Goal: Book appointment/travel/reservation

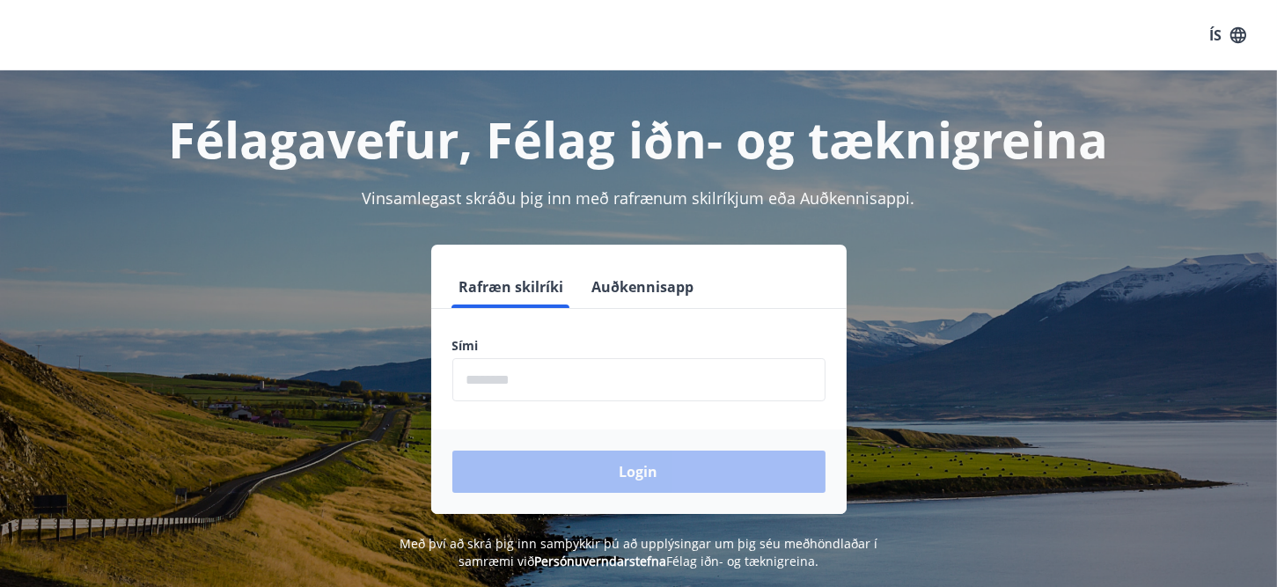
click at [551, 401] on form "Rafræn skilríki Auðkennisapp Sími ​ Login" at bounding box center [639, 390] width 416 height 248
click at [552, 390] on input "phone" at bounding box center [639, 379] width 373 height 43
type input "********"
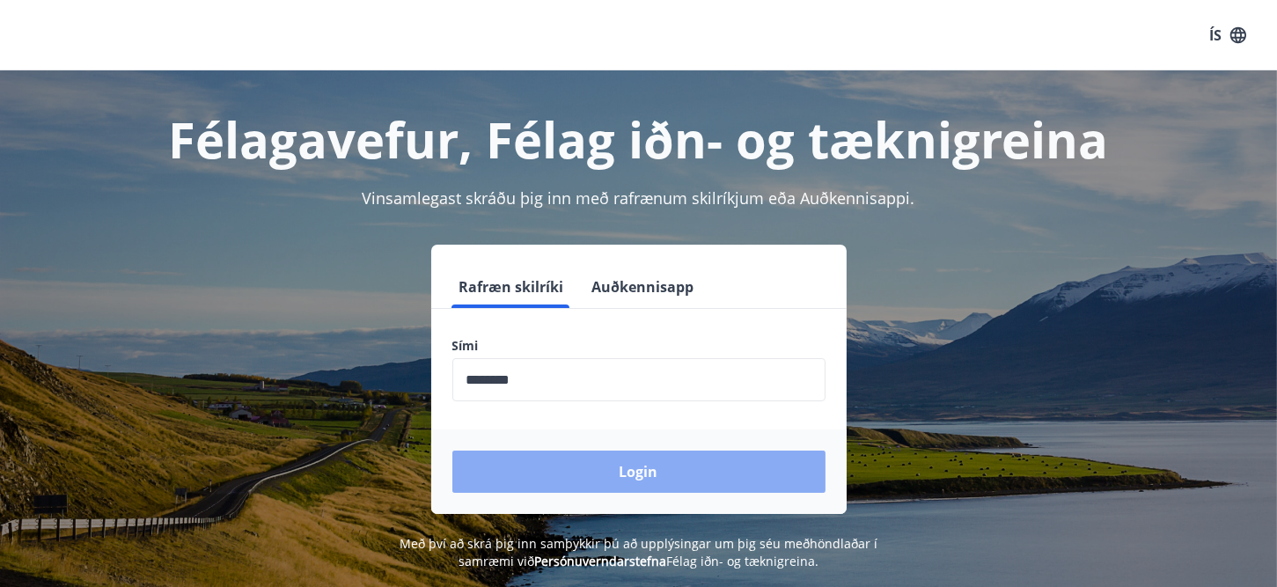
click at [575, 465] on button "Login" at bounding box center [639, 472] width 373 height 42
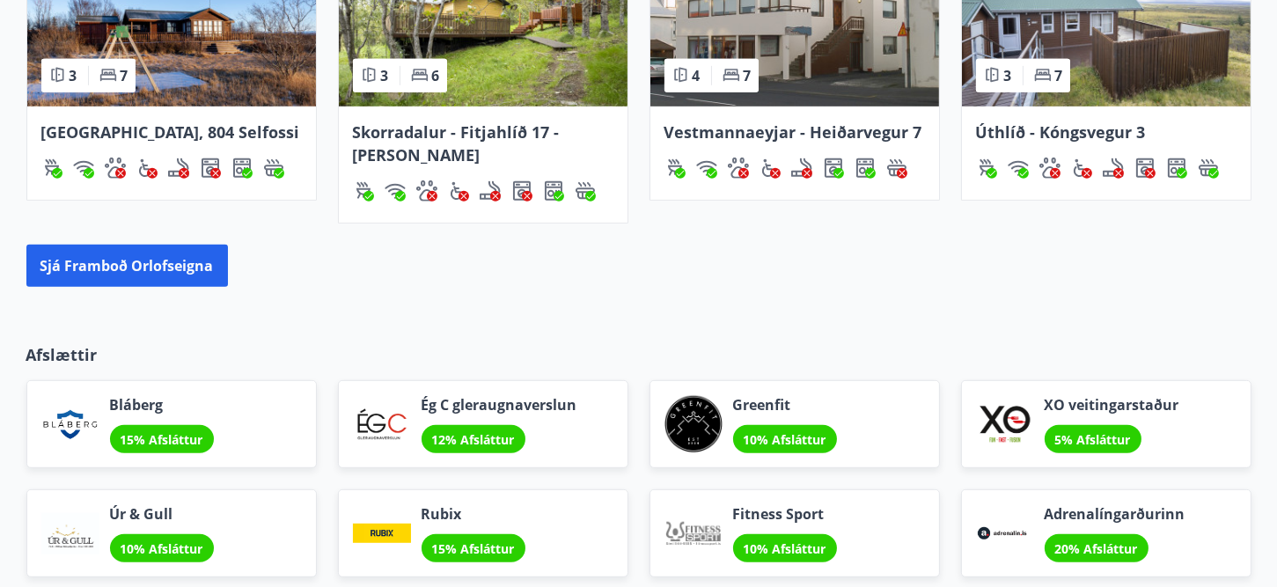
scroll to position [1409, 0]
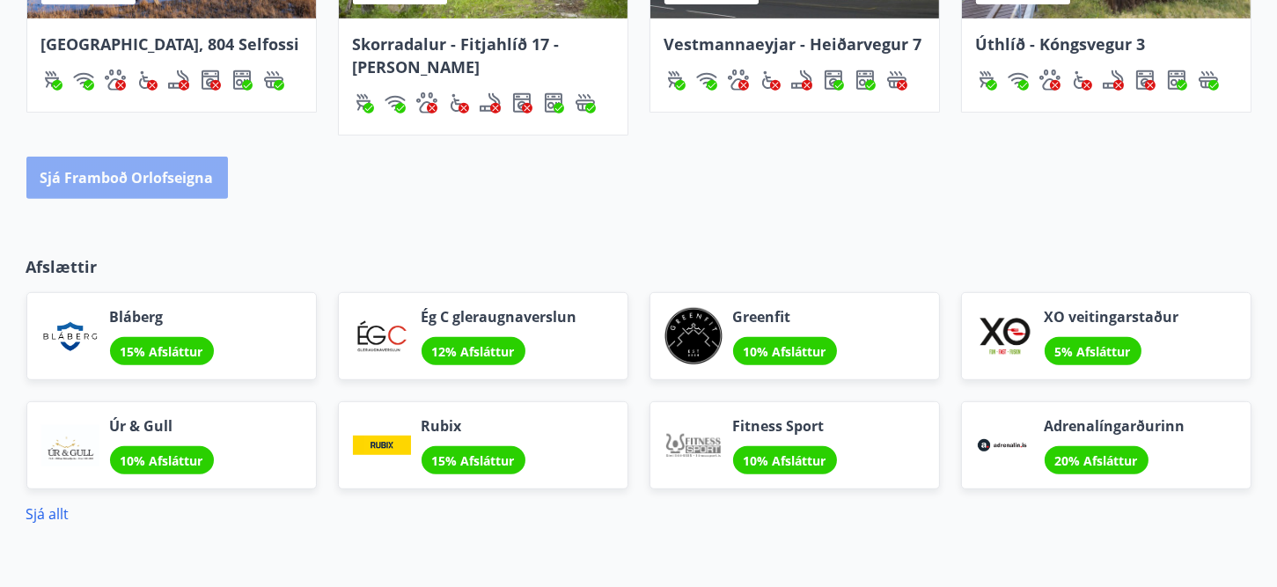
click at [165, 173] on button "Sjá framboð orlofseigna" at bounding box center [127, 178] width 202 height 42
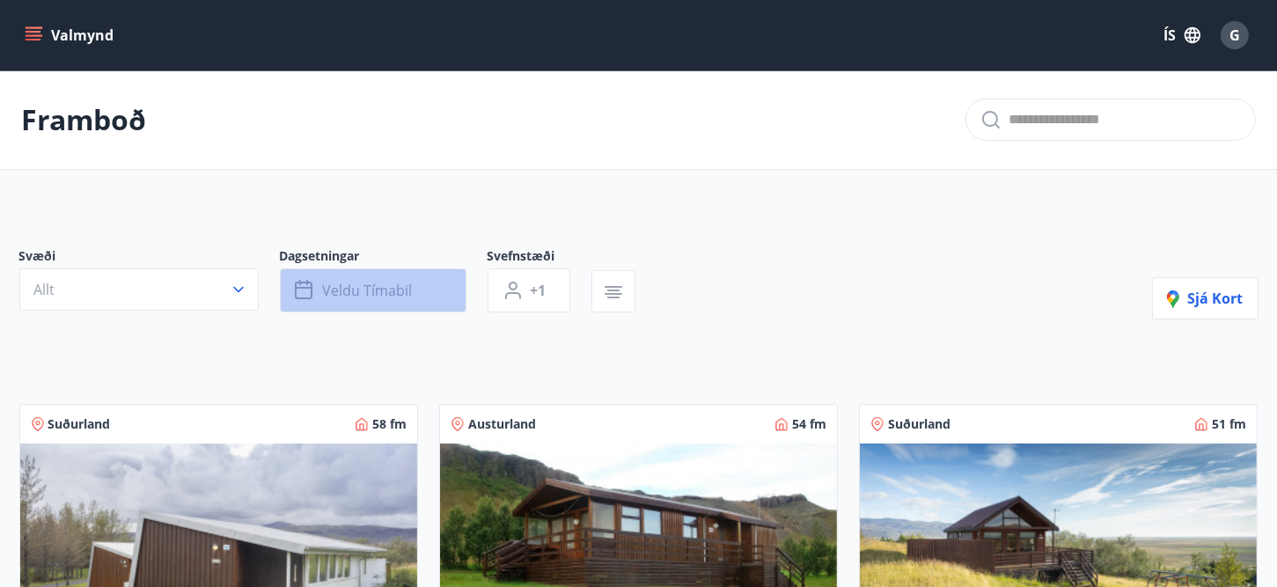
click at [420, 298] on button "Veldu tímabil" at bounding box center [373, 291] width 187 height 44
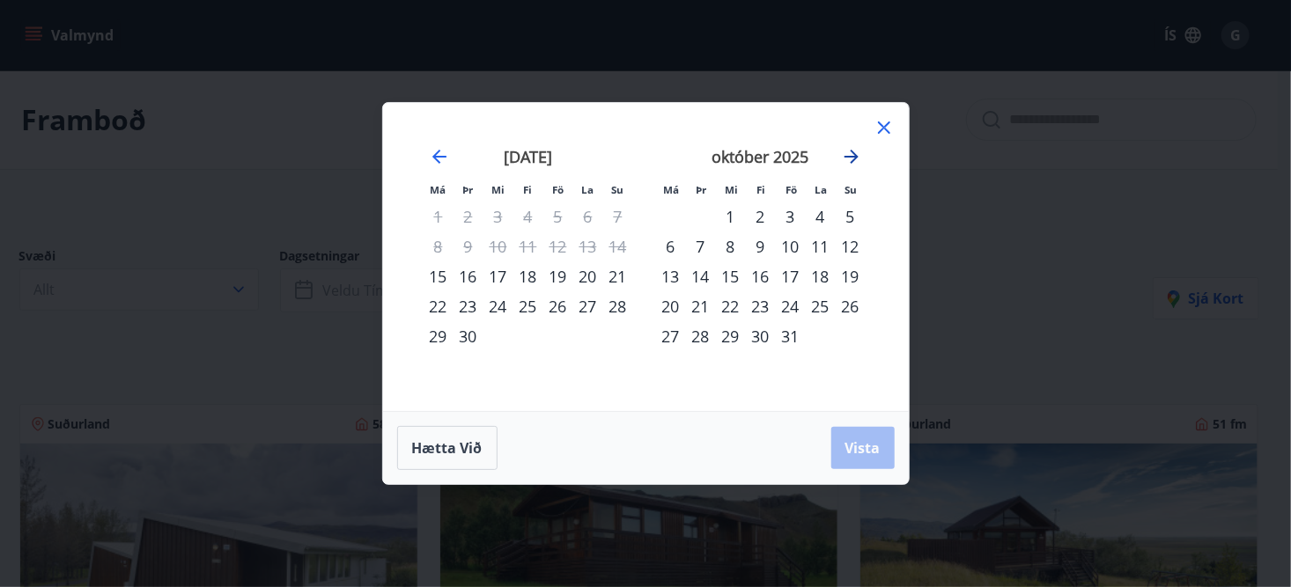
click at [857, 158] on icon "Move forward to switch to the next month." at bounding box center [851, 156] width 21 height 21
click at [821, 305] on div "27" at bounding box center [821, 306] width 30 height 30
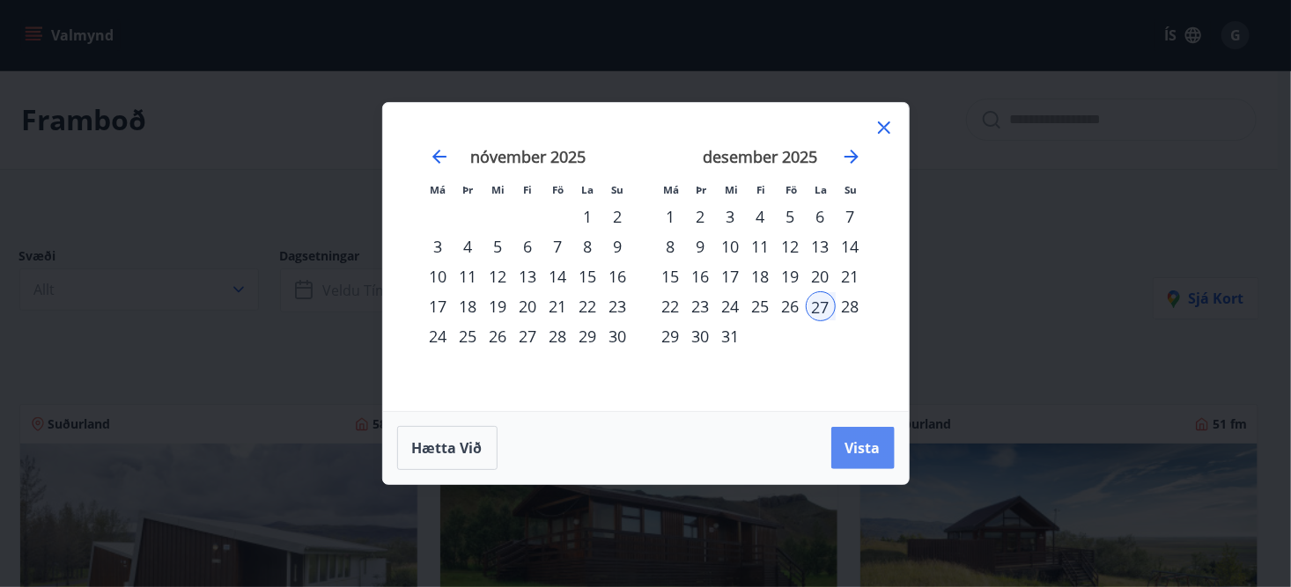
click at [838, 438] on button "Vista" at bounding box center [862, 448] width 63 height 42
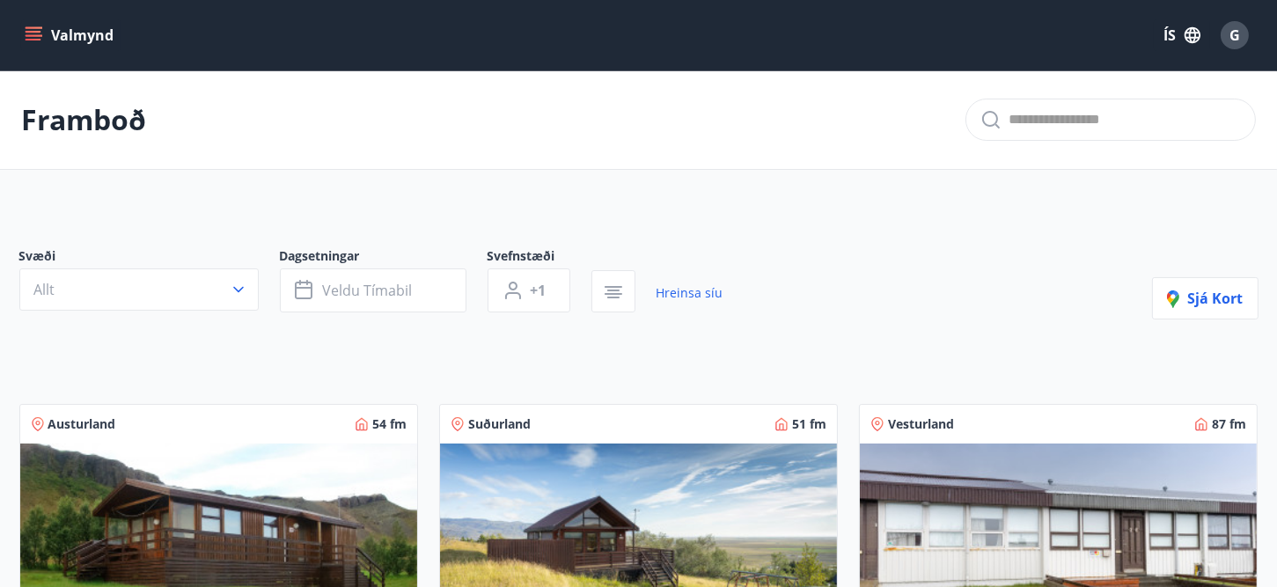
click at [231, 288] on icon "button" at bounding box center [239, 290] width 18 height 18
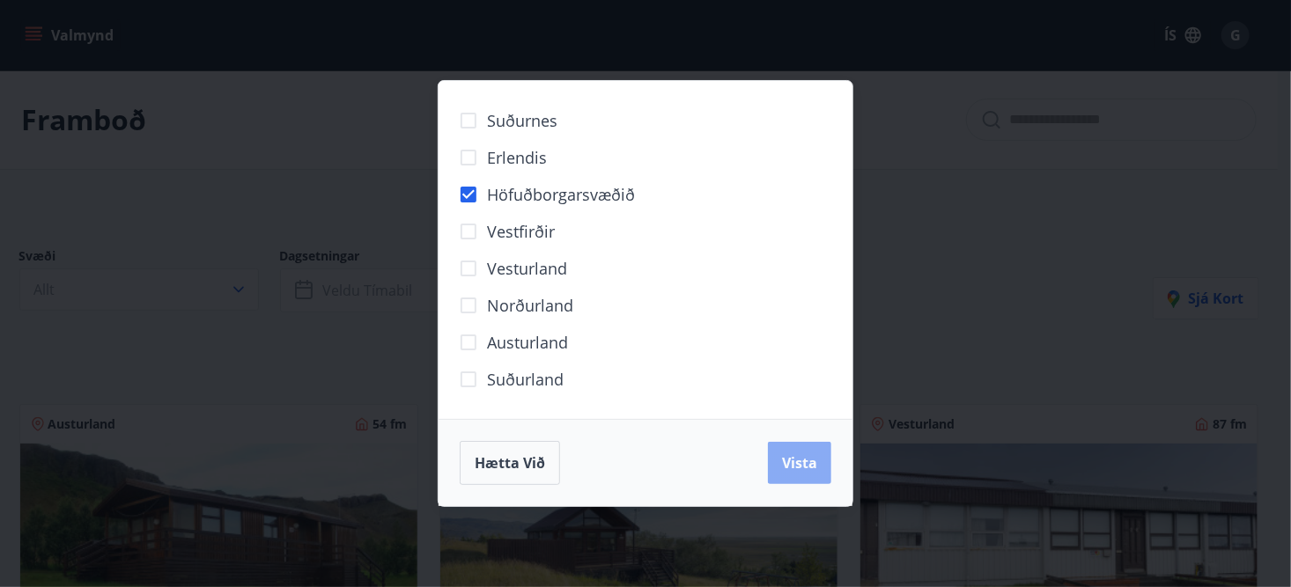
click at [786, 455] on span "Vista" at bounding box center [799, 462] width 35 height 19
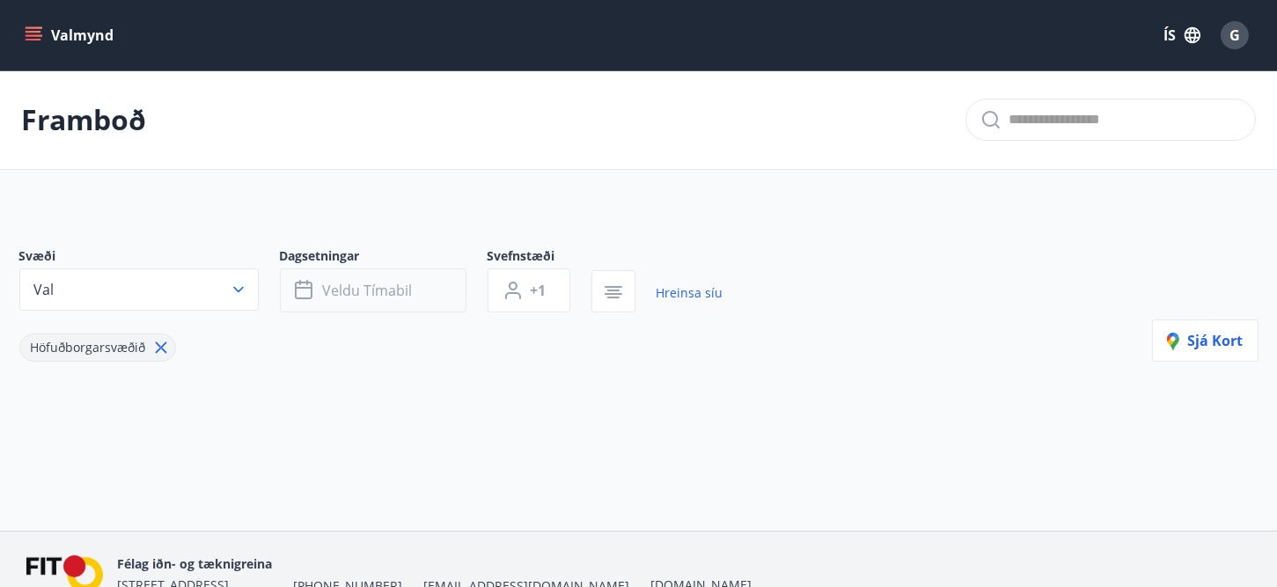
click at [430, 291] on button "Veldu tímabil" at bounding box center [373, 291] width 187 height 44
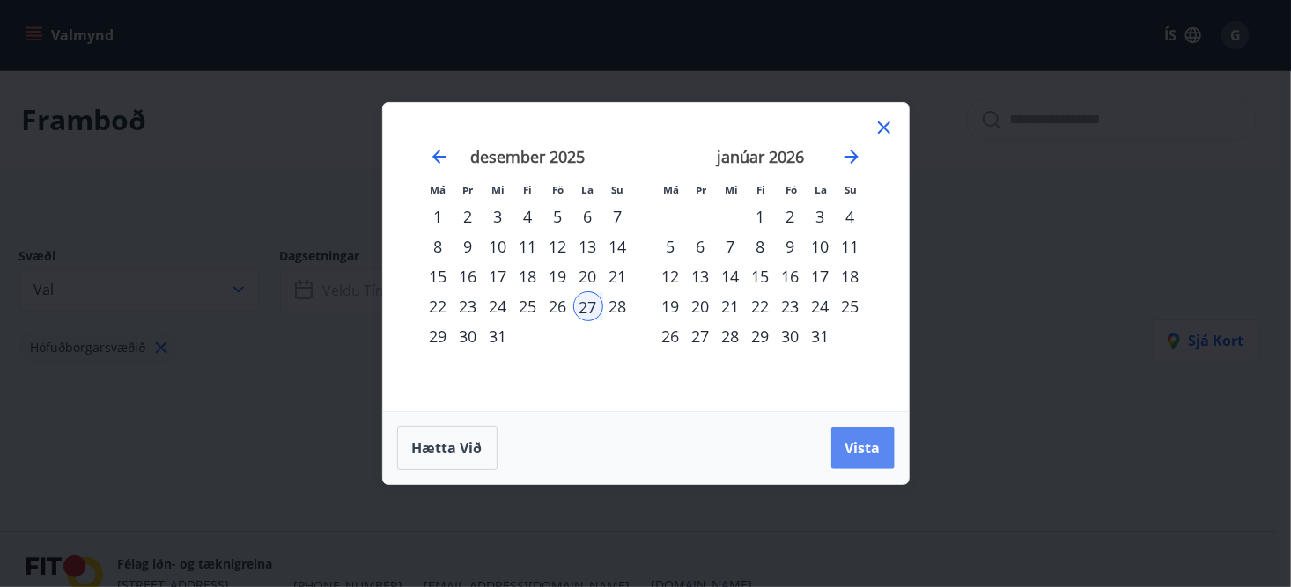
click at [851, 445] on span "Vista" at bounding box center [862, 447] width 35 height 19
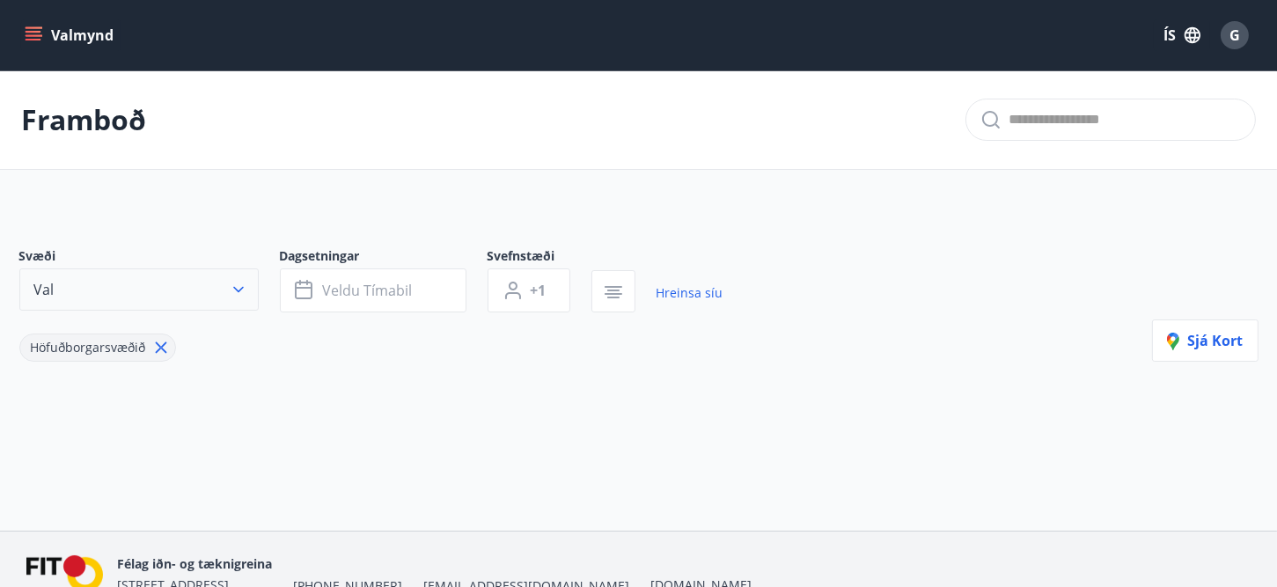
click at [241, 287] on icon "button" at bounding box center [238, 290] width 11 height 6
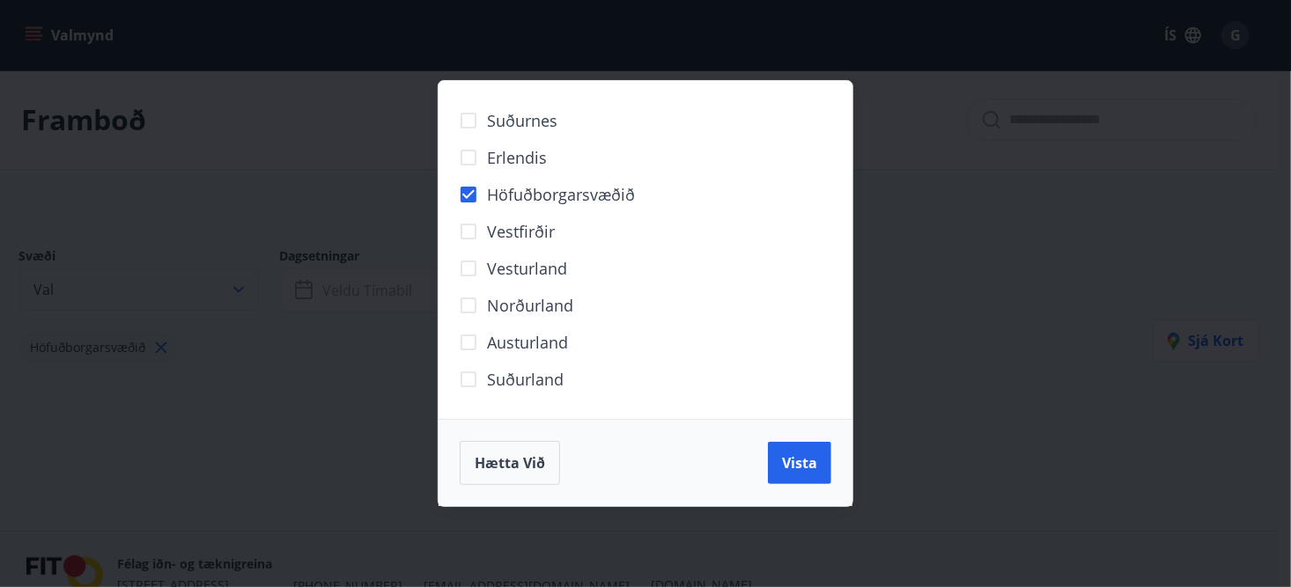
click at [241, 287] on div "Suðurnes Erlendis Höfuðborgarsvæðið [GEOGRAPHIC_DATA] [GEOGRAPHIC_DATA] [GEOGRA…" at bounding box center [645, 293] width 1291 height 587
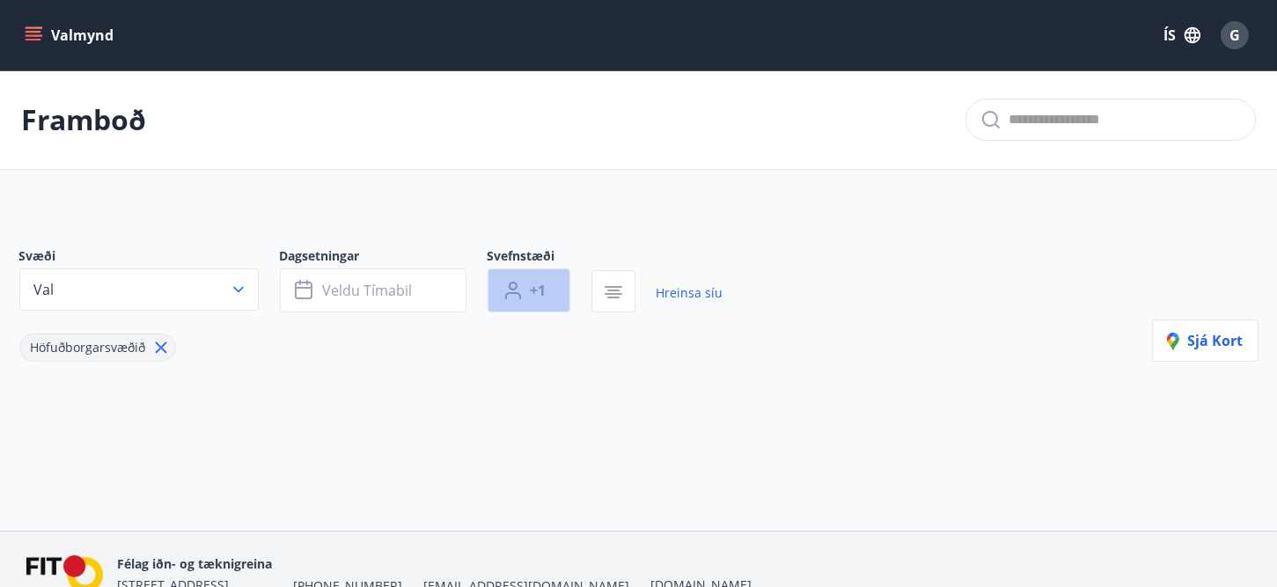
click at [555, 295] on button "+1" at bounding box center [529, 291] width 83 height 44
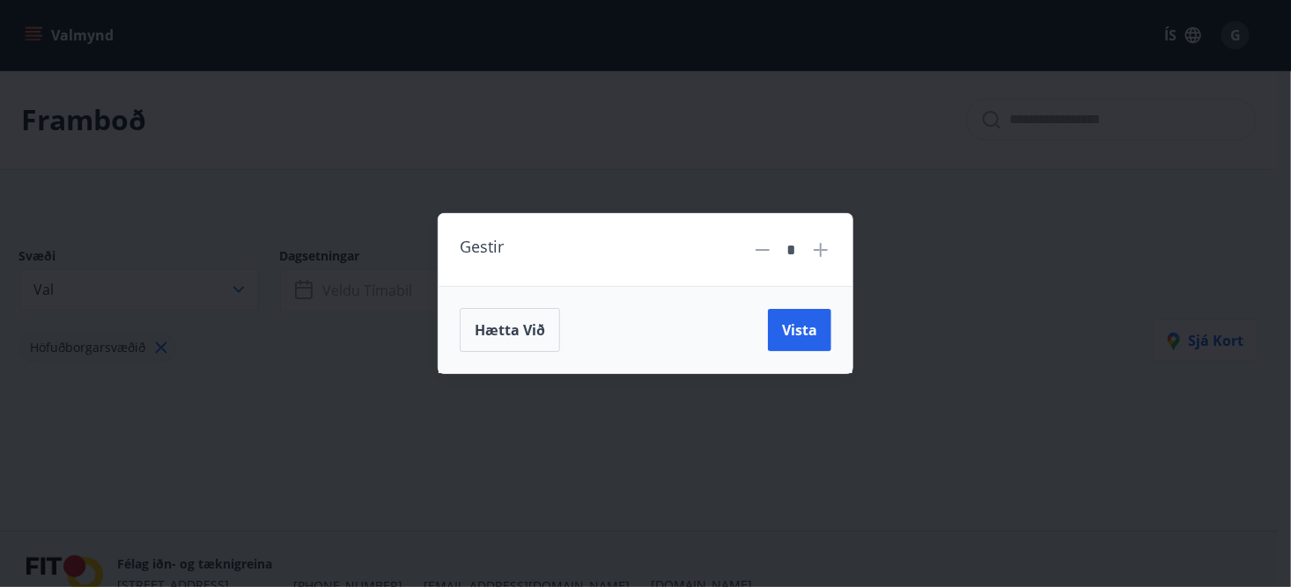
click at [824, 247] on icon at bounding box center [820, 249] width 21 height 21
type input "*"
click at [808, 325] on span "Vista" at bounding box center [799, 329] width 35 height 19
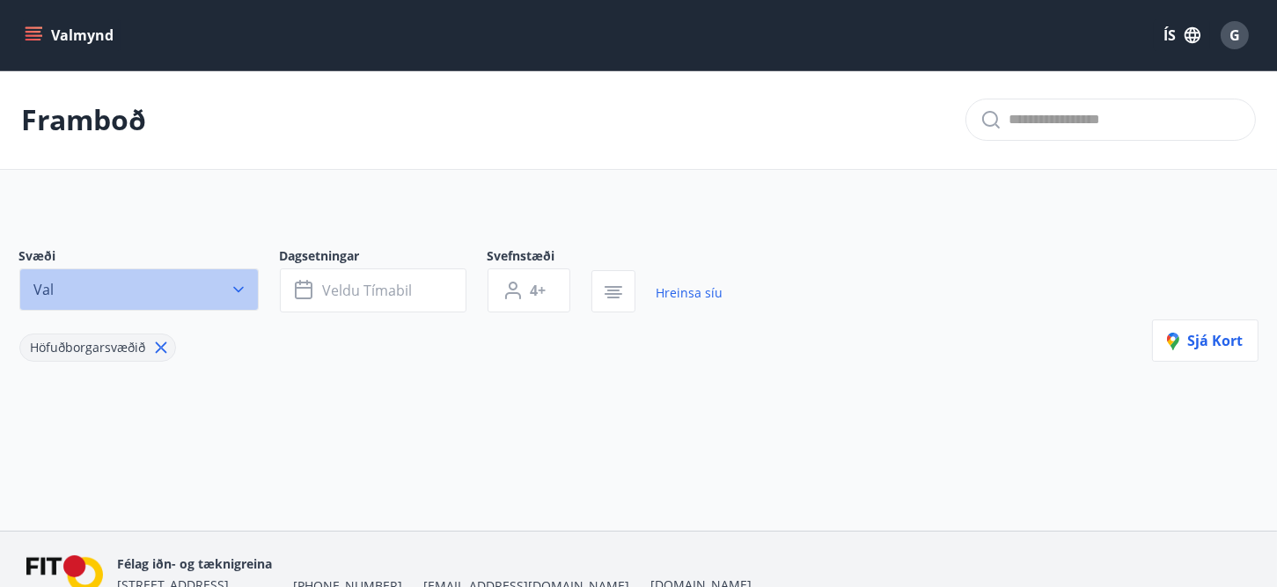
click at [232, 291] on icon "button" at bounding box center [239, 290] width 18 height 18
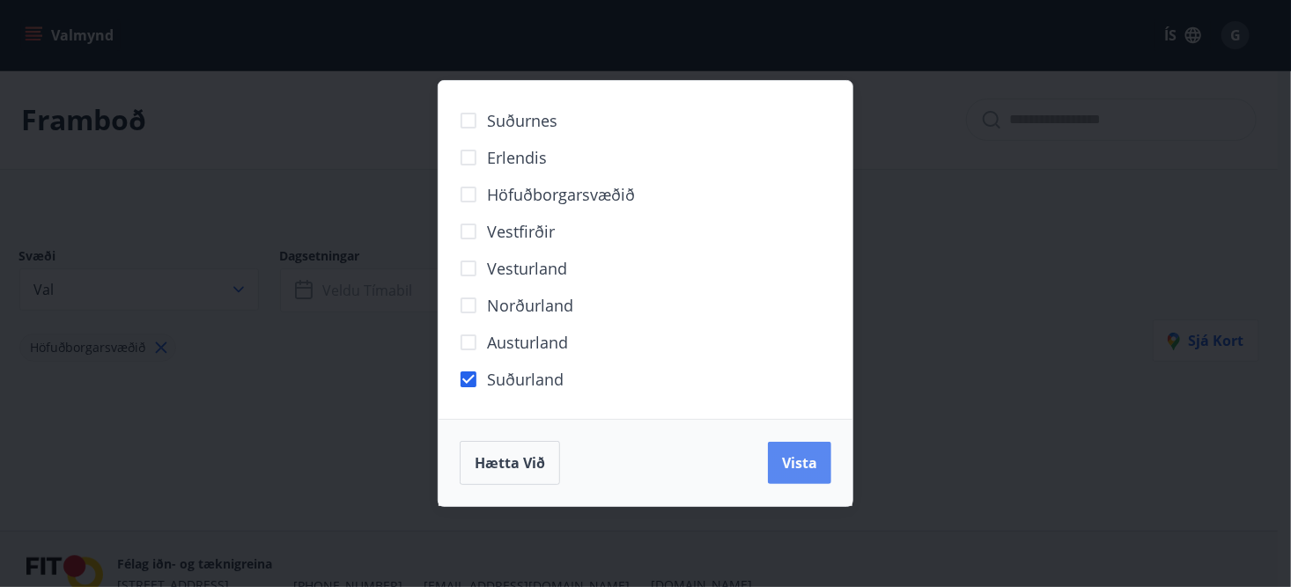
click at [800, 455] on span "Vista" at bounding box center [799, 462] width 35 height 19
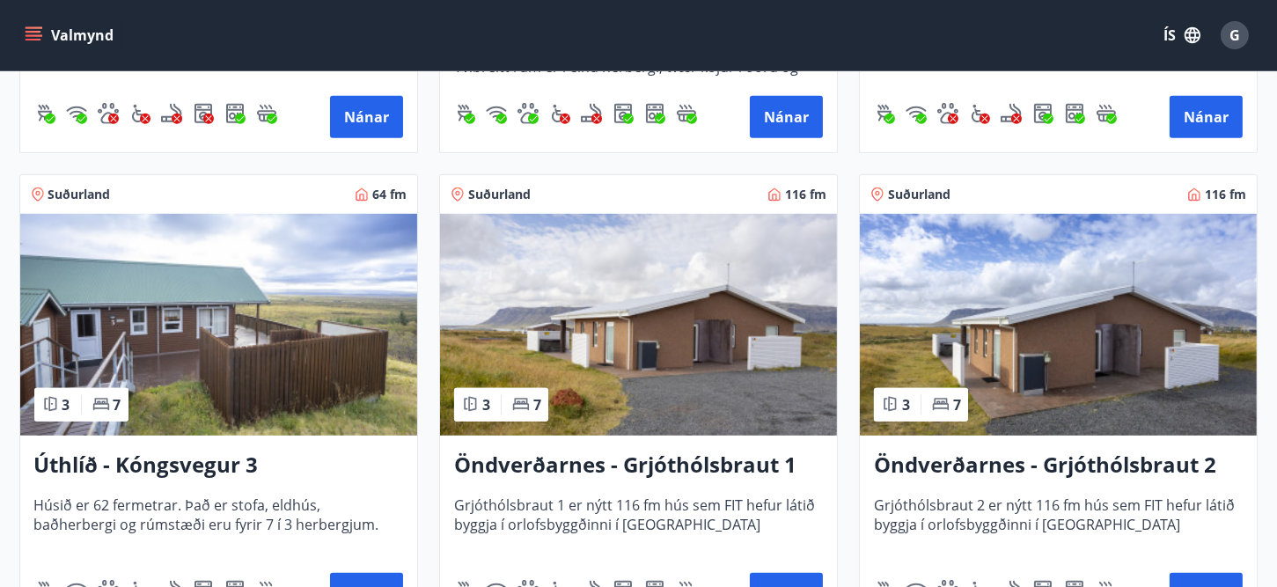
scroll to position [1321, 0]
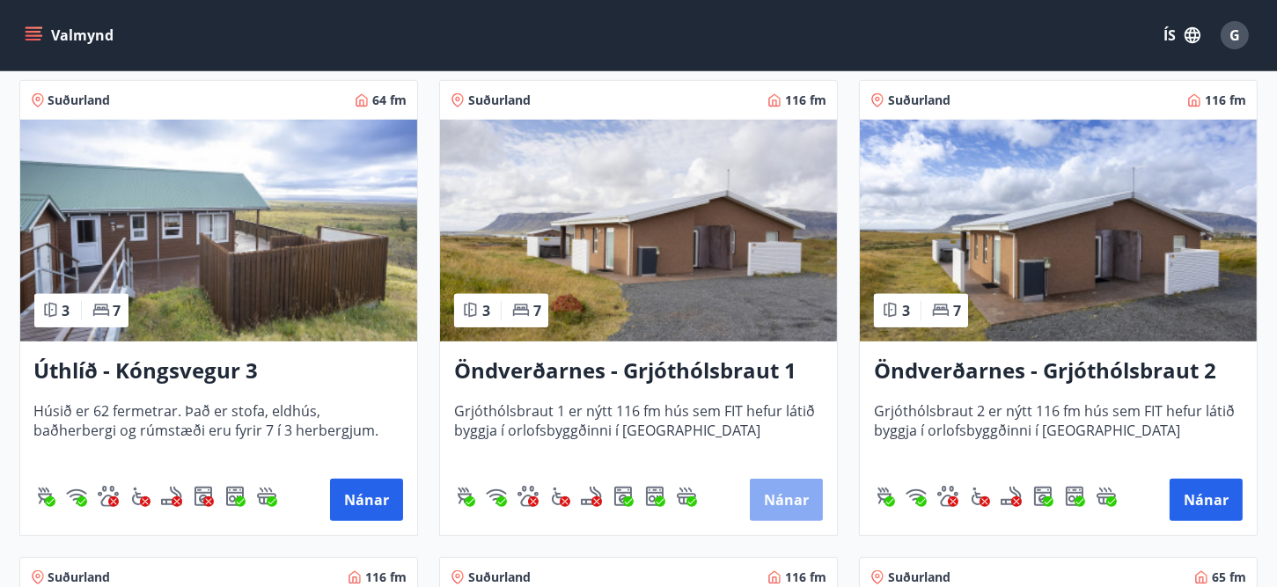
click at [769, 492] on button "Nánar" at bounding box center [786, 500] width 73 height 42
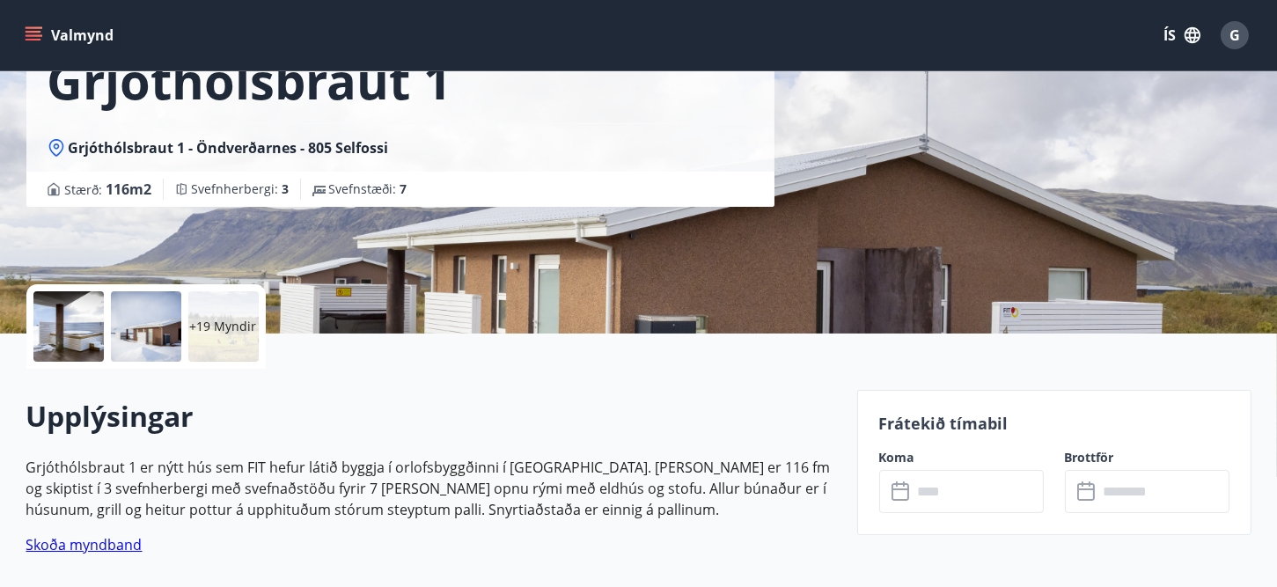
scroll to position [176, 0]
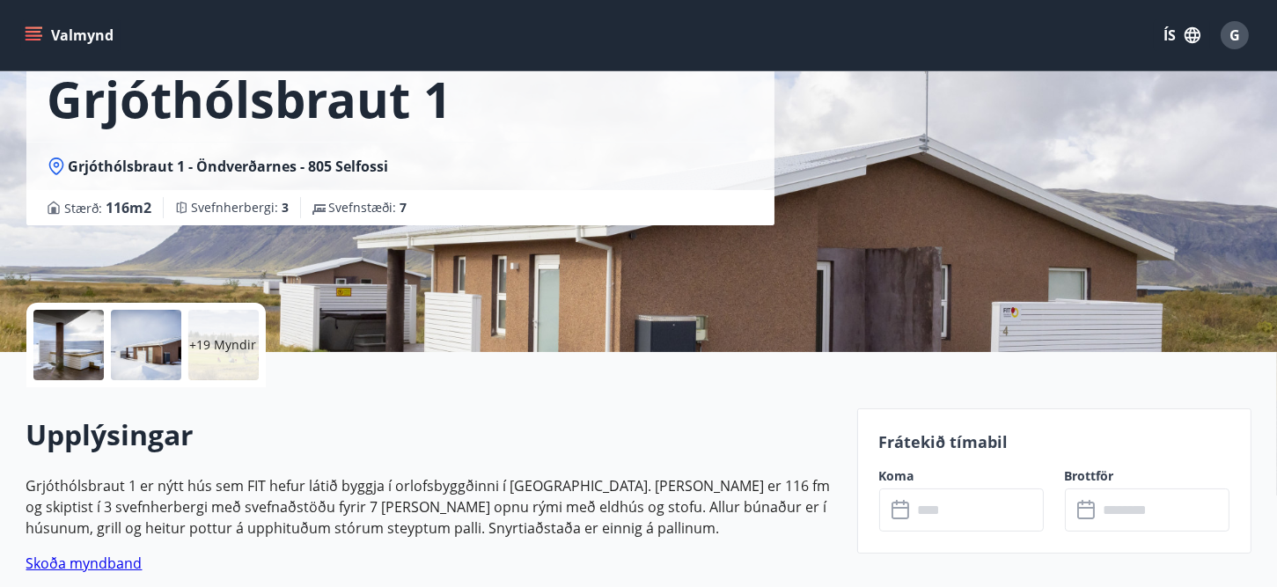
click at [937, 515] on input "text" at bounding box center [978, 510] width 131 height 43
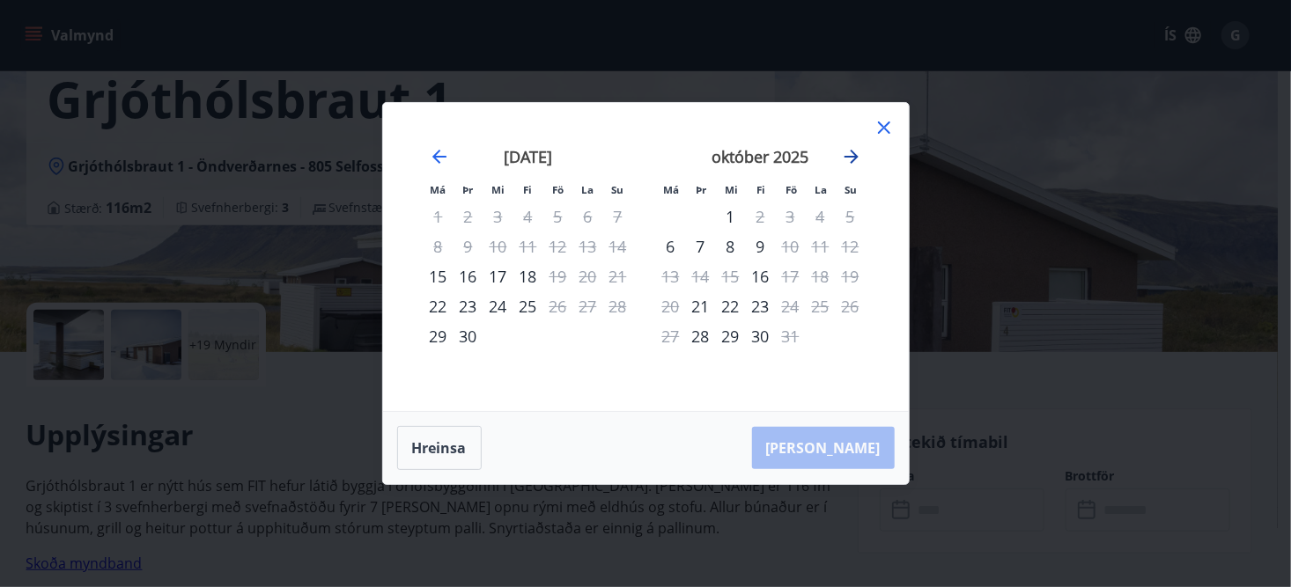
click at [854, 162] on icon "Move forward to switch to the next month." at bounding box center [851, 156] width 21 height 21
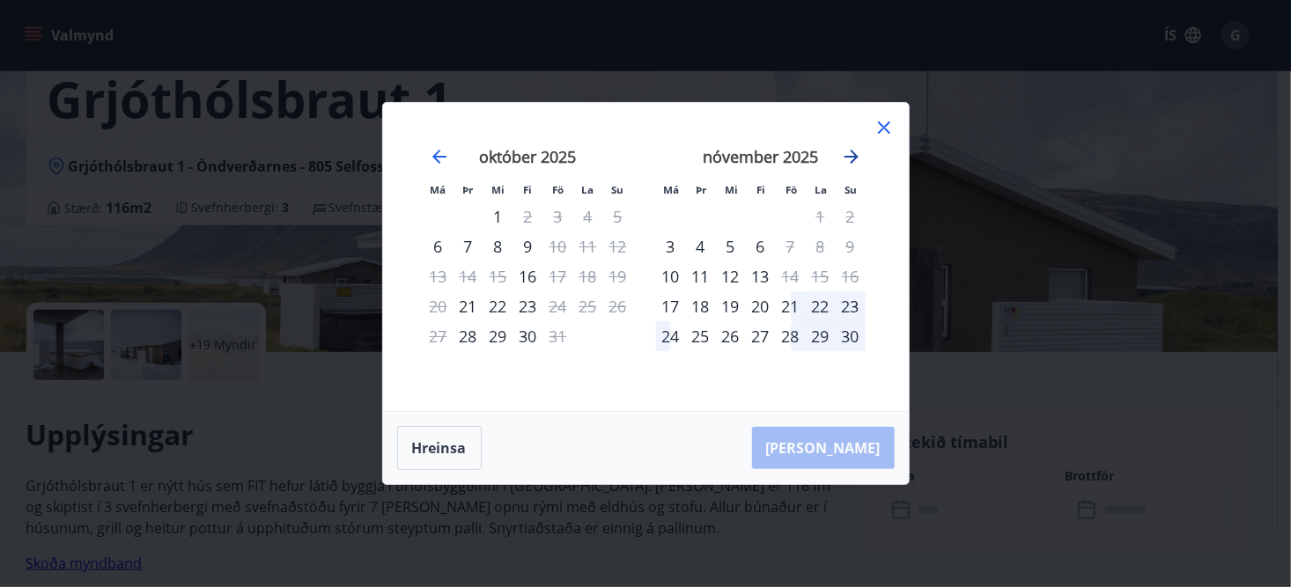
click at [855, 162] on icon "Move forward to switch to the next month." at bounding box center [851, 156] width 21 height 21
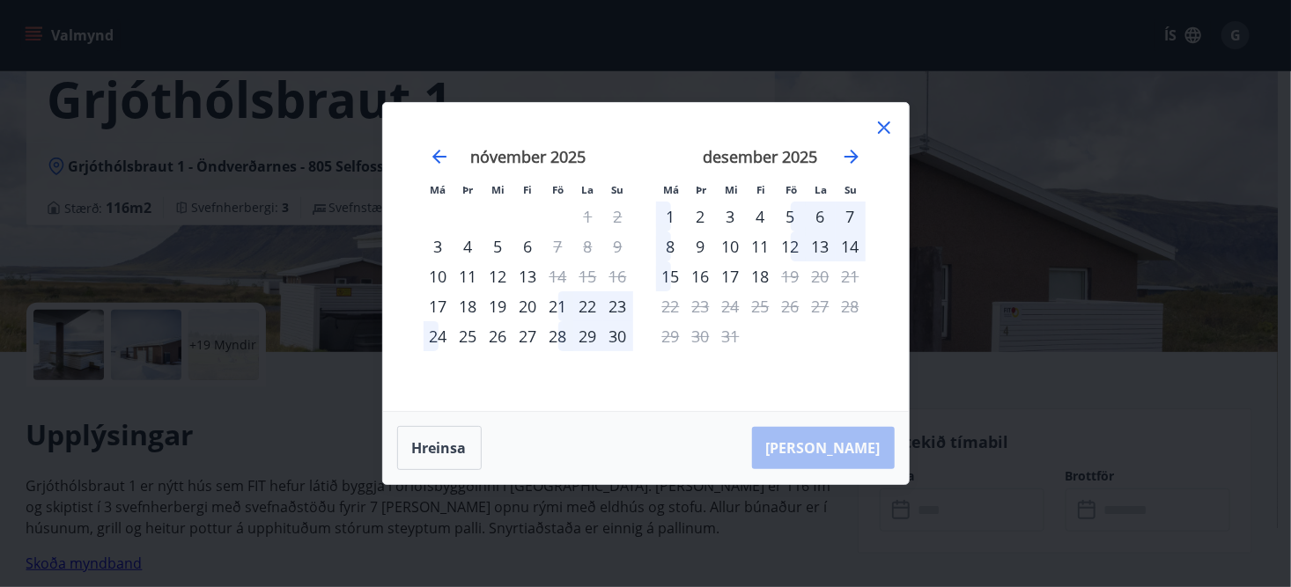
click at [883, 126] on icon at bounding box center [883, 127] width 21 height 21
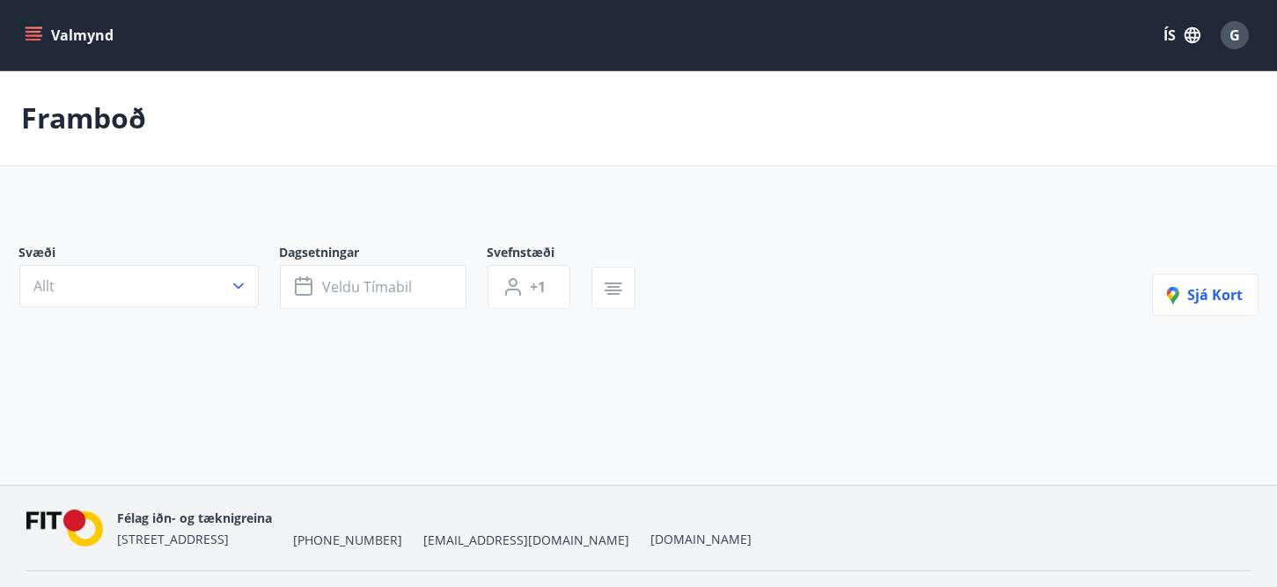
type input "*"
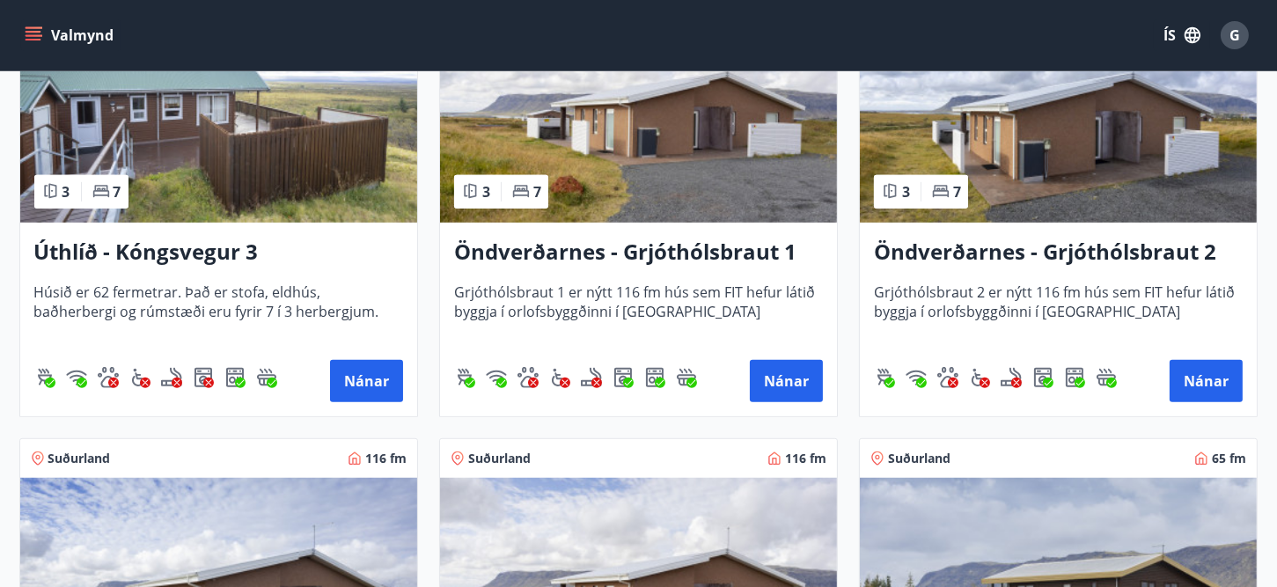
scroll to position [1321, 0]
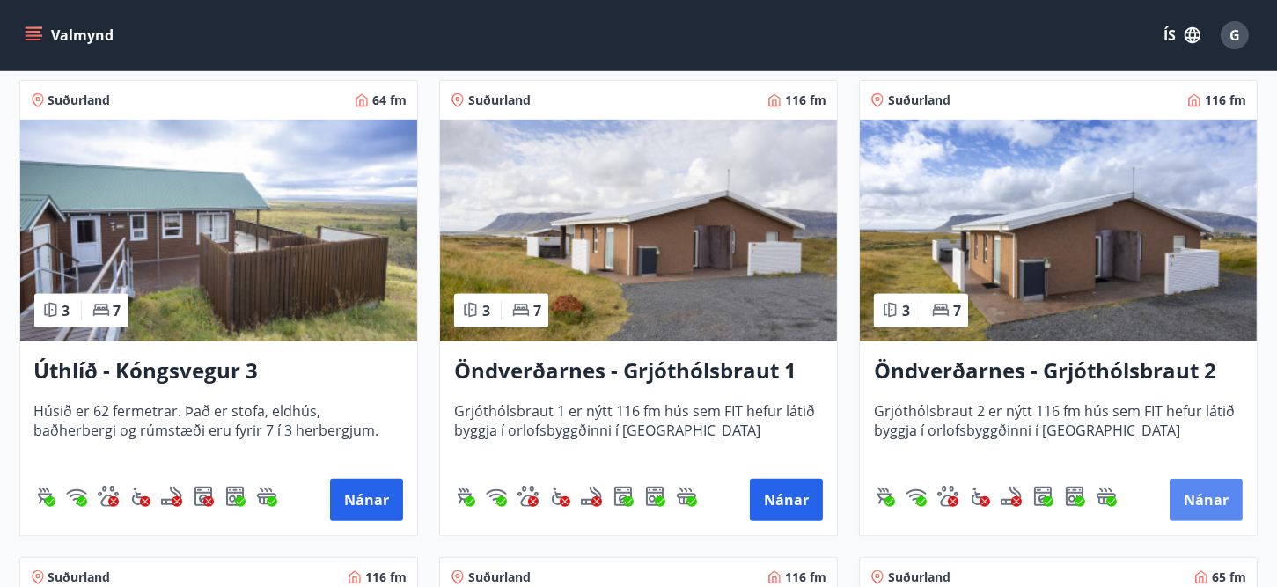
click at [1196, 496] on button "Nánar" at bounding box center [1206, 500] width 73 height 42
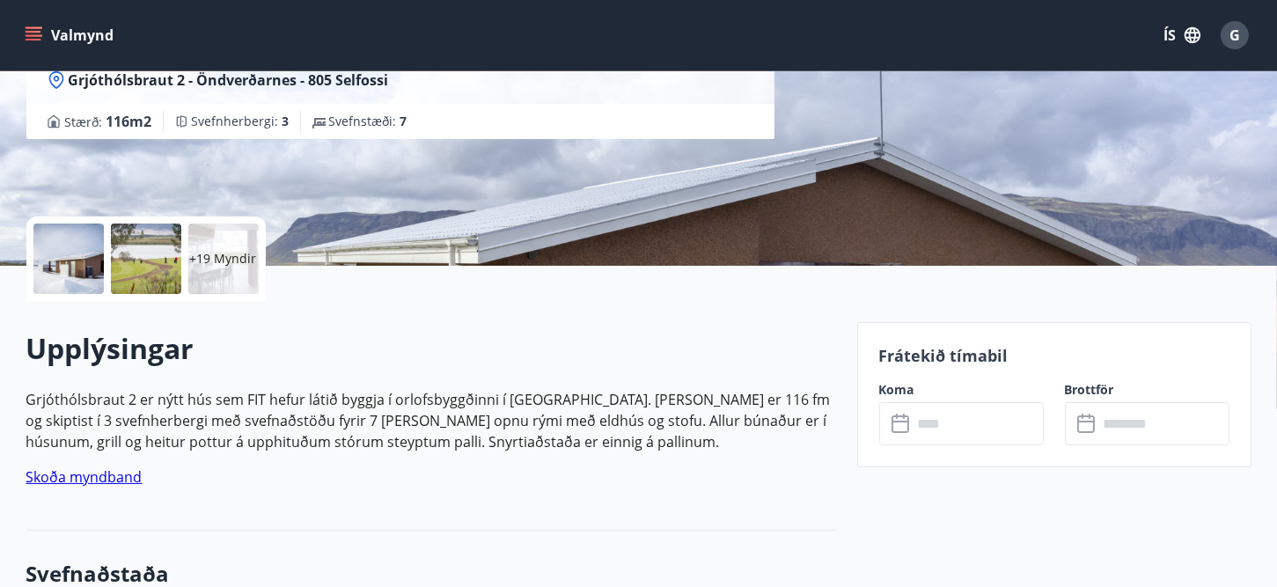
scroll to position [264, 0]
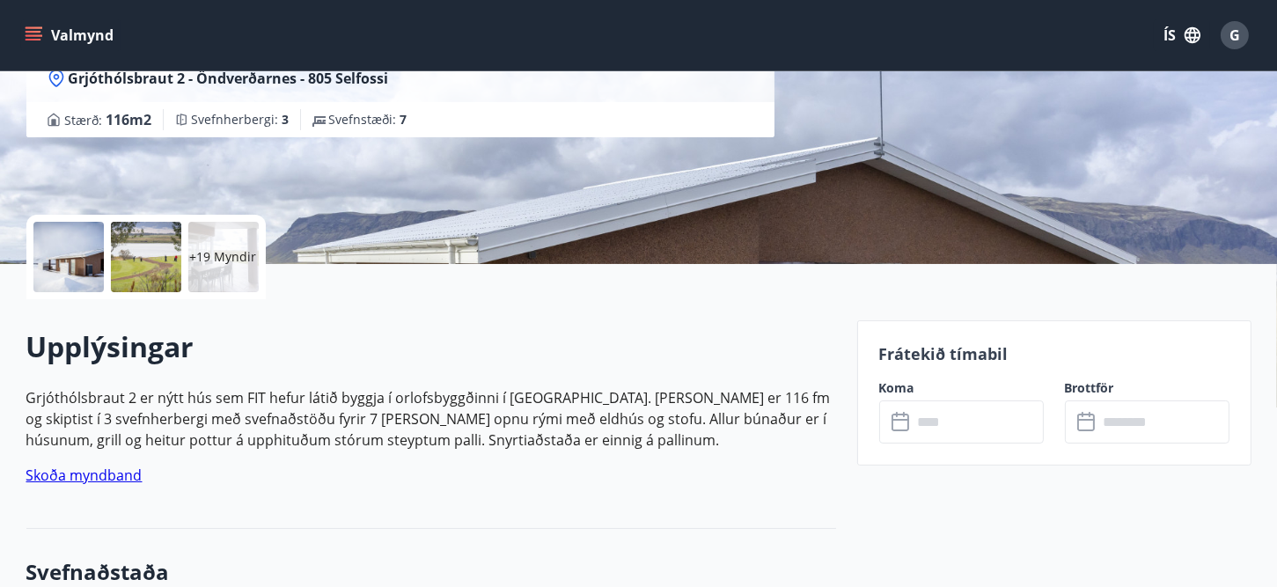
click at [975, 426] on input "text" at bounding box center [978, 422] width 131 height 43
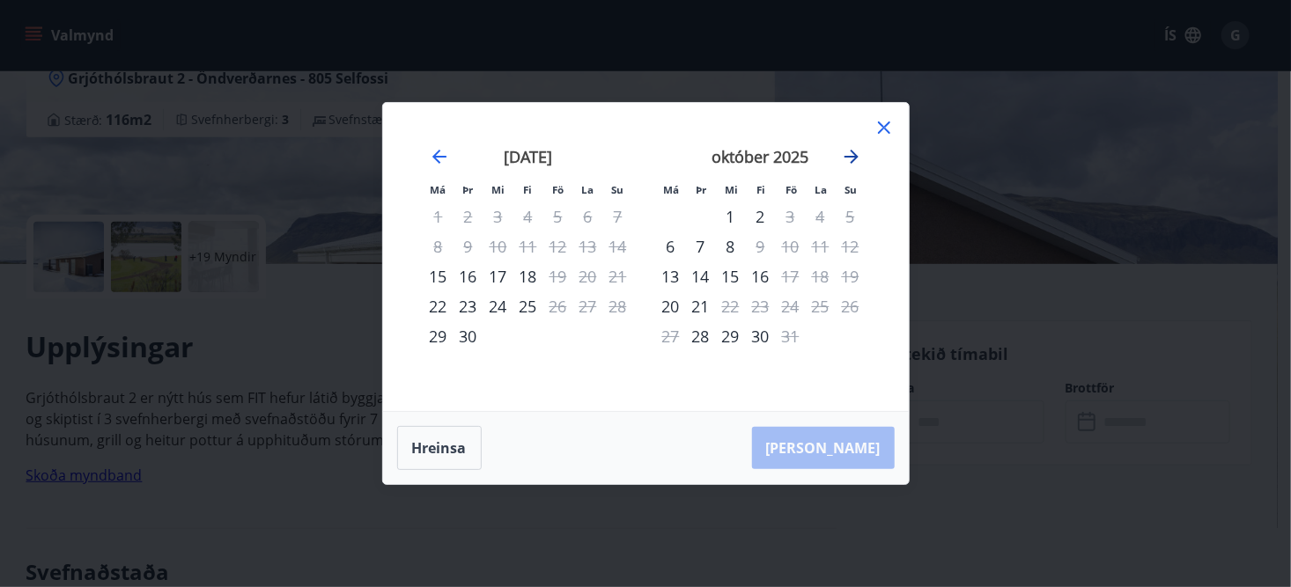
click at [857, 154] on icon "Move forward to switch to the next month." at bounding box center [851, 156] width 21 height 21
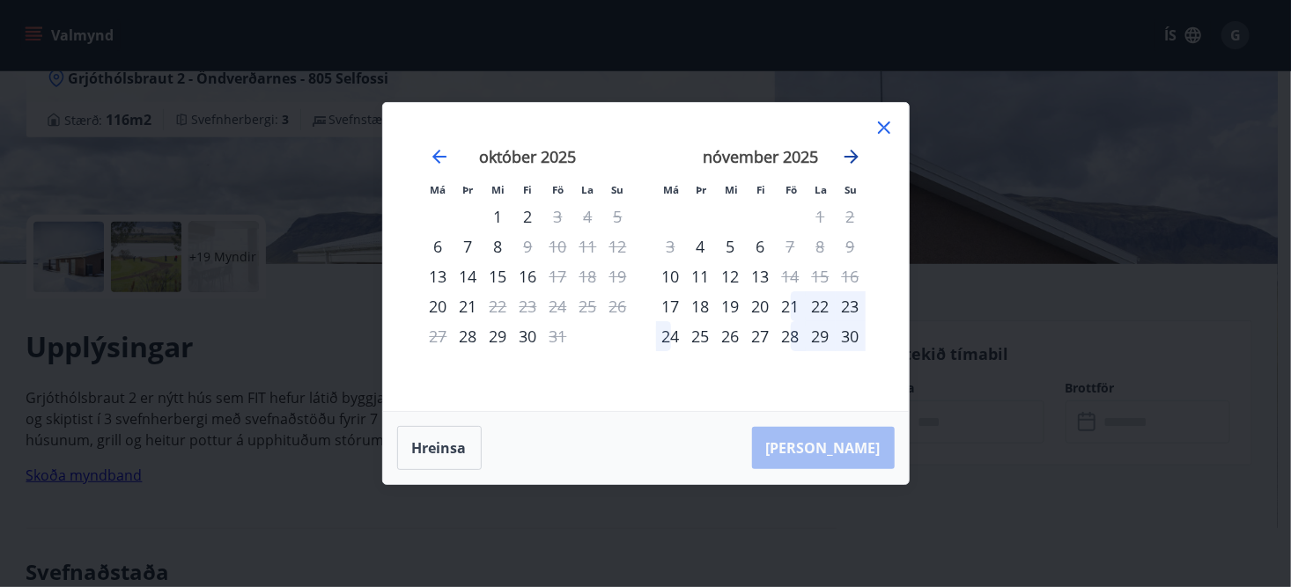
click at [857, 154] on icon "Move forward to switch to the next month." at bounding box center [851, 156] width 21 height 21
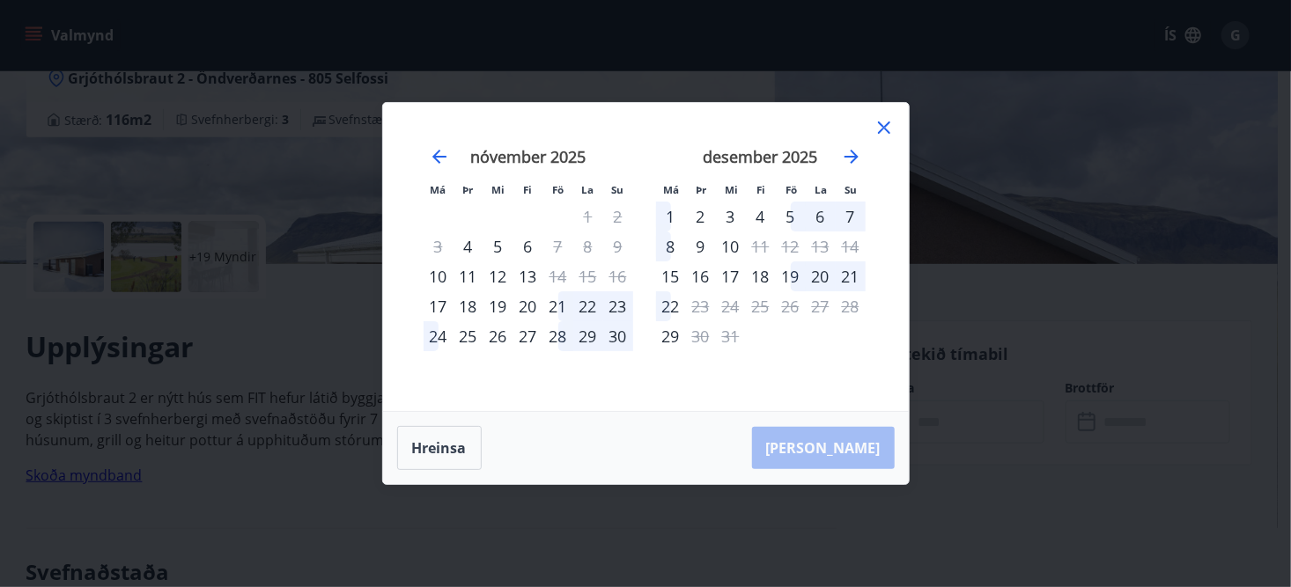
click at [883, 129] on icon at bounding box center [883, 128] width 3 height 3
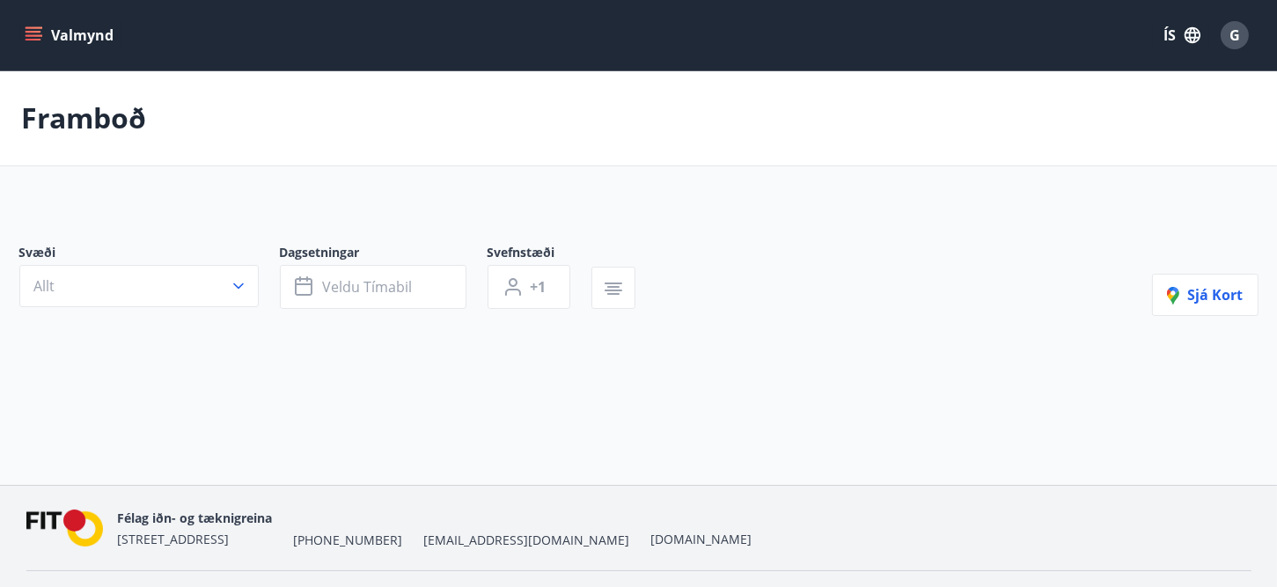
type input "*"
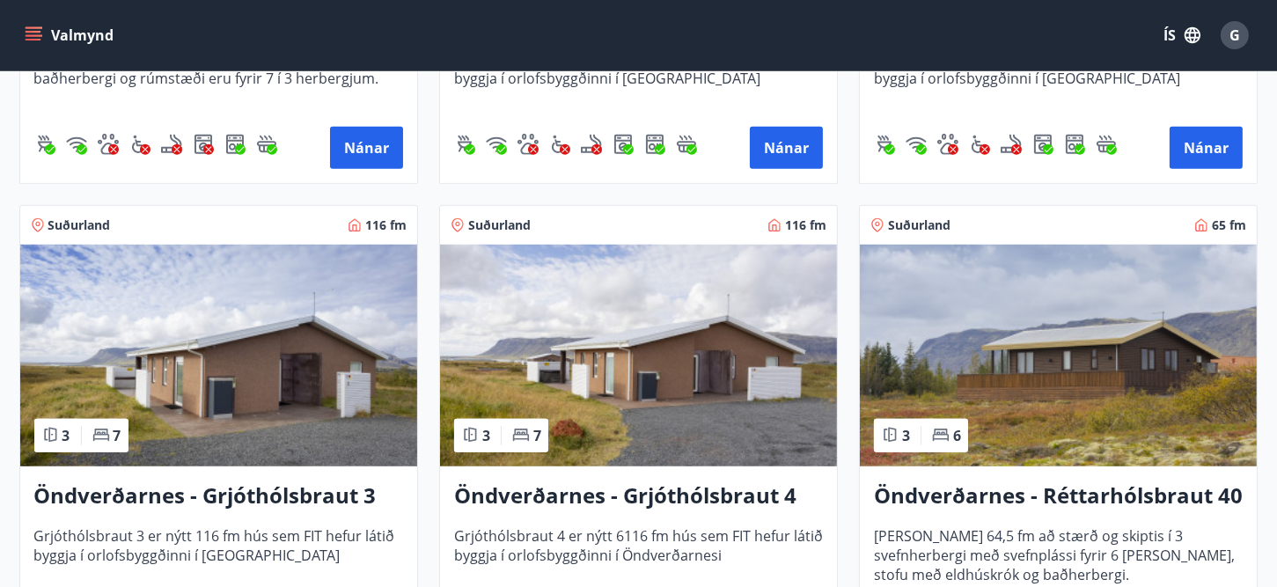
scroll to position [1761, 0]
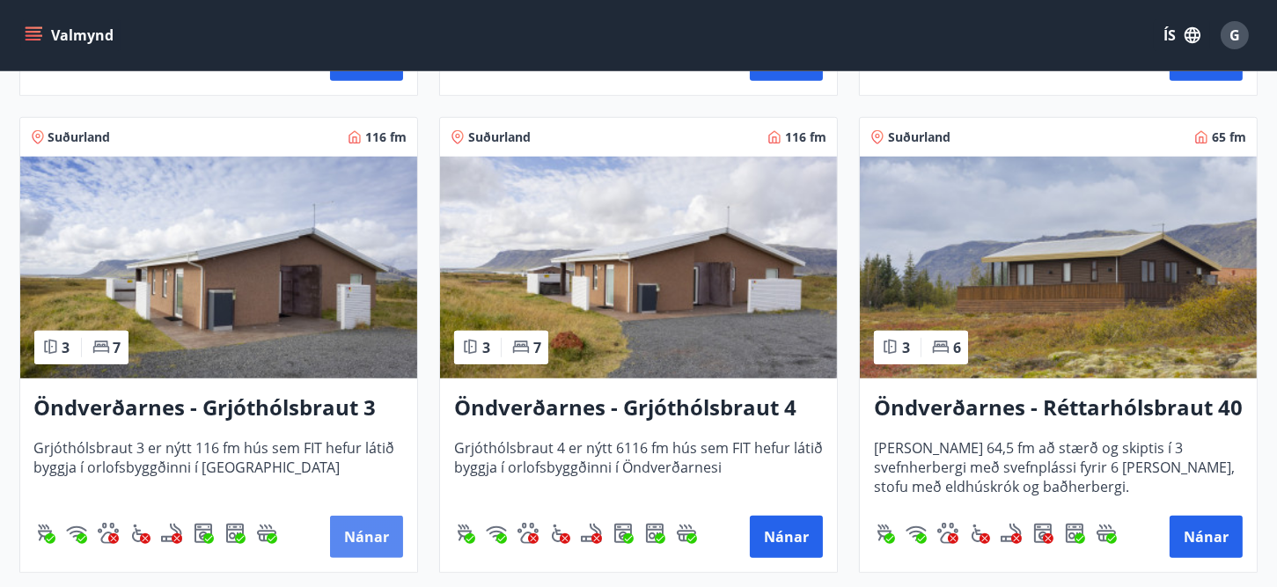
click at [375, 526] on button "Nánar" at bounding box center [366, 537] width 73 height 42
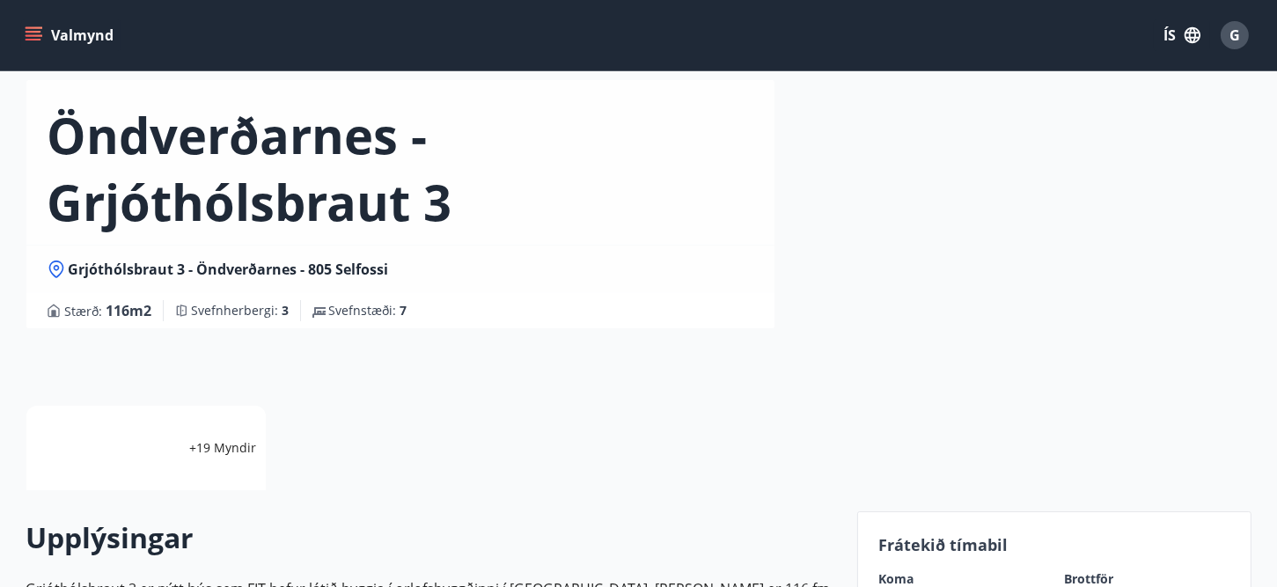
scroll to position [264, 0]
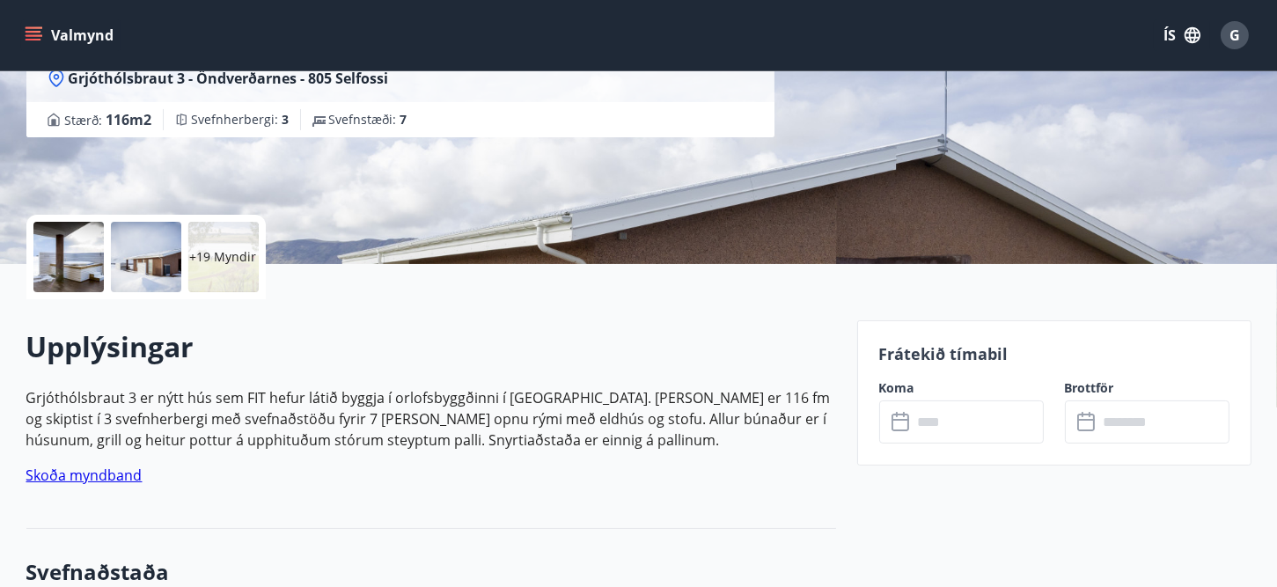
click at [948, 429] on input "text" at bounding box center [978, 422] width 131 height 43
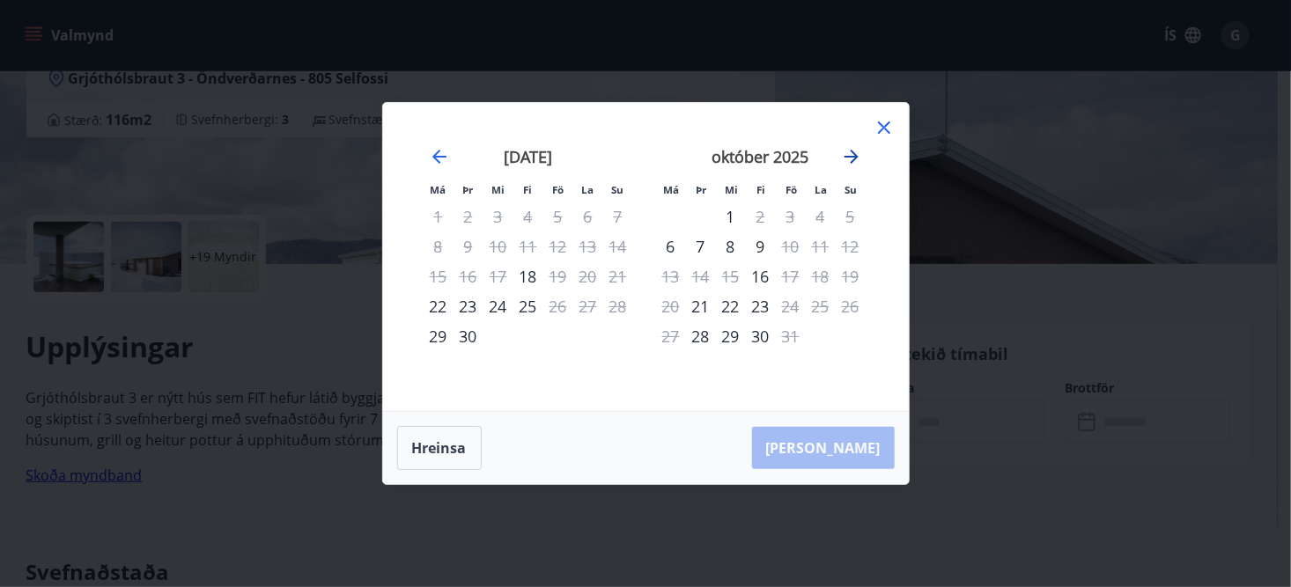
click at [855, 156] on icon "Move forward to switch to the next month." at bounding box center [851, 157] width 14 height 14
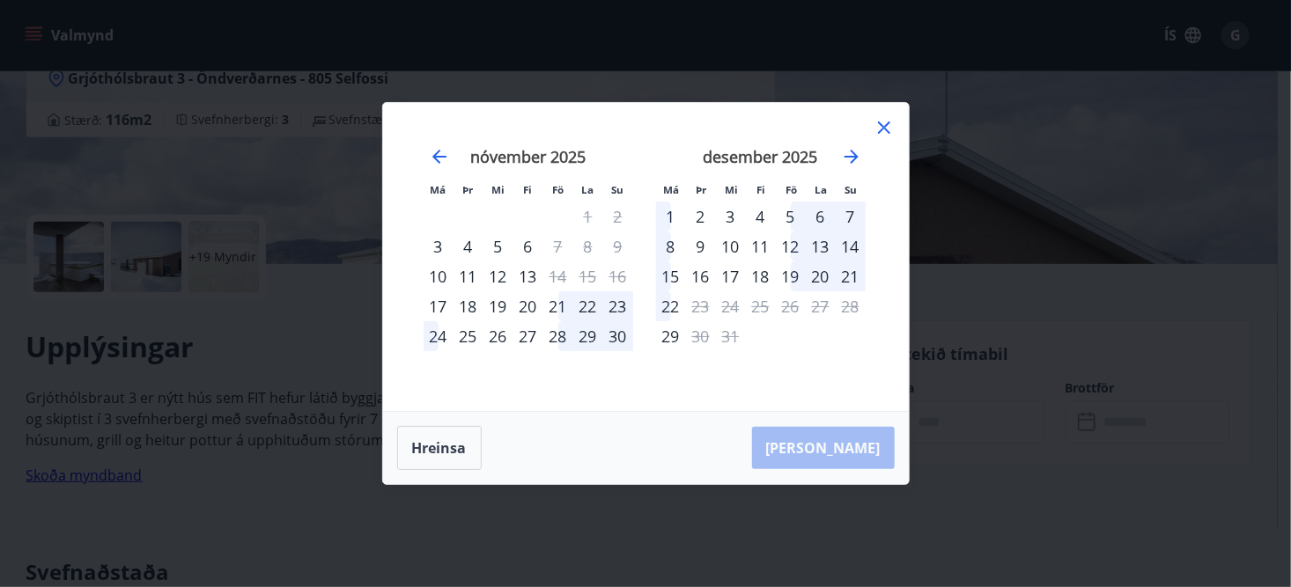
click at [886, 128] on icon at bounding box center [883, 127] width 21 height 21
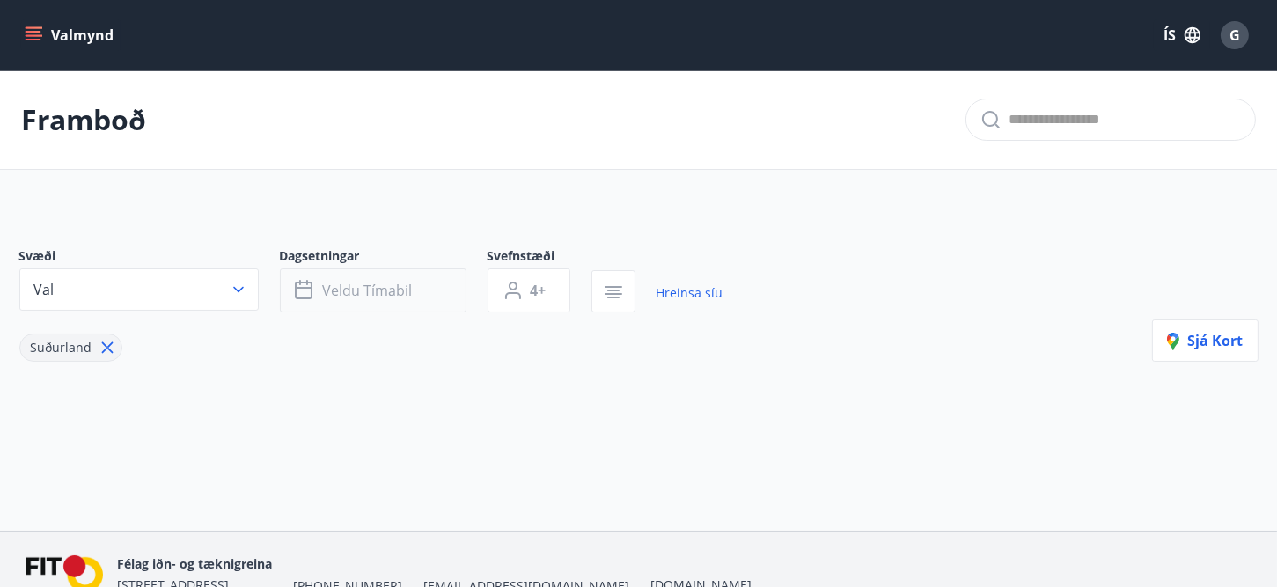
type input "*"
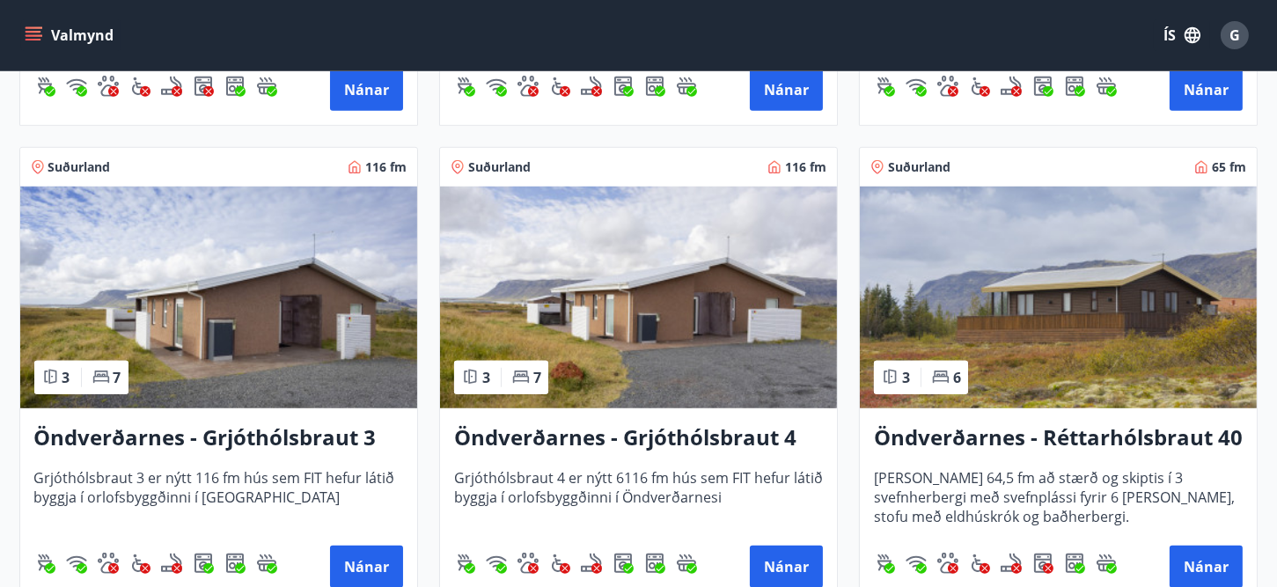
scroll to position [1761, 0]
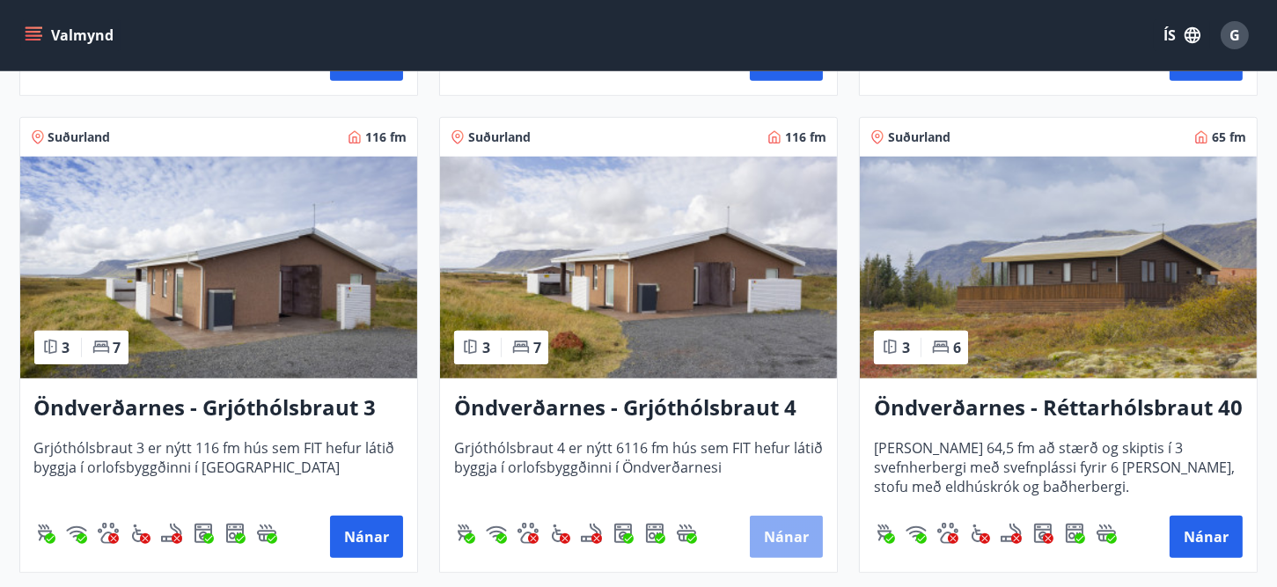
click at [754, 529] on button "Nánar" at bounding box center [786, 537] width 73 height 42
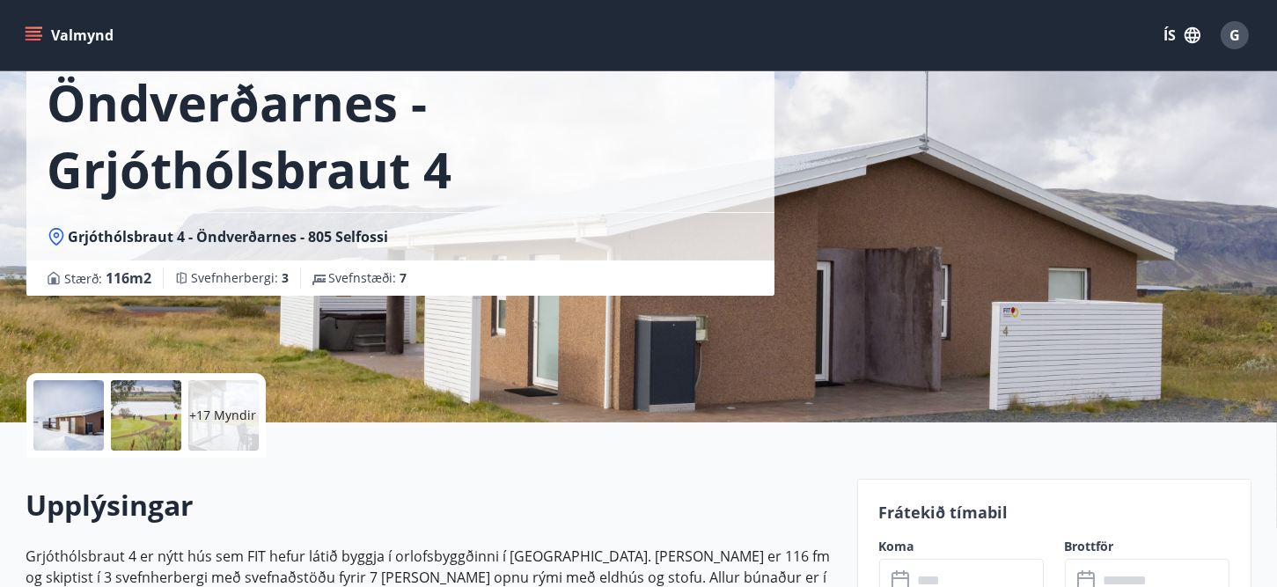
scroll to position [176, 0]
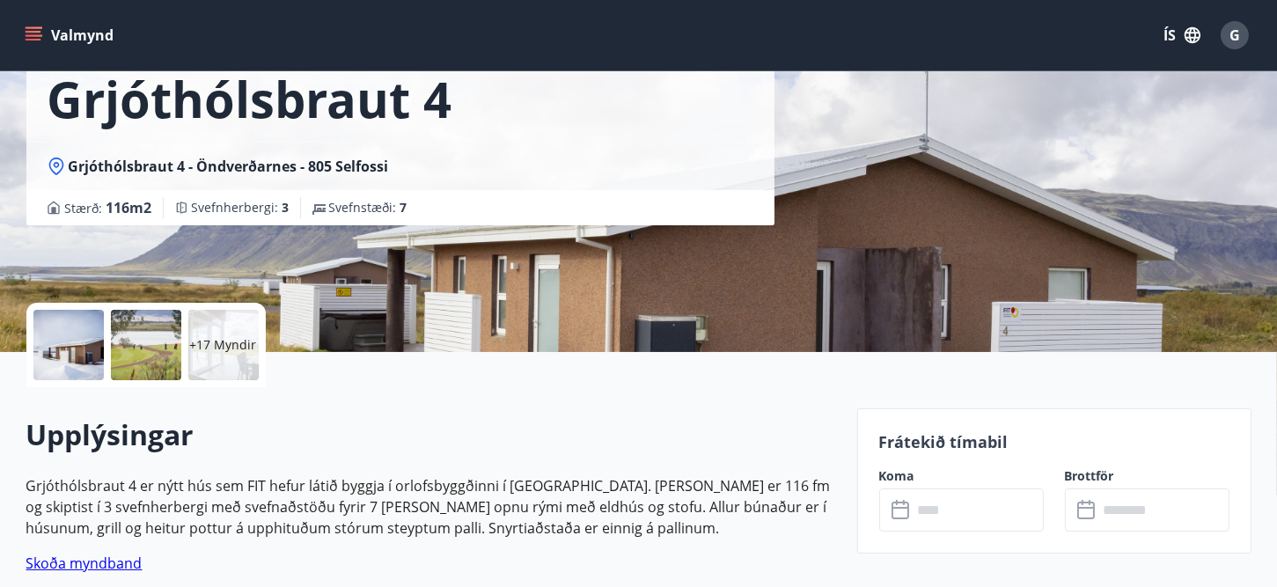
click at [956, 510] on input "text" at bounding box center [978, 510] width 131 height 43
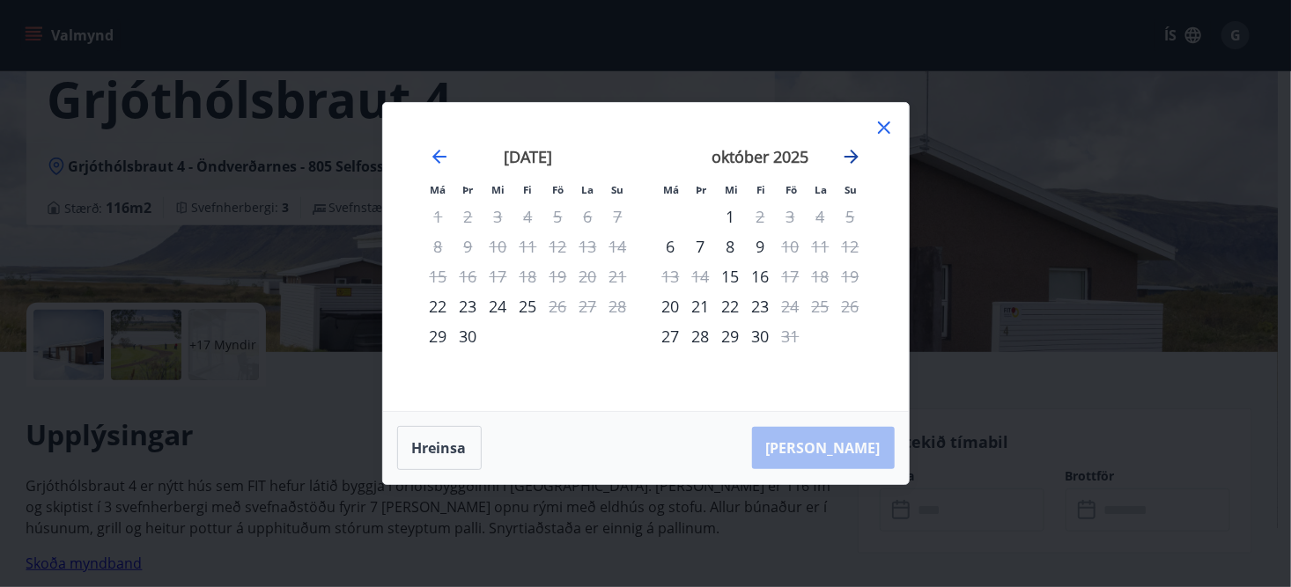
click at [855, 153] on icon "Move forward to switch to the next month." at bounding box center [851, 156] width 21 height 21
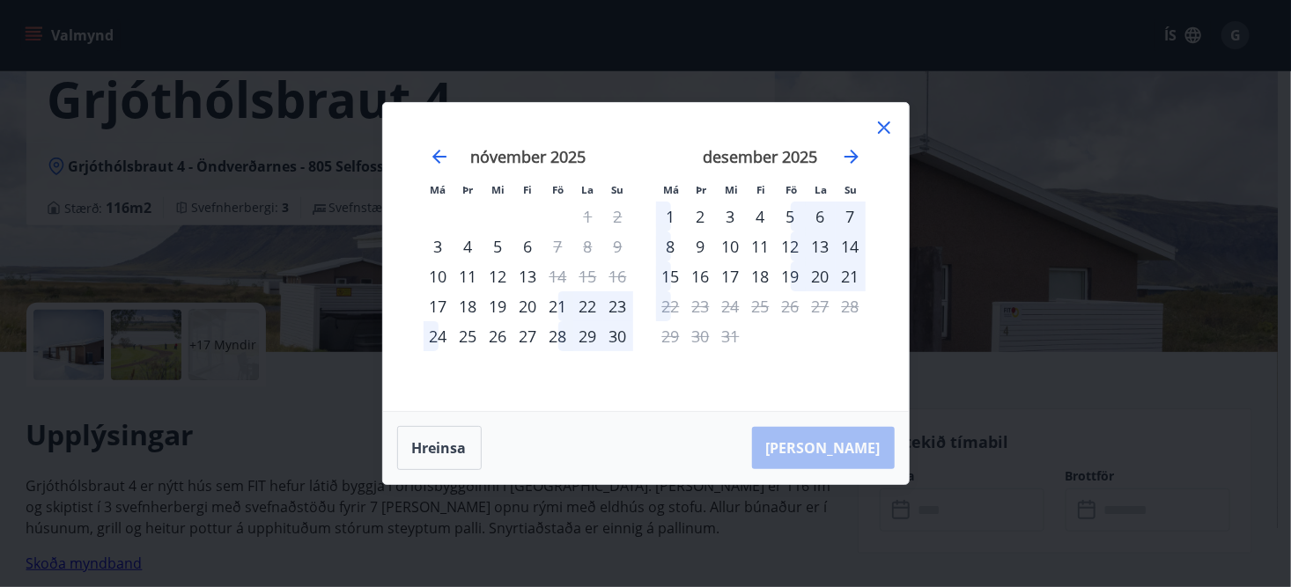
click at [879, 129] on icon at bounding box center [883, 127] width 21 height 21
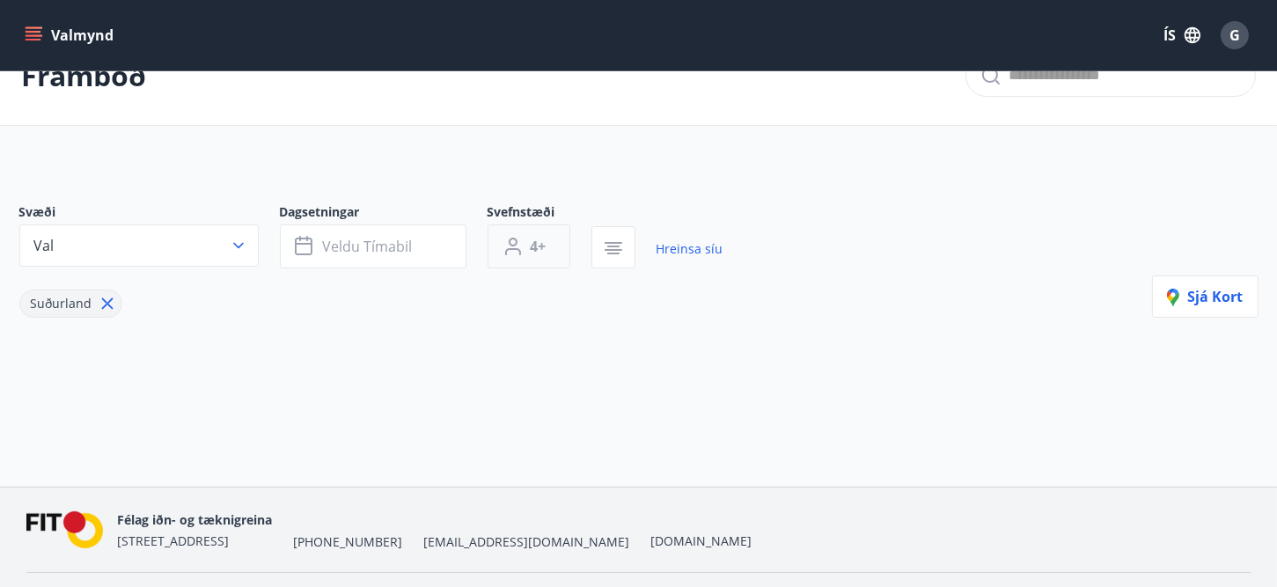
type input "*"
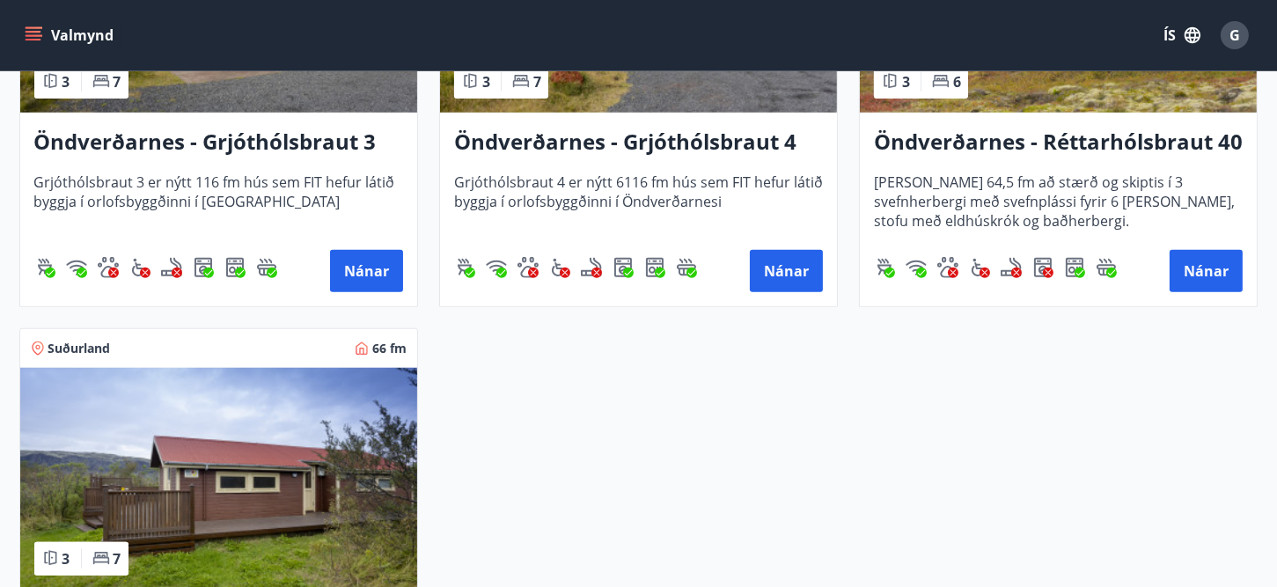
scroll to position [2454, 0]
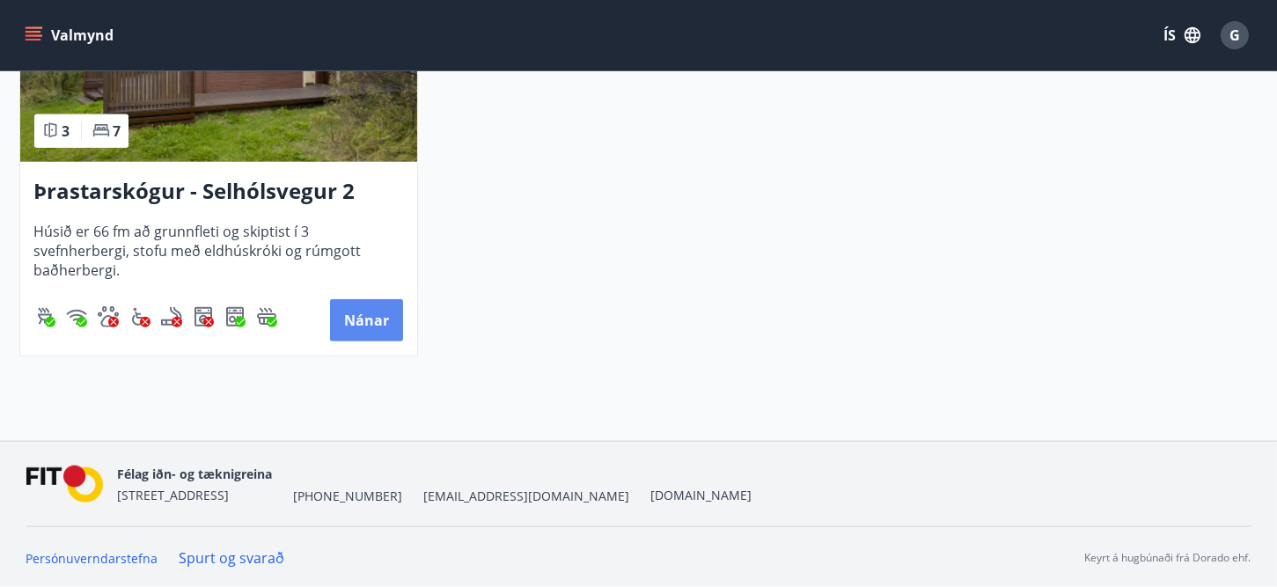
click at [364, 317] on button "Nánar" at bounding box center [366, 320] width 73 height 42
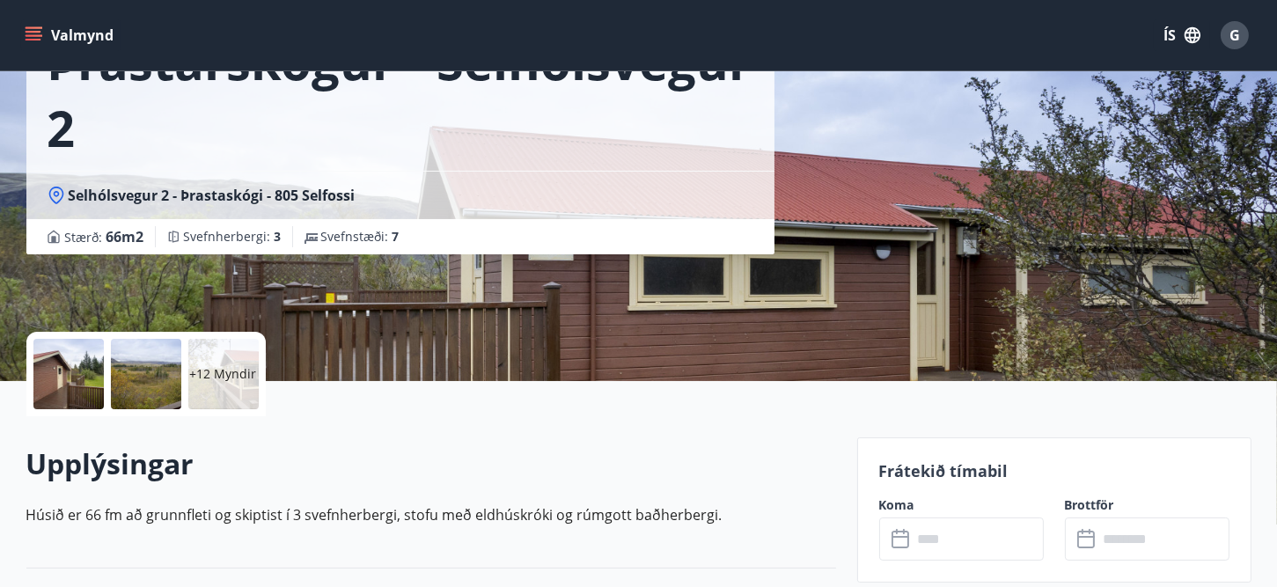
scroll to position [264, 0]
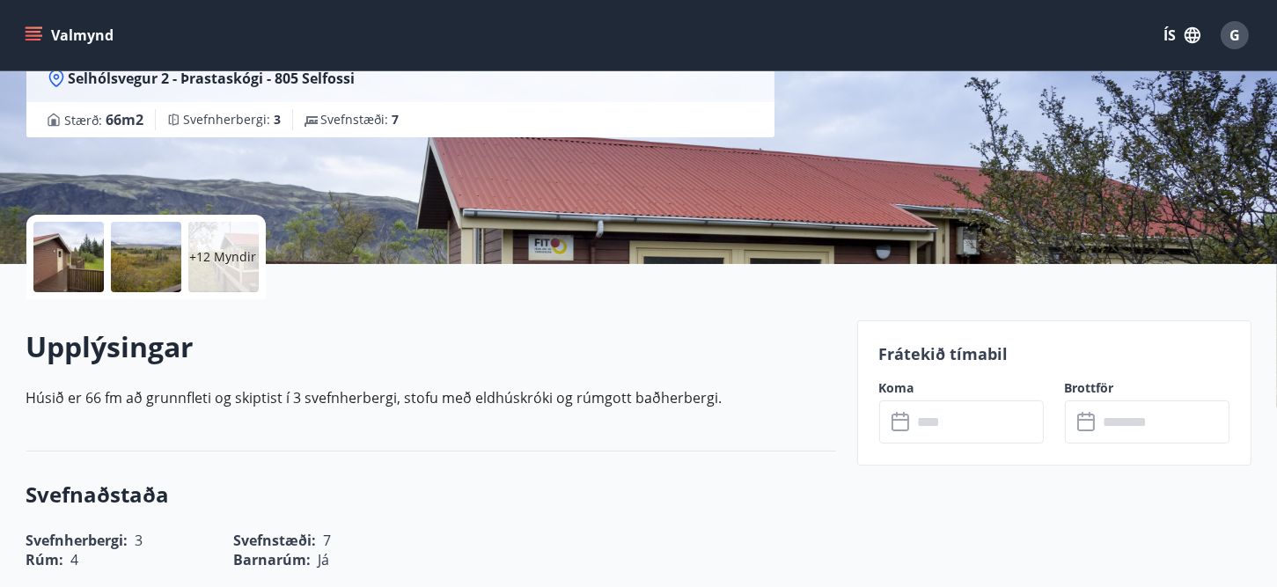
click at [999, 430] on input "text" at bounding box center [978, 422] width 131 height 43
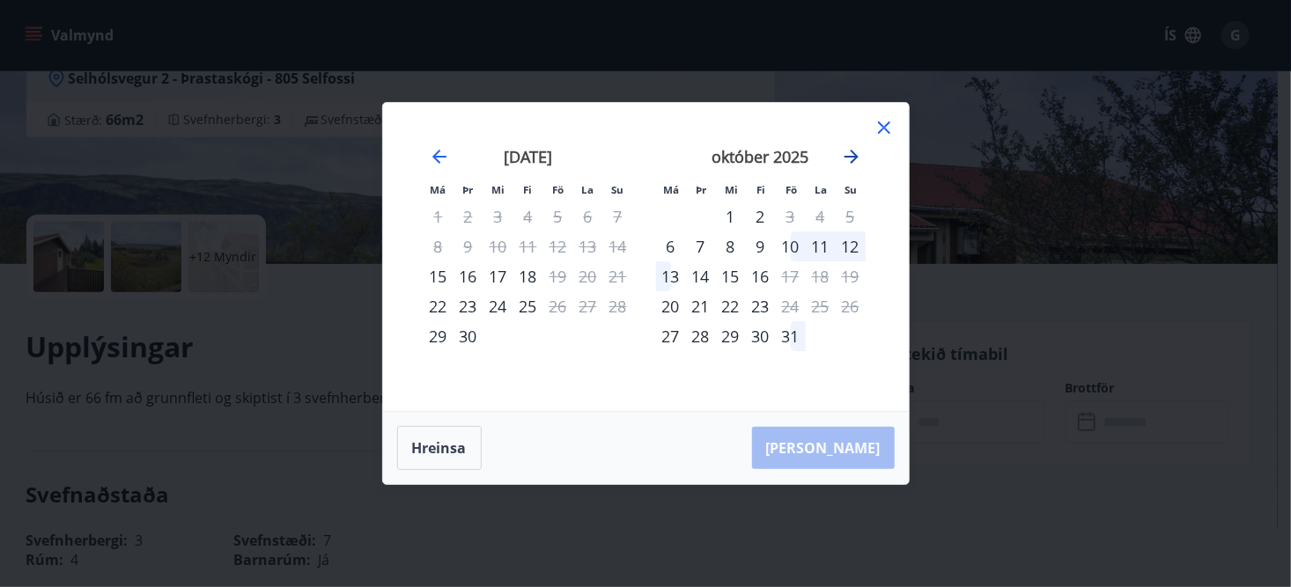
click at [852, 156] on icon "Move forward to switch to the next month." at bounding box center [851, 156] width 21 height 21
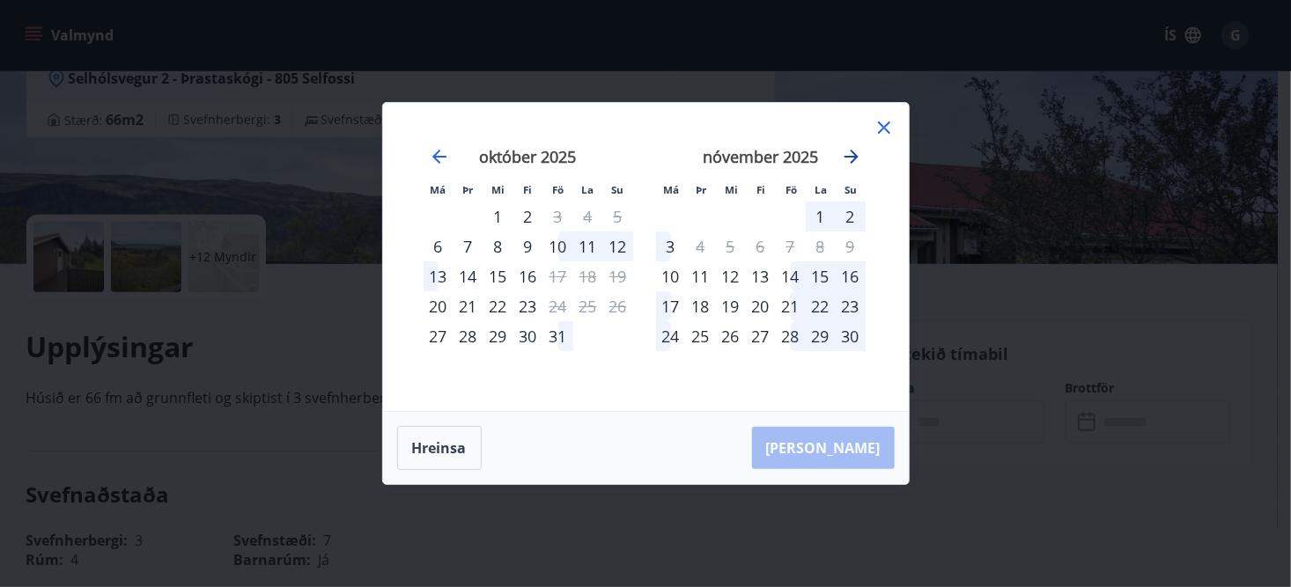
click at [852, 156] on icon "Move forward to switch to the next month." at bounding box center [851, 156] width 21 height 21
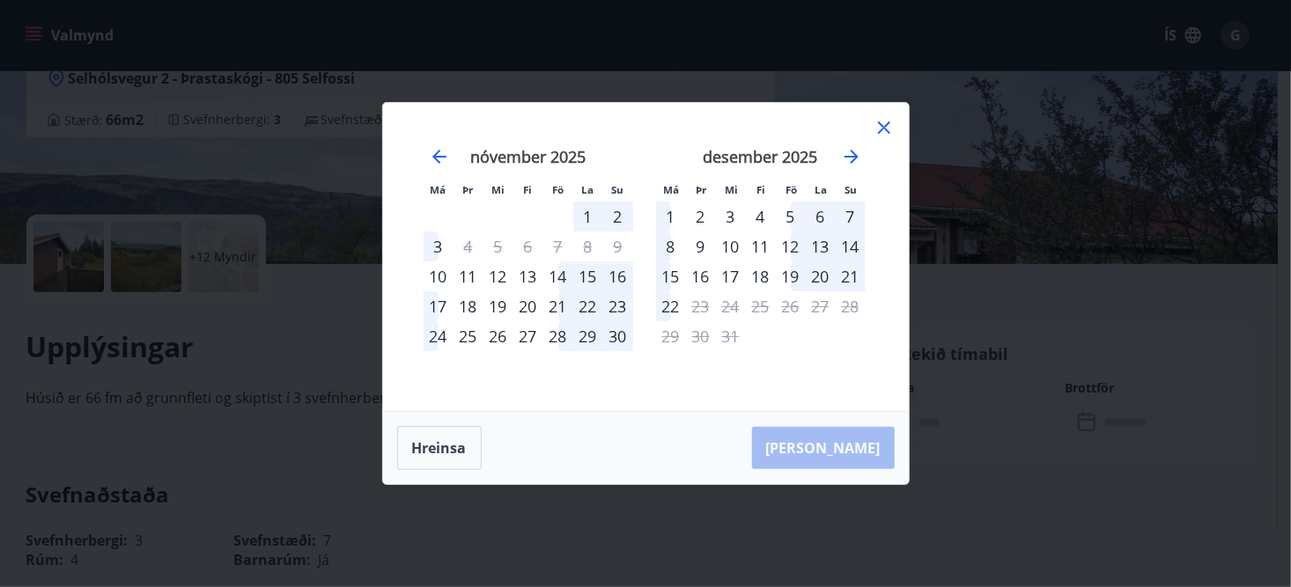
click at [880, 132] on icon at bounding box center [883, 127] width 21 height 21
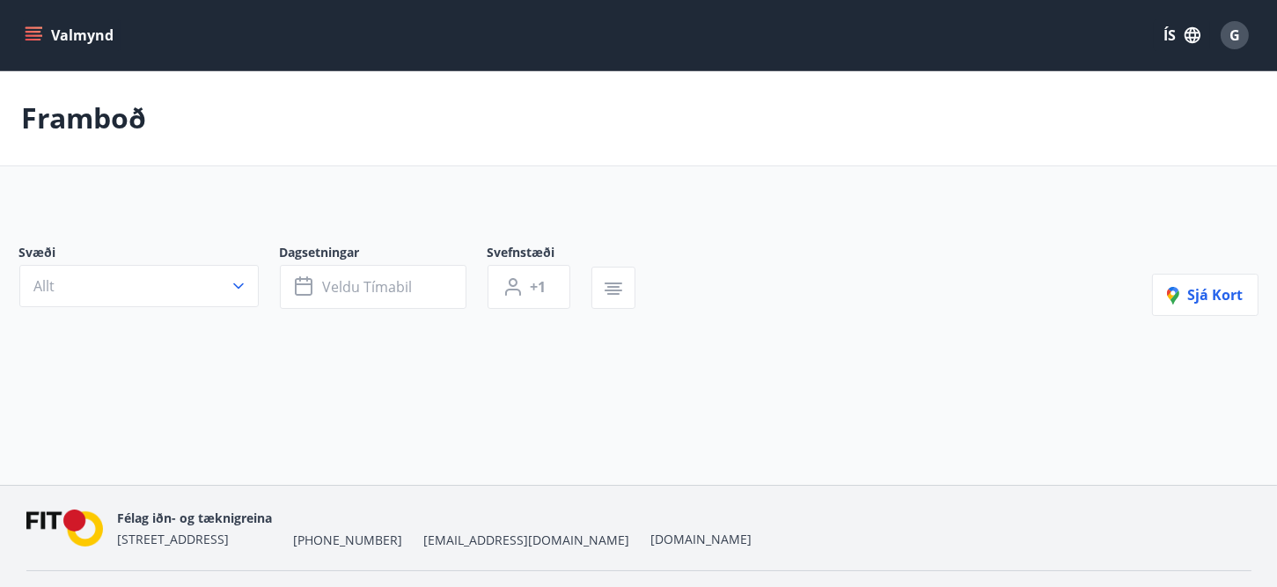
type input "*"
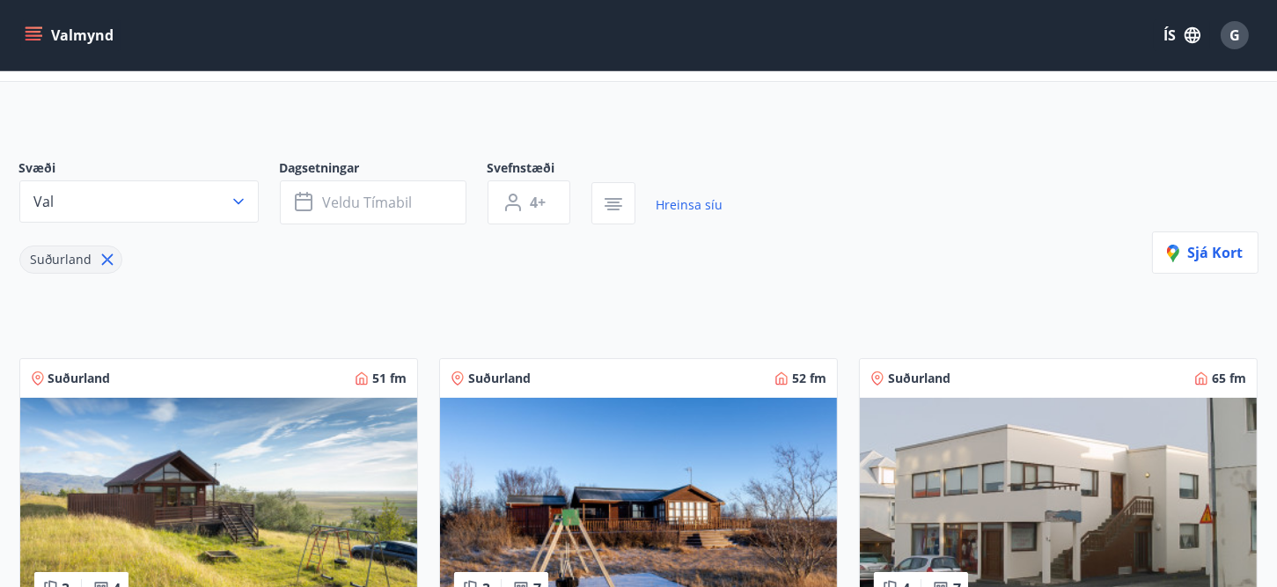
scroll to position [176, 0]
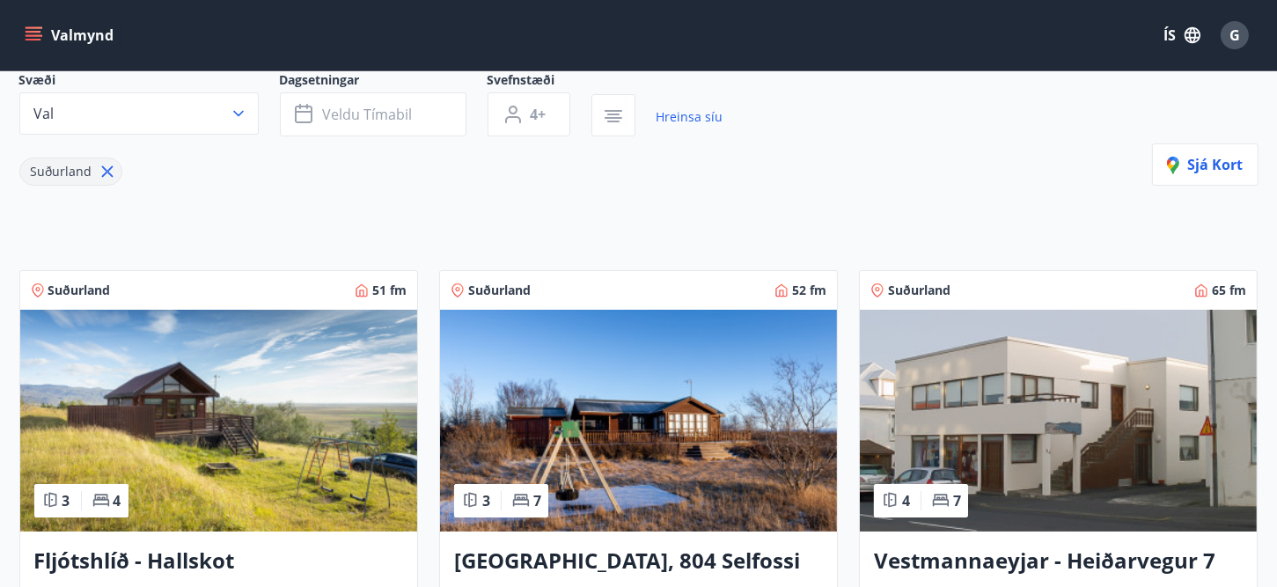
click at [331, 418] on img at bounding box center [218, 421] width 397 height 222
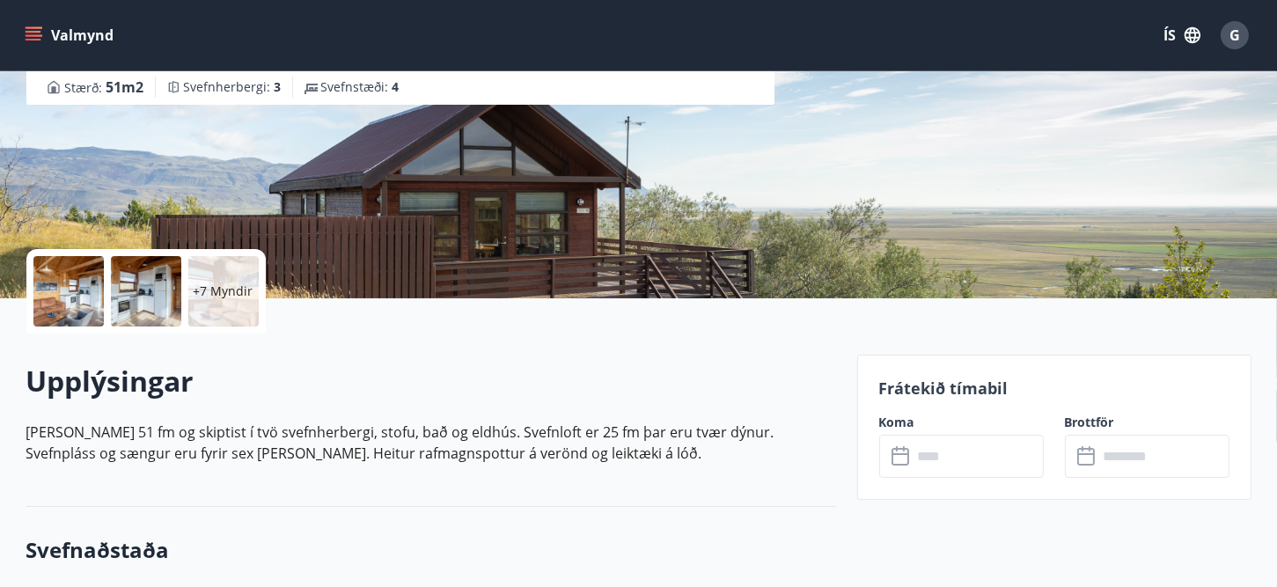
scroll to position [352, 0]
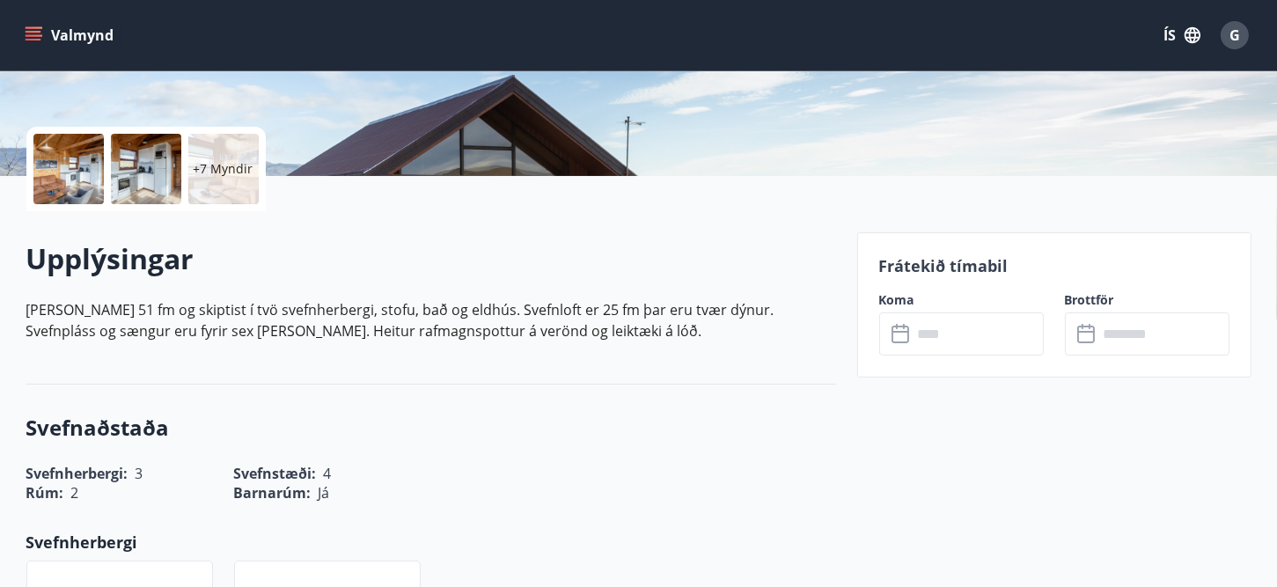
click at [963, 336] on input "text" at bounding box center [978, 334] width 131 height 43
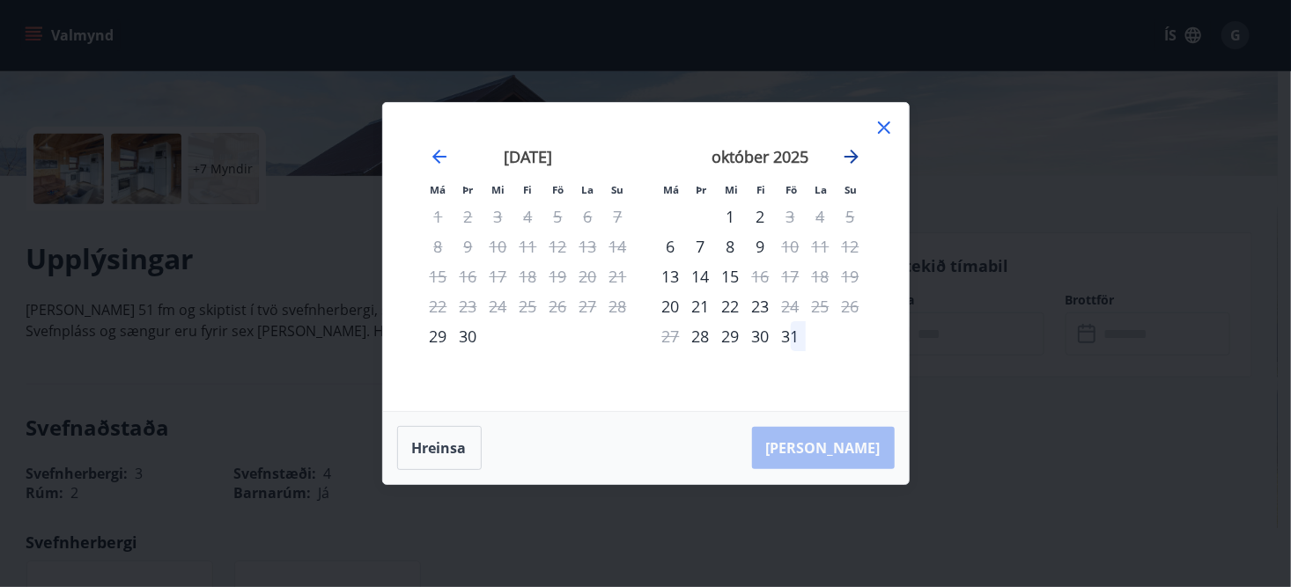
click at [857, 158] on icon "Move forward to switch to the next month." at bounding box center [851, 156] width 21 height 21
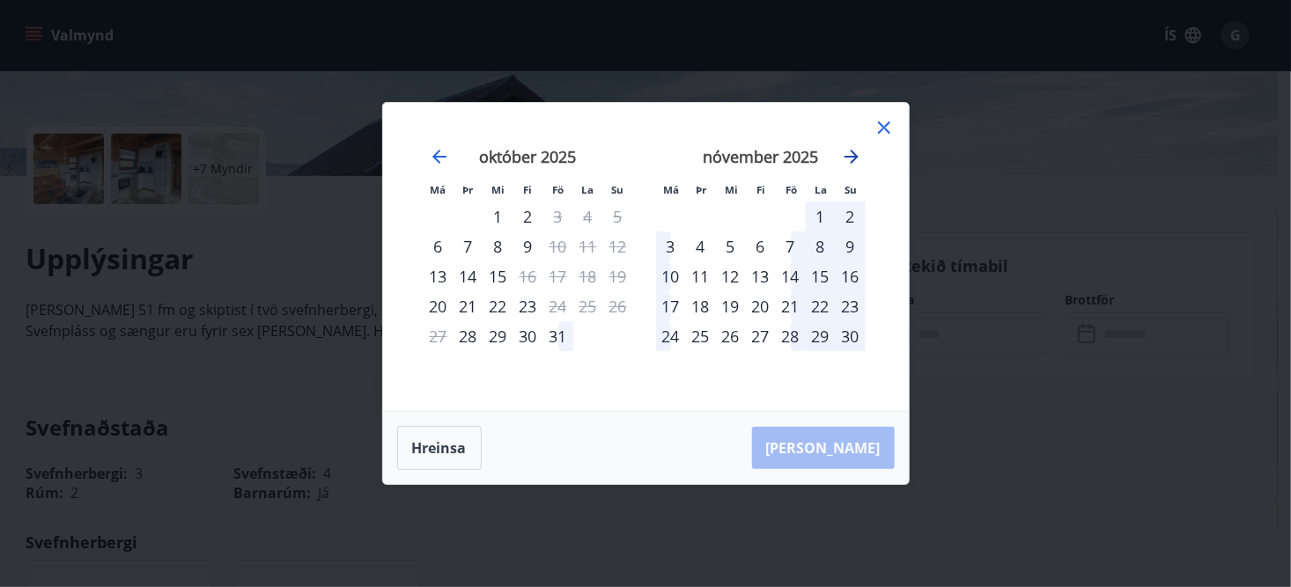
click at [857, 158] on icon "Move forward to switch to the next month." at bounding box center [851, 156] width 21 height 21
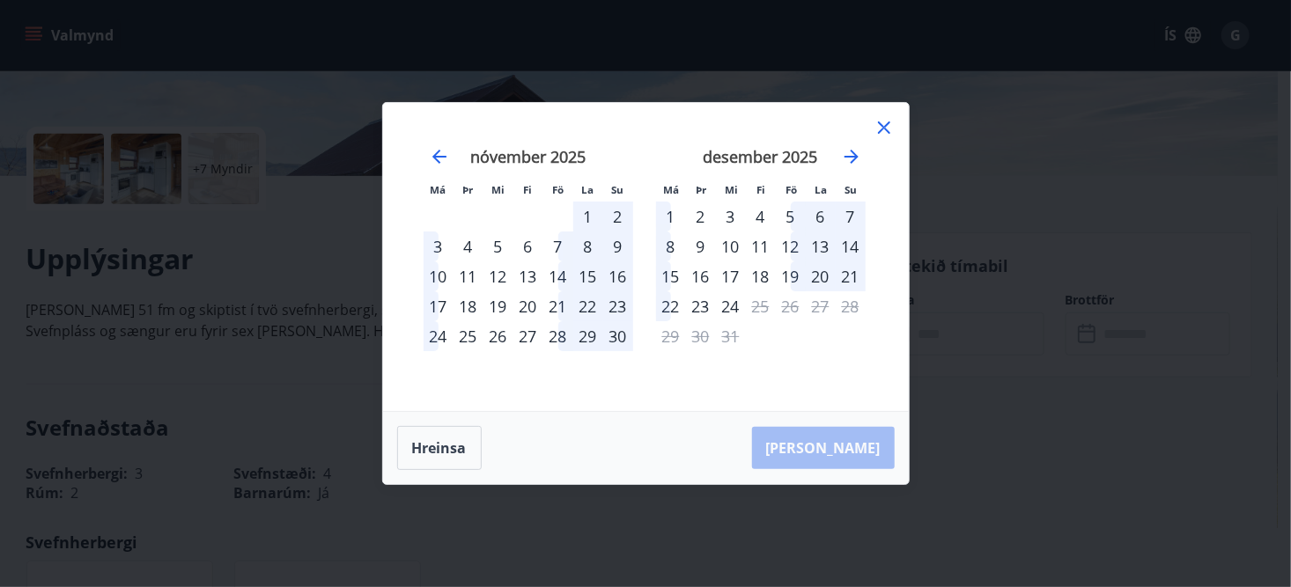
click at [881, 129] on icon at bounding box center [884, 127] width 12 height 12
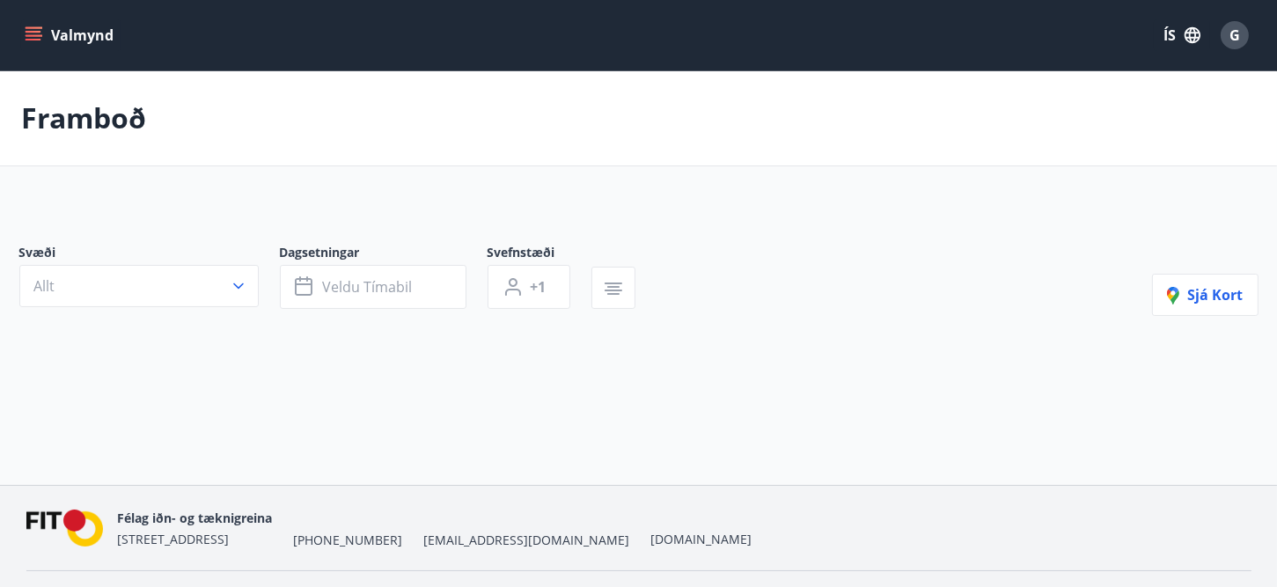
type input "*"
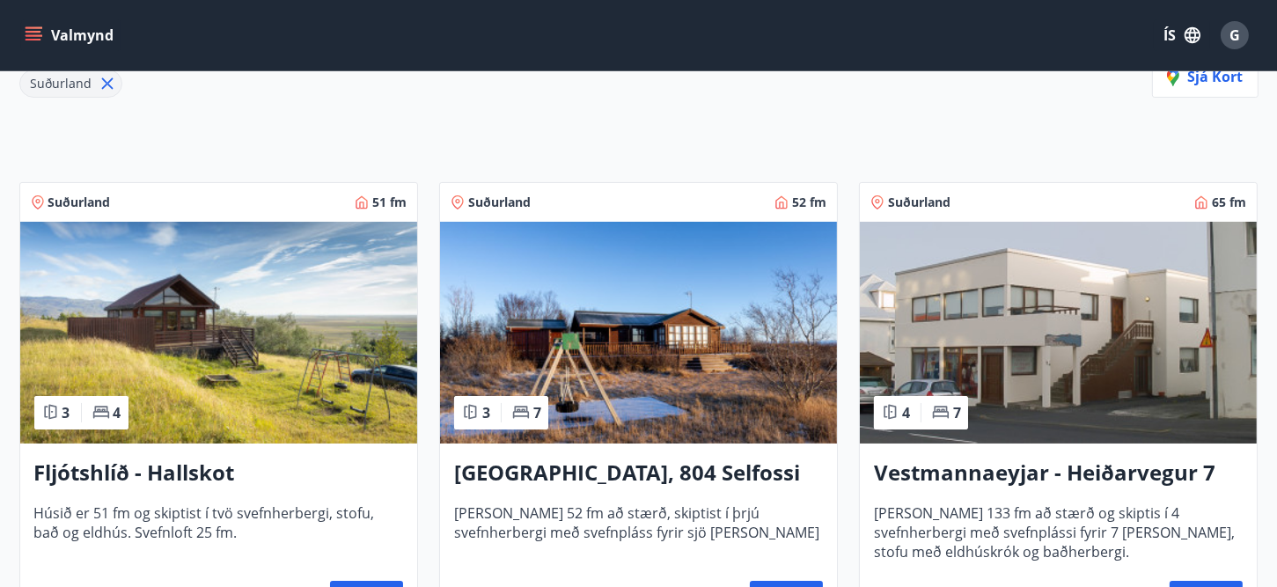
scroll to position [352, 0]
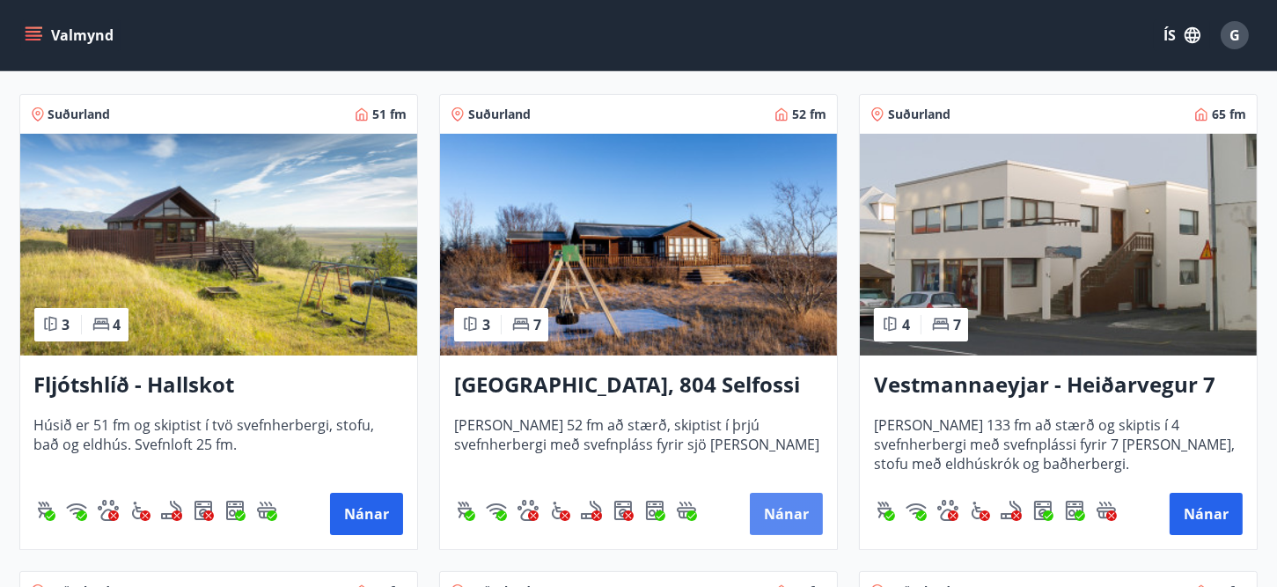
click at [772, 506] on button "Nánar" at bounding box center [786, 514] width 73 height 42
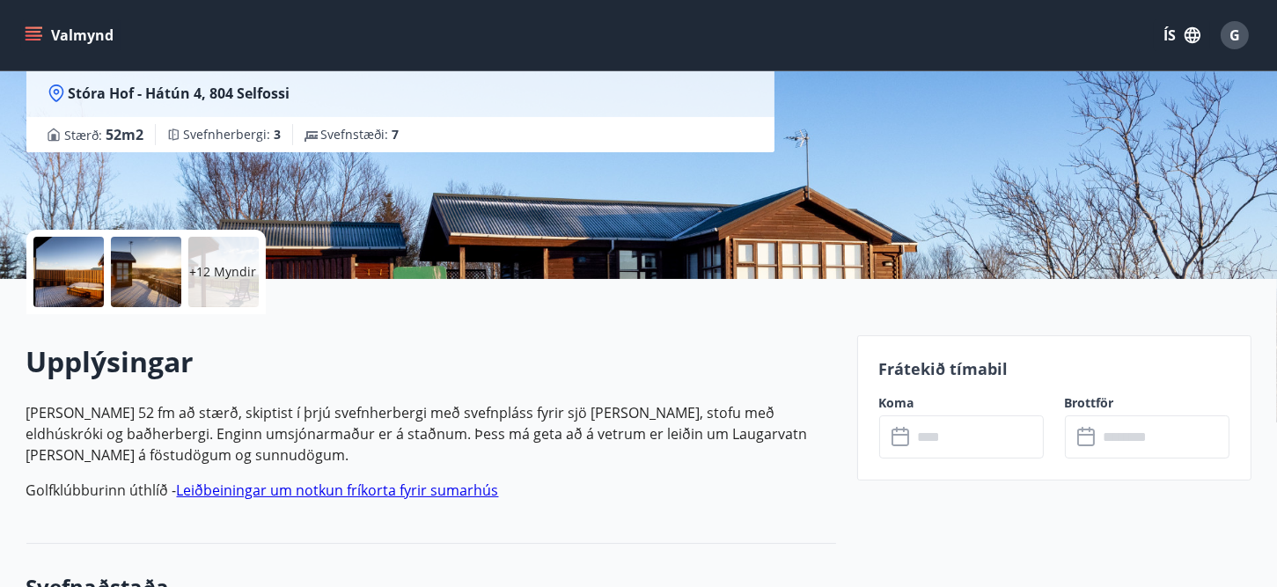
scroll to position [264, 0]
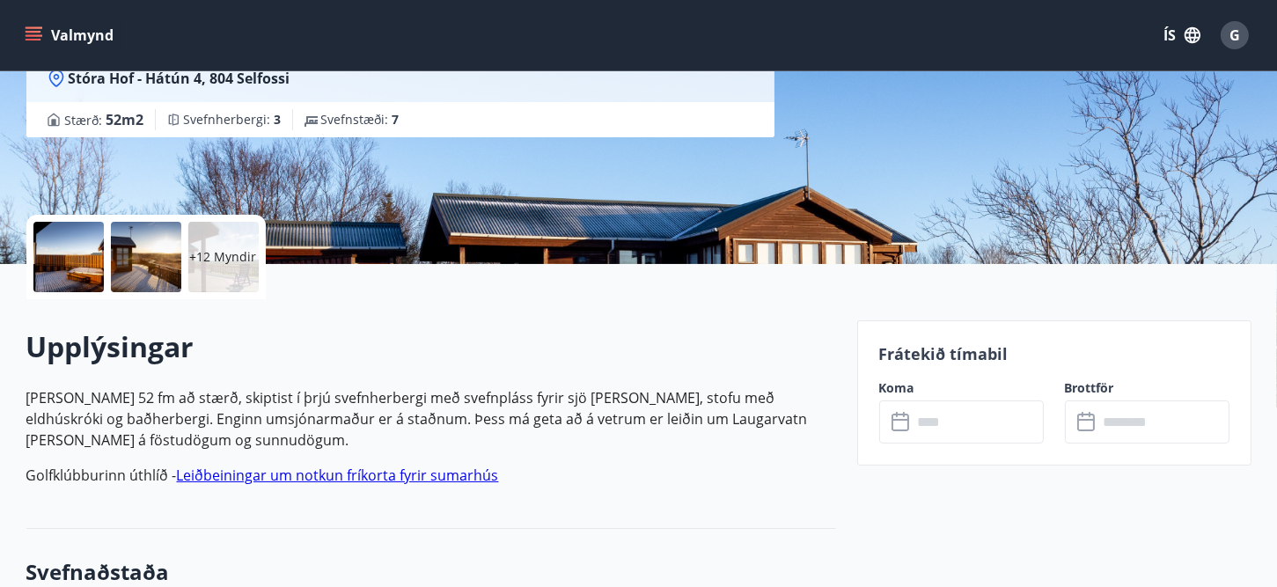
click at [950, 428] on input "text" at bounding box center [978, 422] width 131 height 43
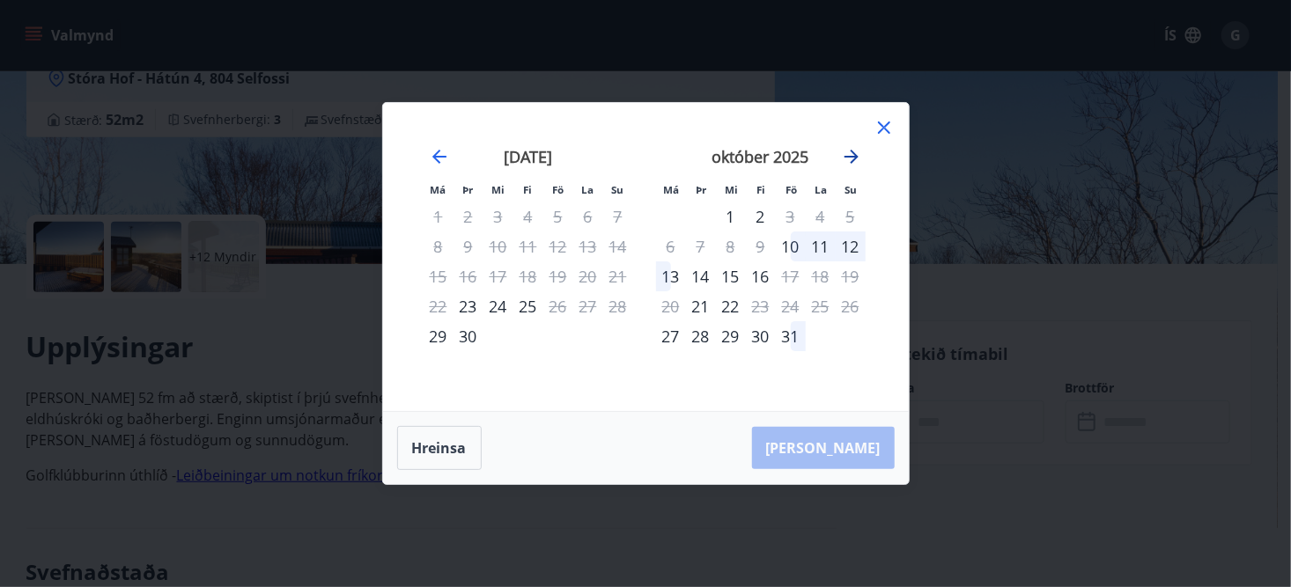
click at [854, 158] on icon "Move forward to switch to the next month." at bounding box center [851, 157] width 14 height 14
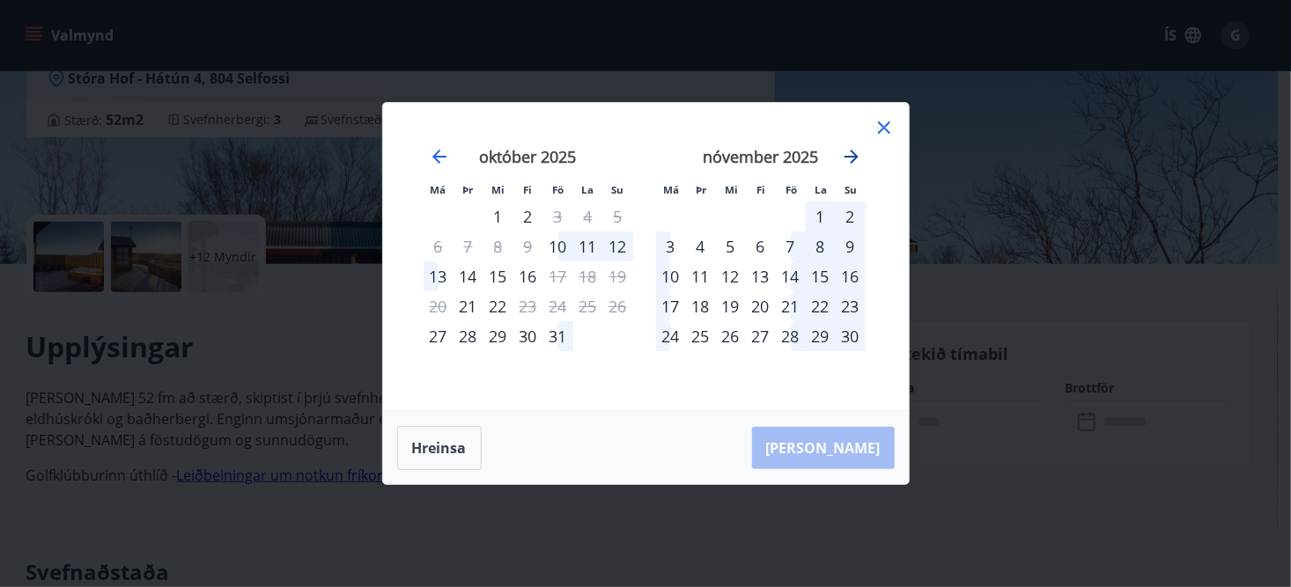
click at [854, 158] on icon "Move forward to switch to the next month." at bounding box center [851, 157] width 14 height 14
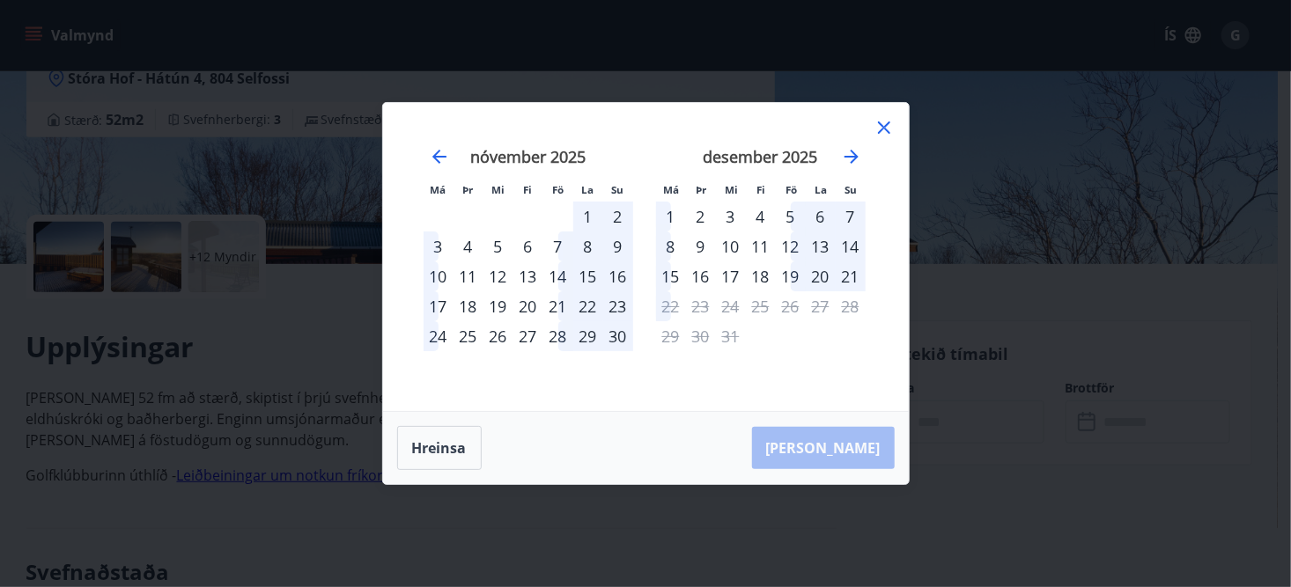
click at [879, 133] on icon at bounding box center [884, 127] width 12 height 12
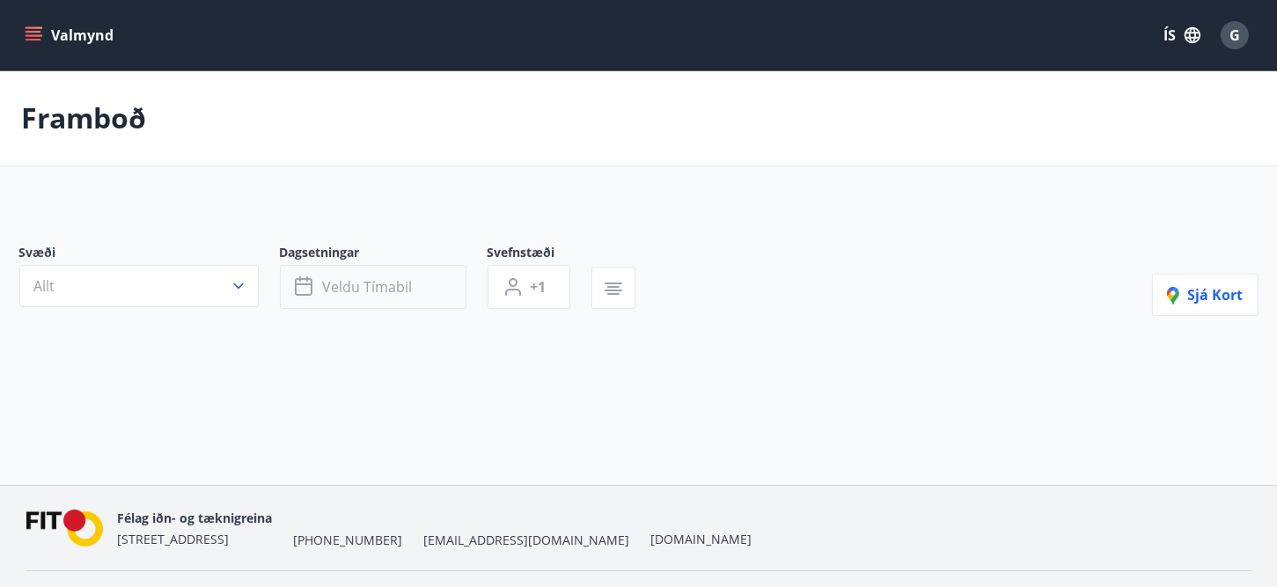
type input "*"
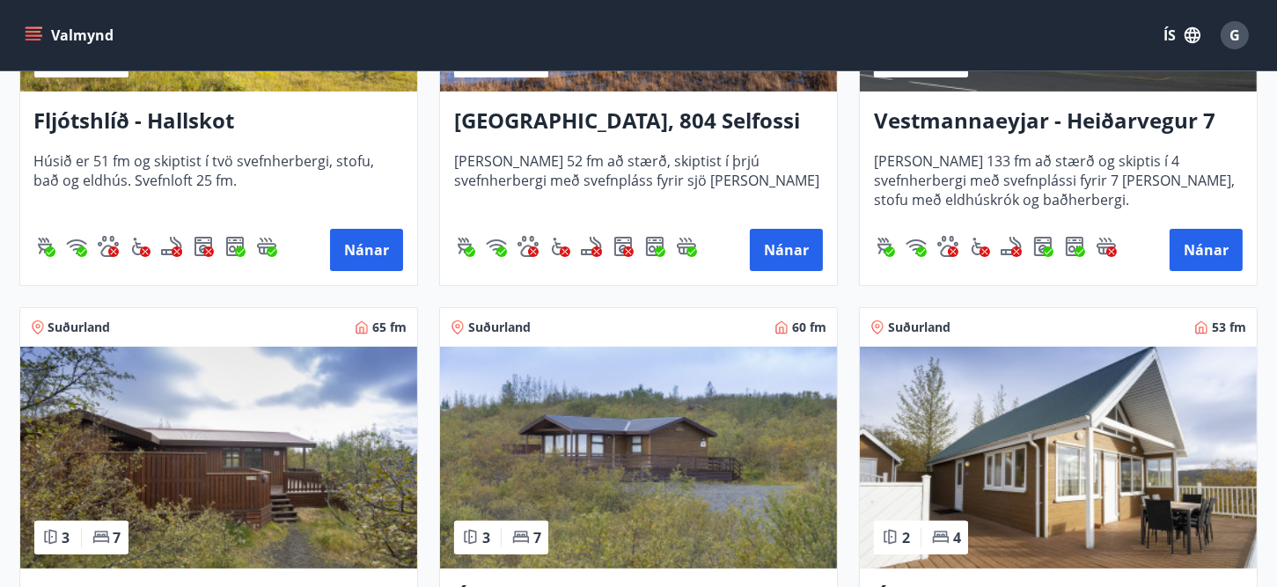
scroll to position [880, 0]
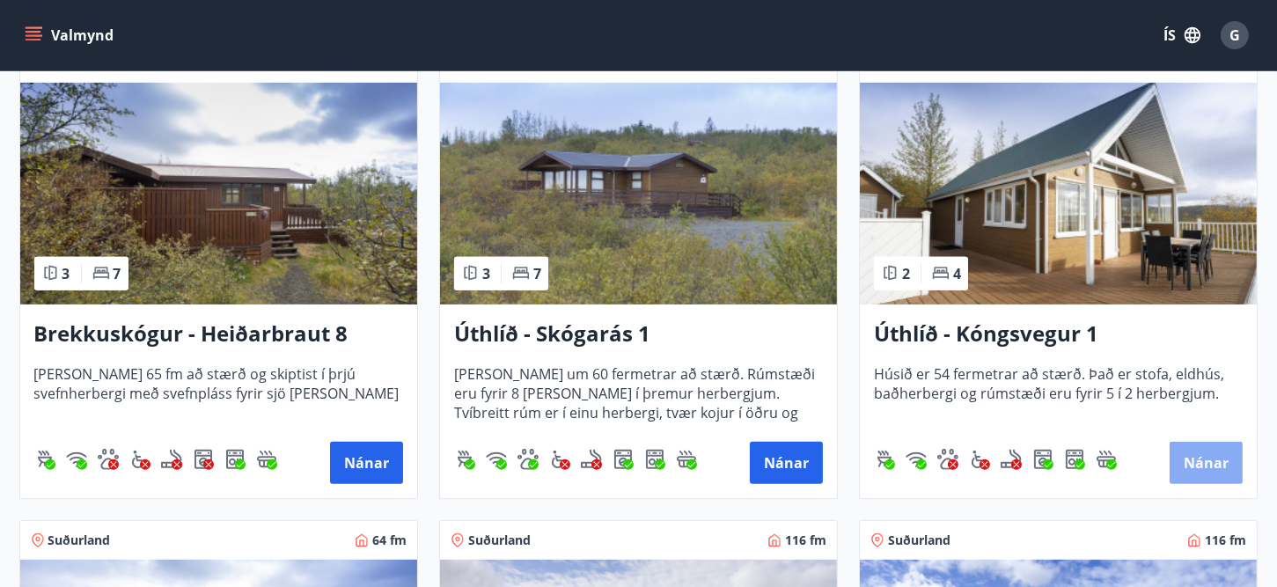
click at [1216, 461] on button "Nánar" at bounding box center [1206, 463] width 73 height 42
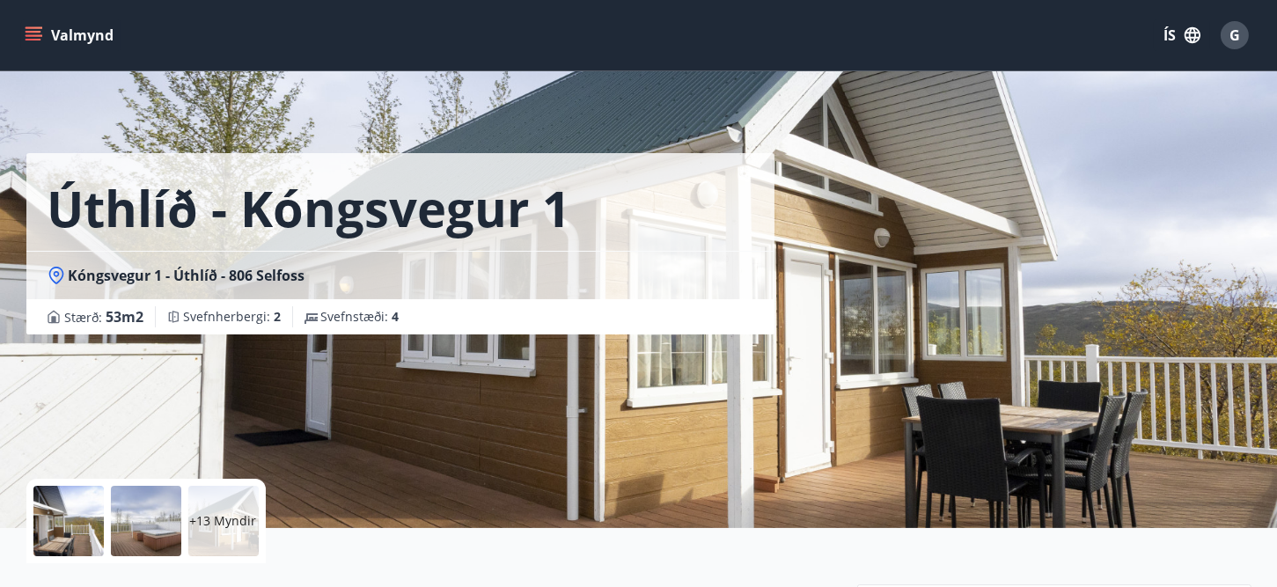
scroll to position [264, 0]
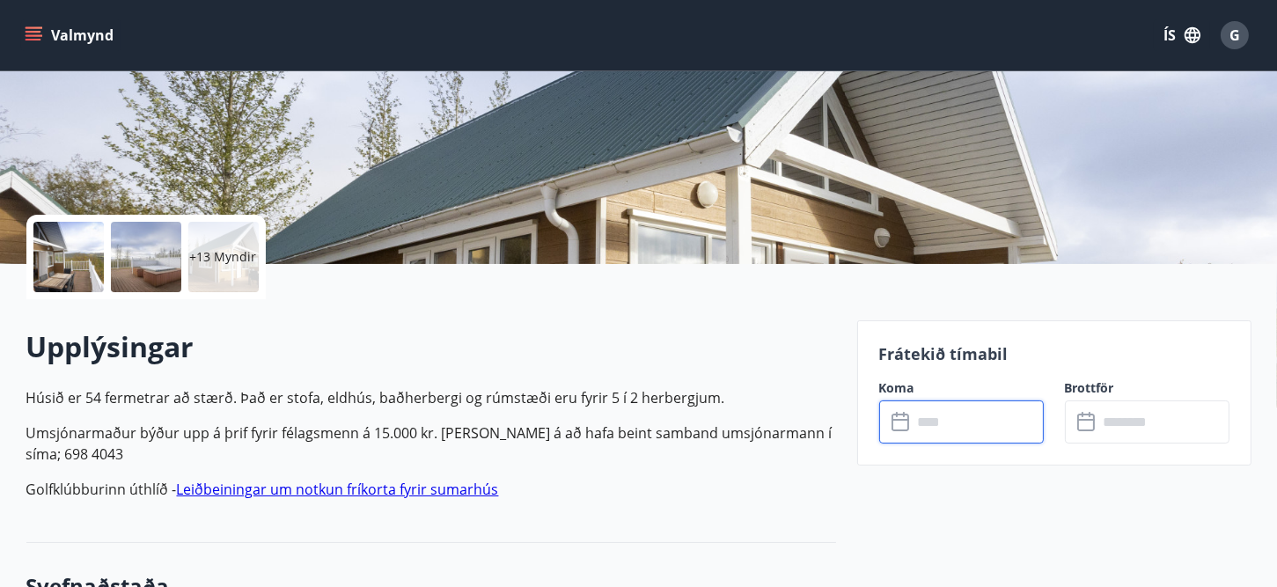
click at [955, 416] on input "text" at bounding box center [978, 422] width 131 height 43
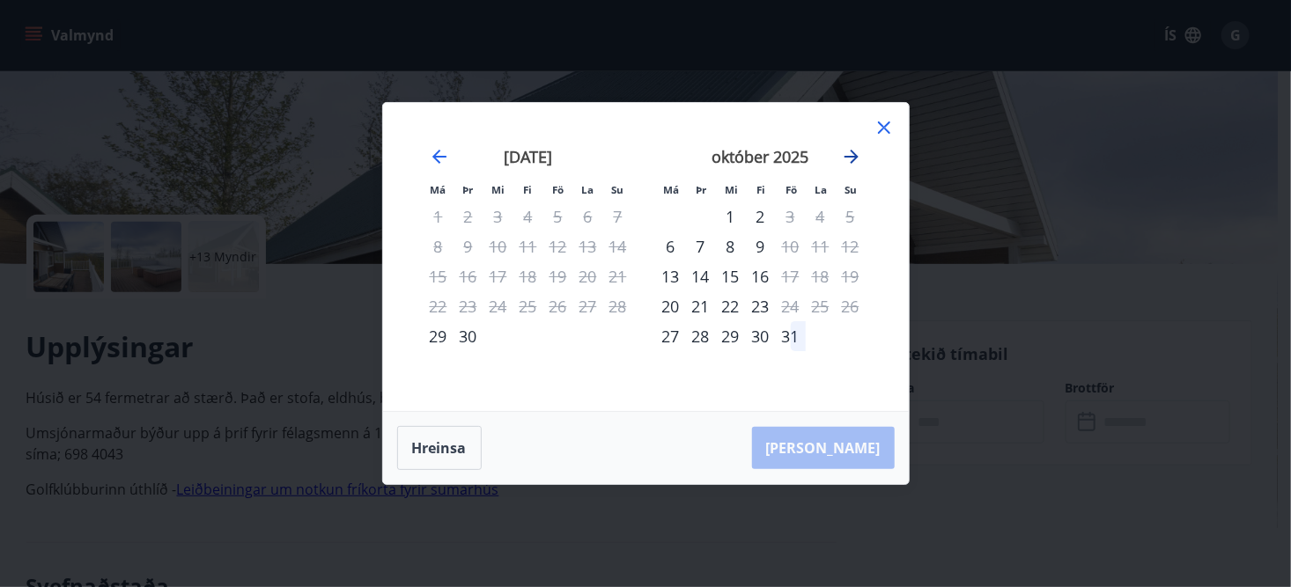
click at [859, 154] on icon "Move forward to switch to the next month." at bounding box center [851, 156] width 21 height 21
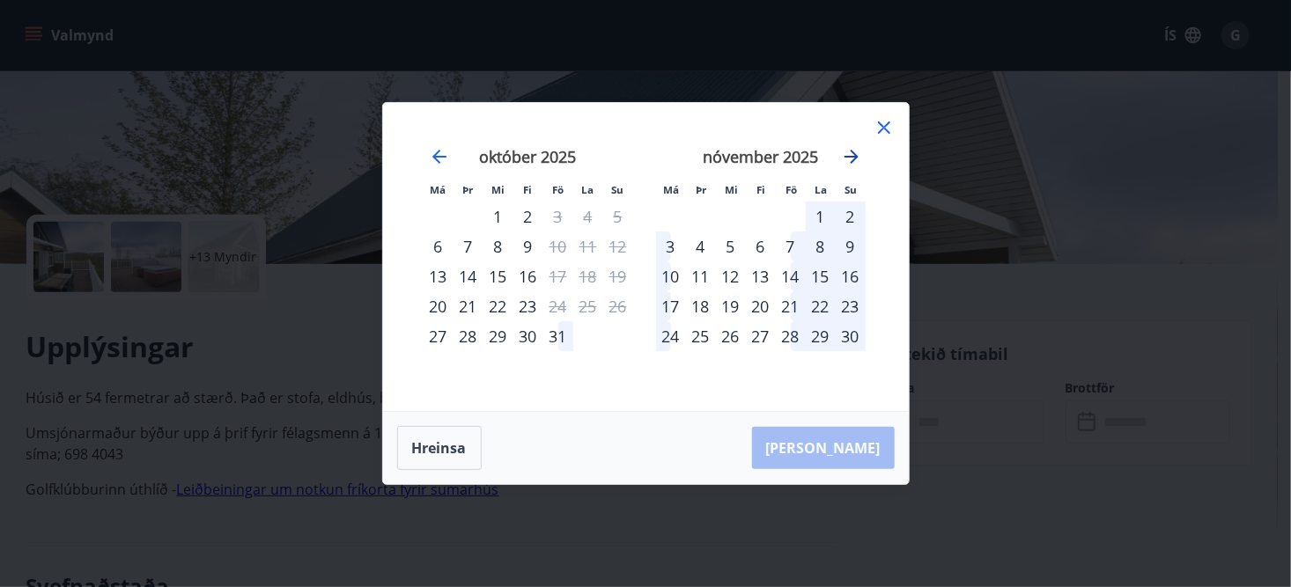
click at [859, 154] on icon "Move forward to switch to the next month." at bounding box center [851, 156] width 21 height 21
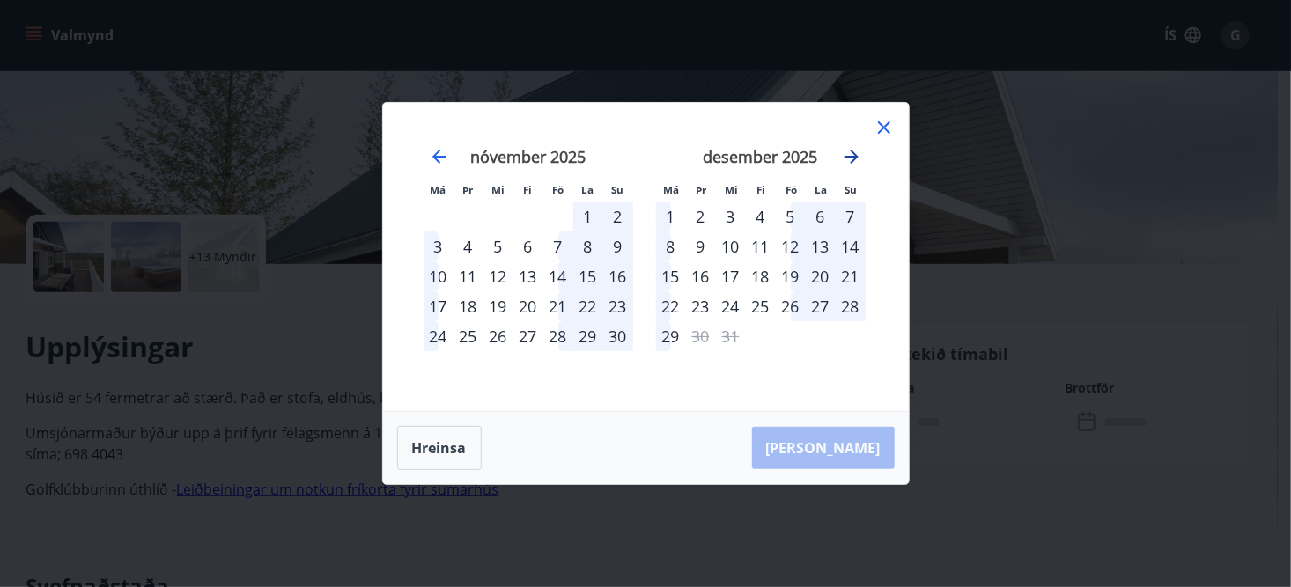
click at [859, 154] on icon "Move forward to switch to the next month." at bounding box center [851, 156] width 21 height 21
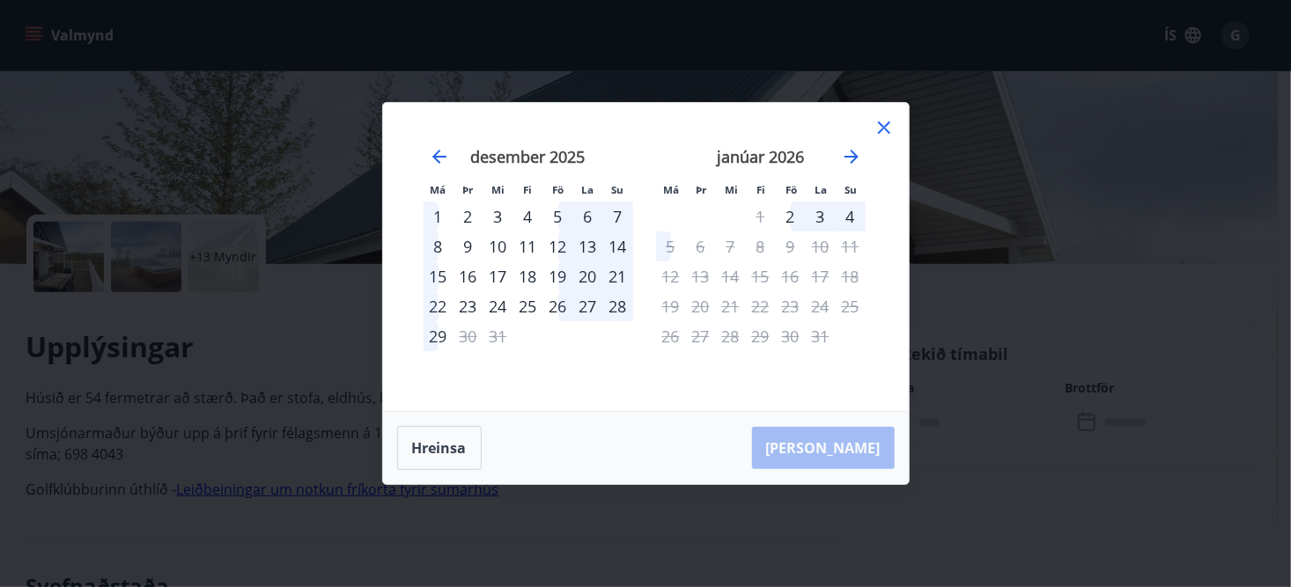
click at [881, 129] on icon at bounding box center [884, 127] width 12 height 12
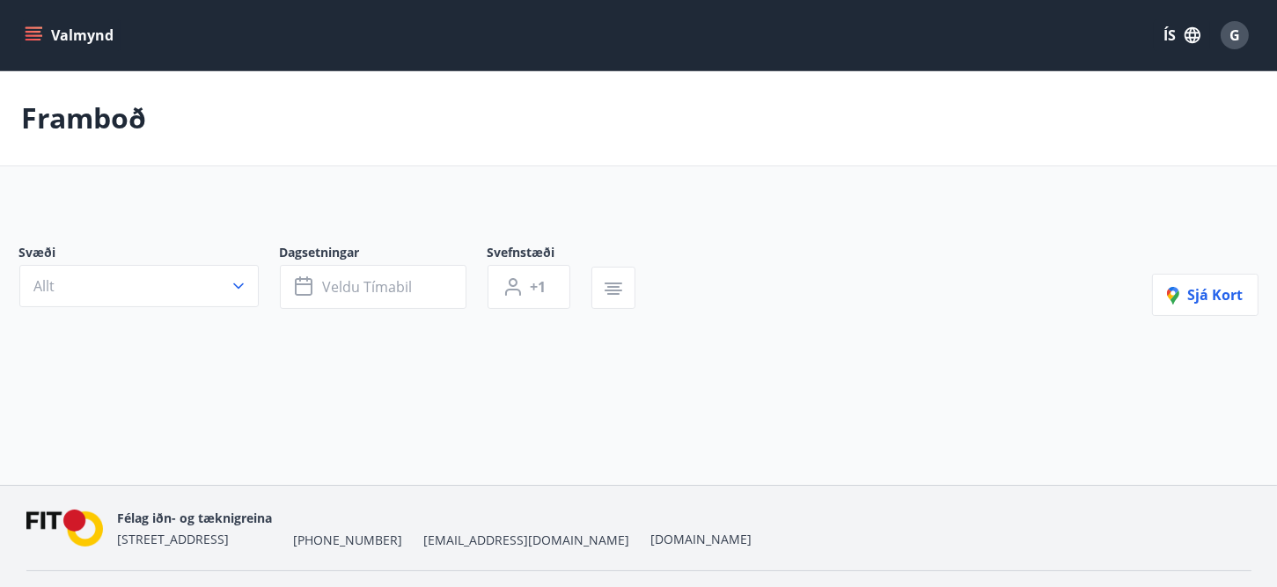
type input "*"
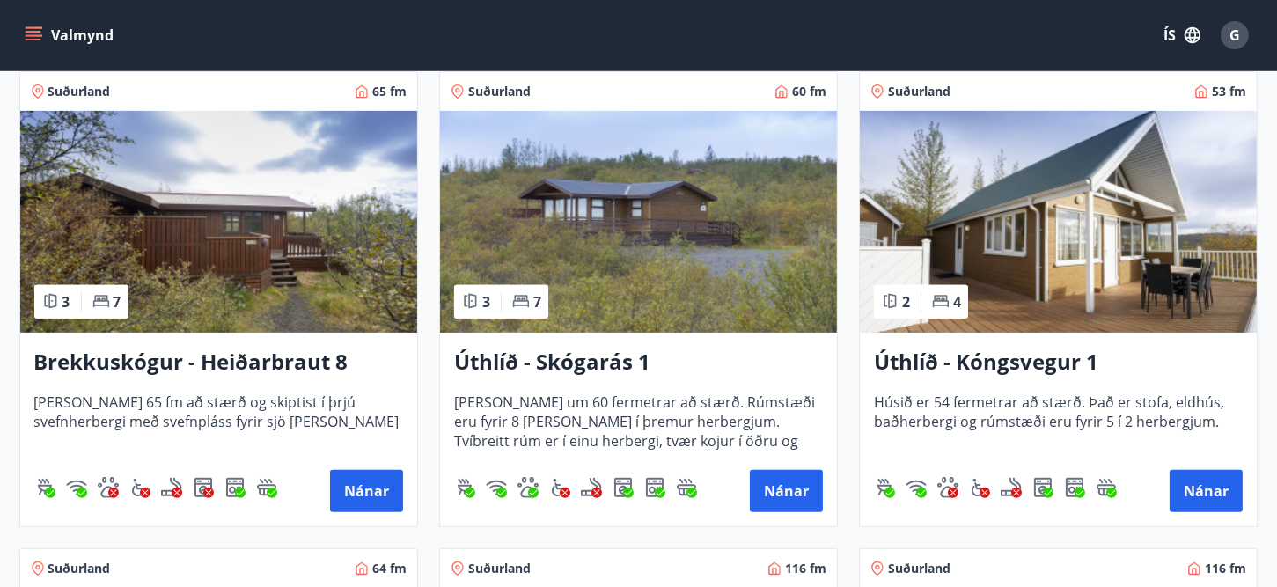
scroll to position [880, 0]
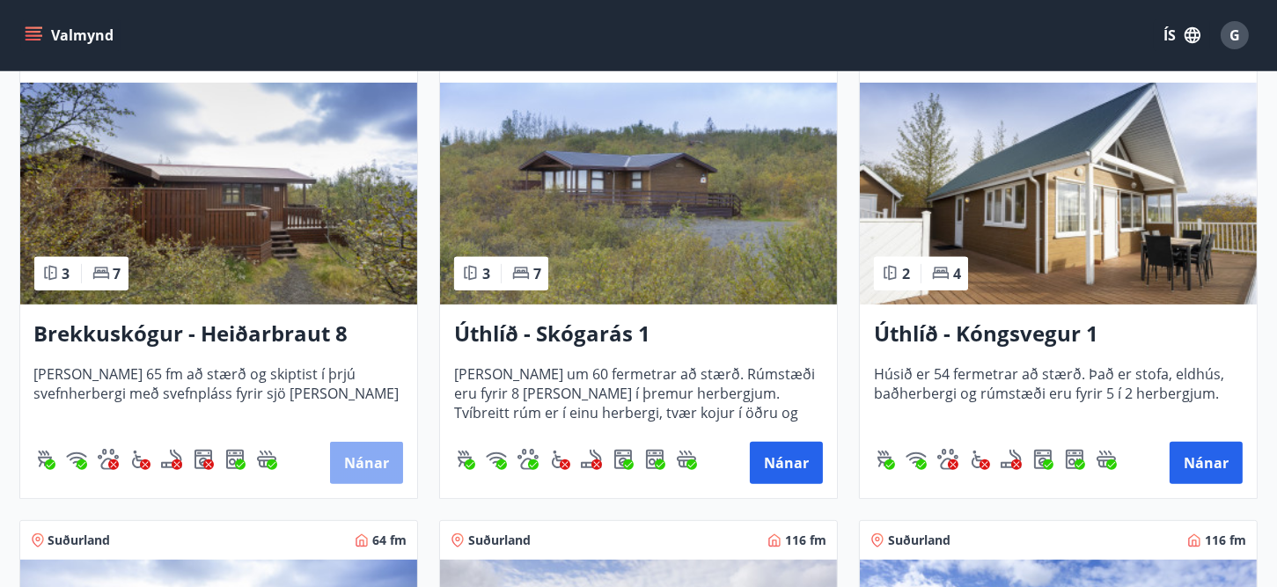
click at [371, 469] on button "Nánar" at bounding box center [366, 463] width 73 height 42
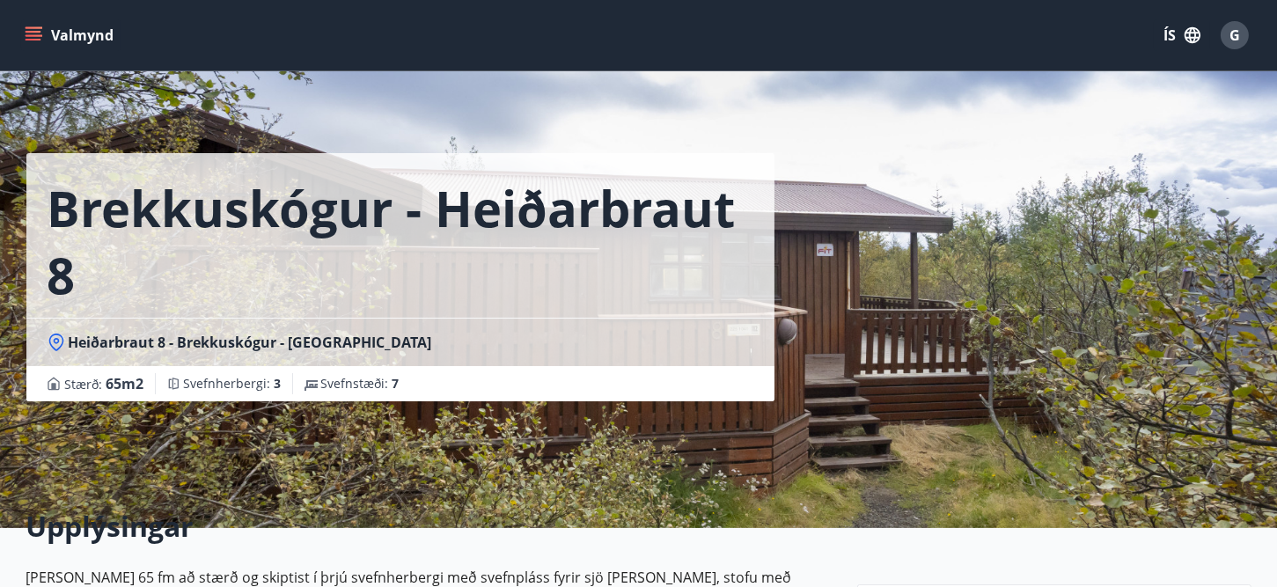
scroll to position [264, 0]
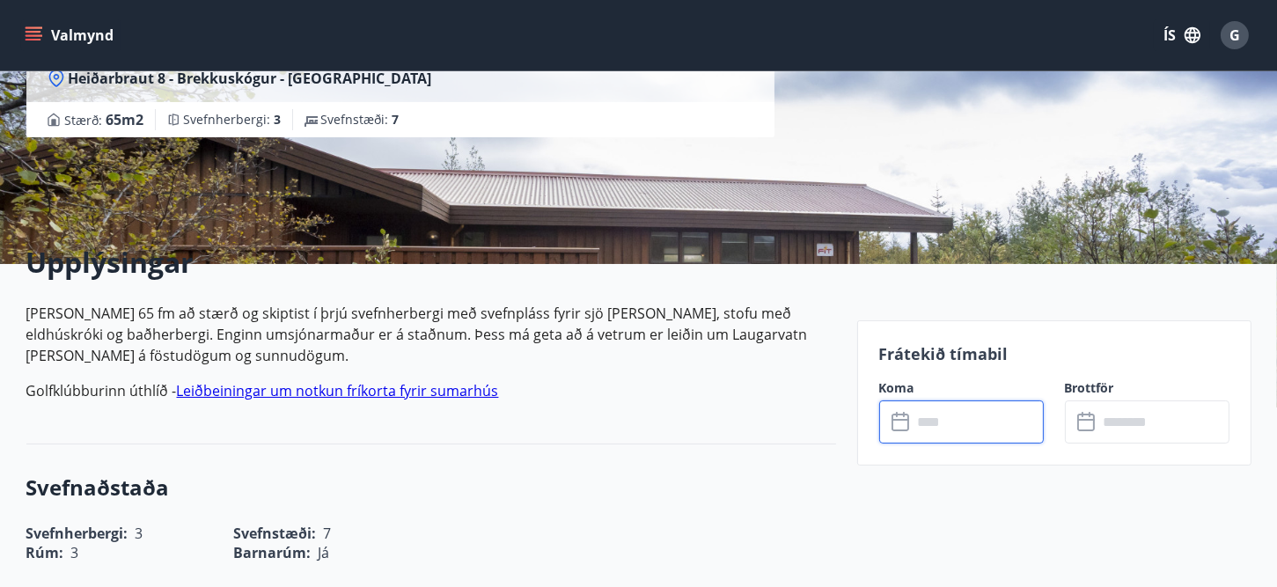
click at [953, 424] on input "text" at bounding box center [978, 422] width 131 height 43
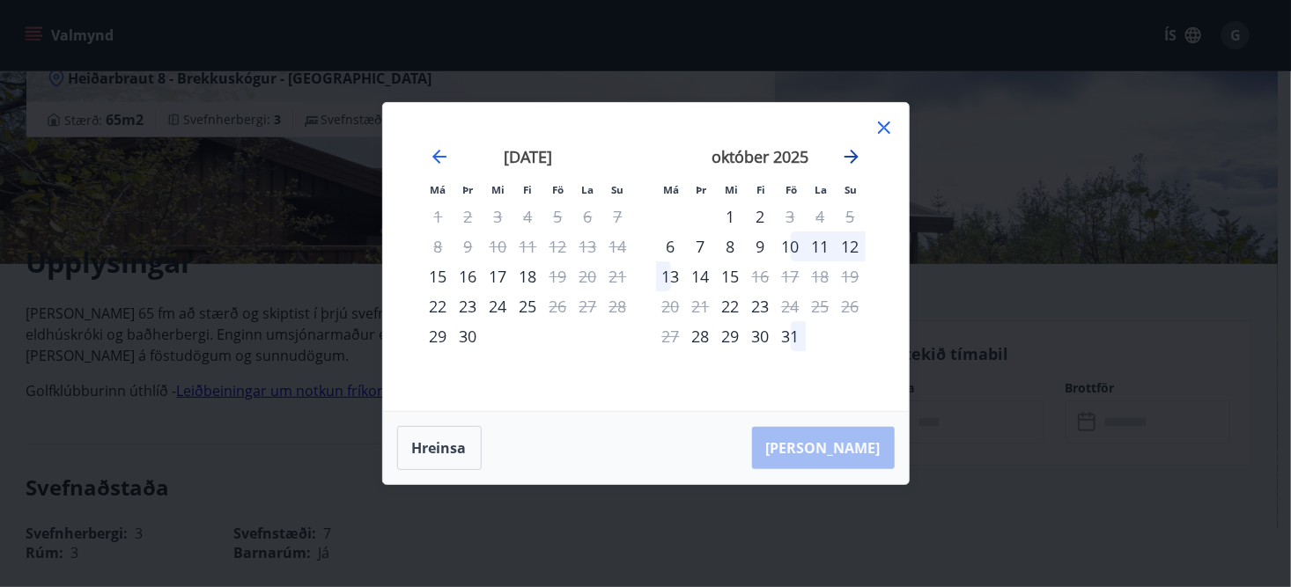
click at [853, 158] on icon "Move forward to switch to the next month." at bounding box center [851, 156] width 21 height 21
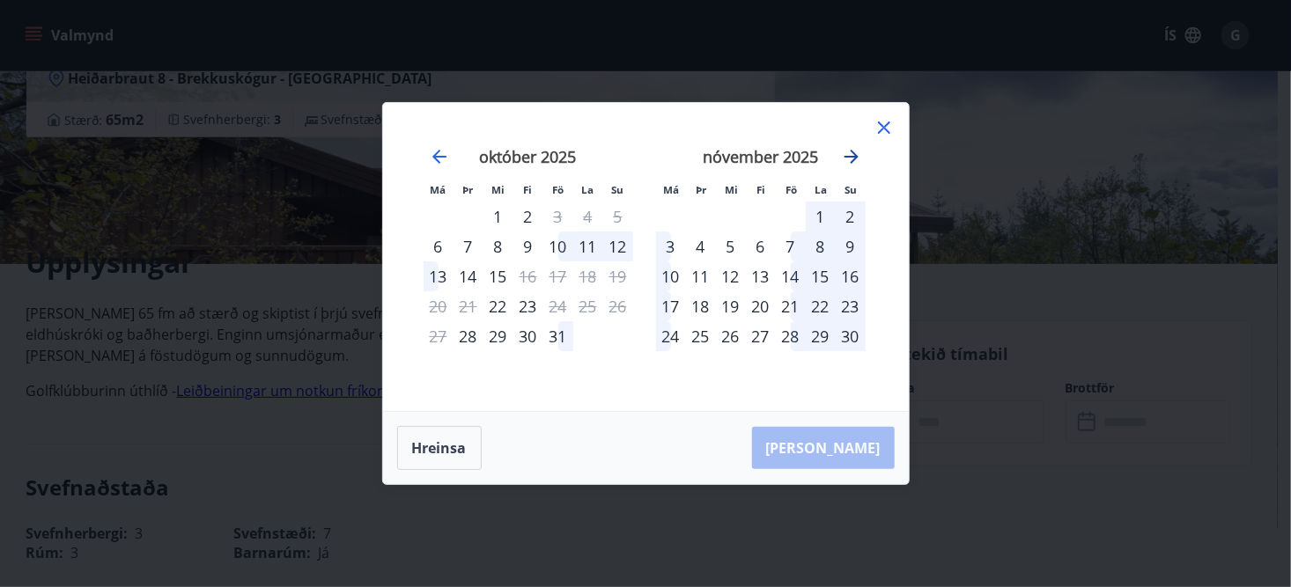
click at [853, 158] on icon "Move forward to switch to the next month." at bounding box center [851, 156] width 21 height 21
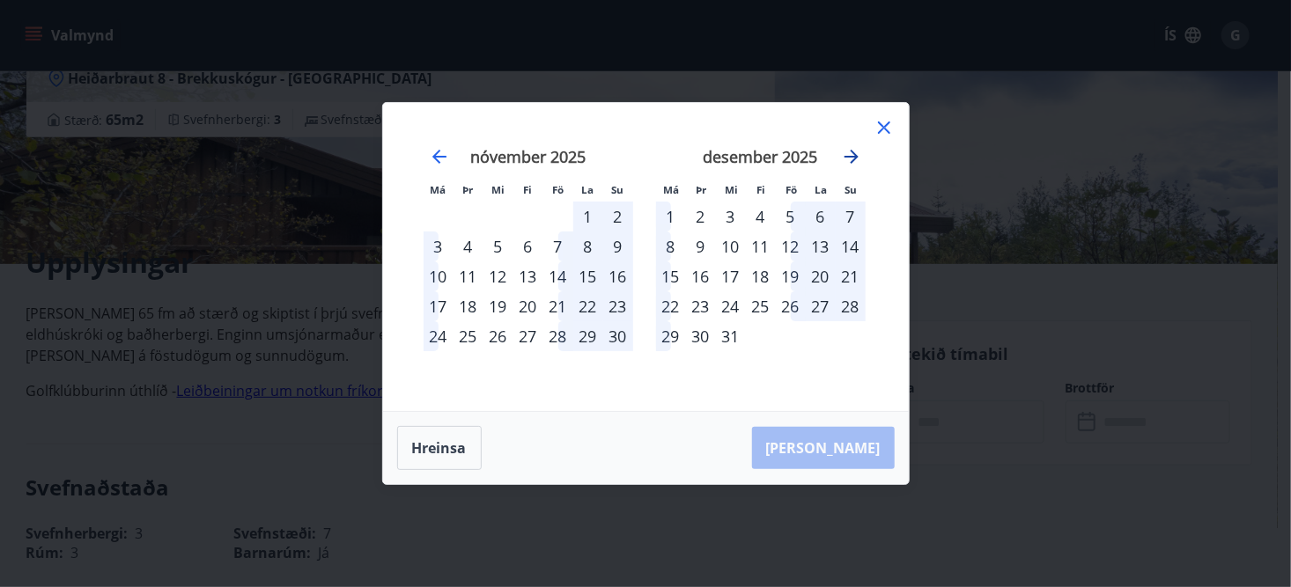
click at [853, 158] on icon "Move forward to switch to the next month." at bounding box center [851, 156] width 21 height 21
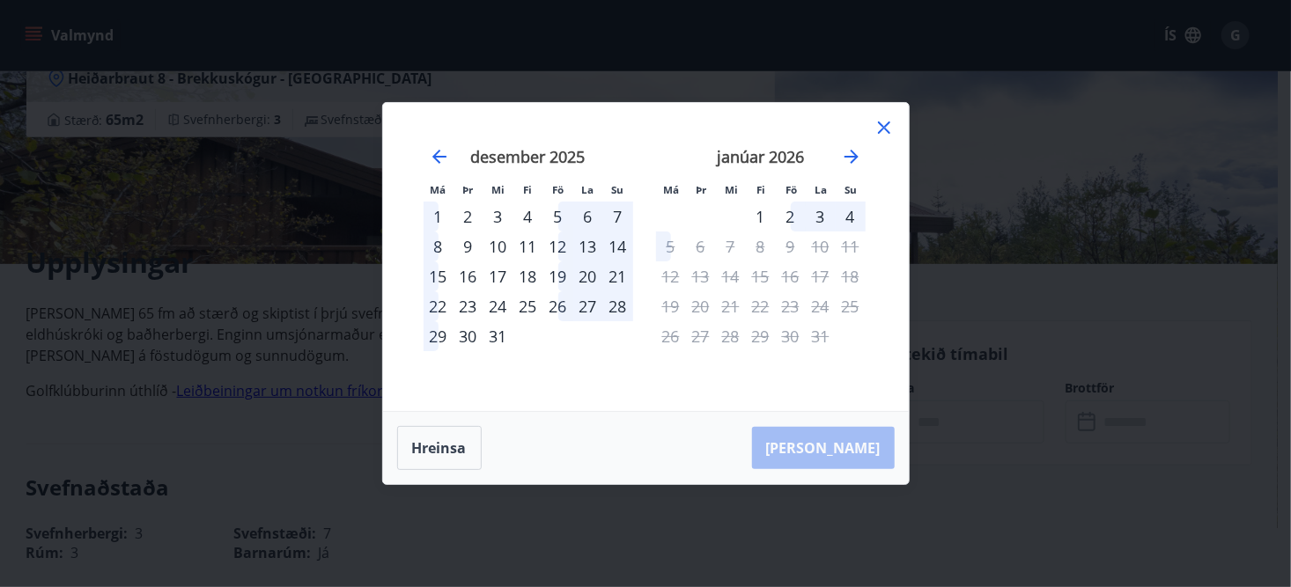
click at [885, 127] on icon at bounding box center [884, 127] width 12 height 12
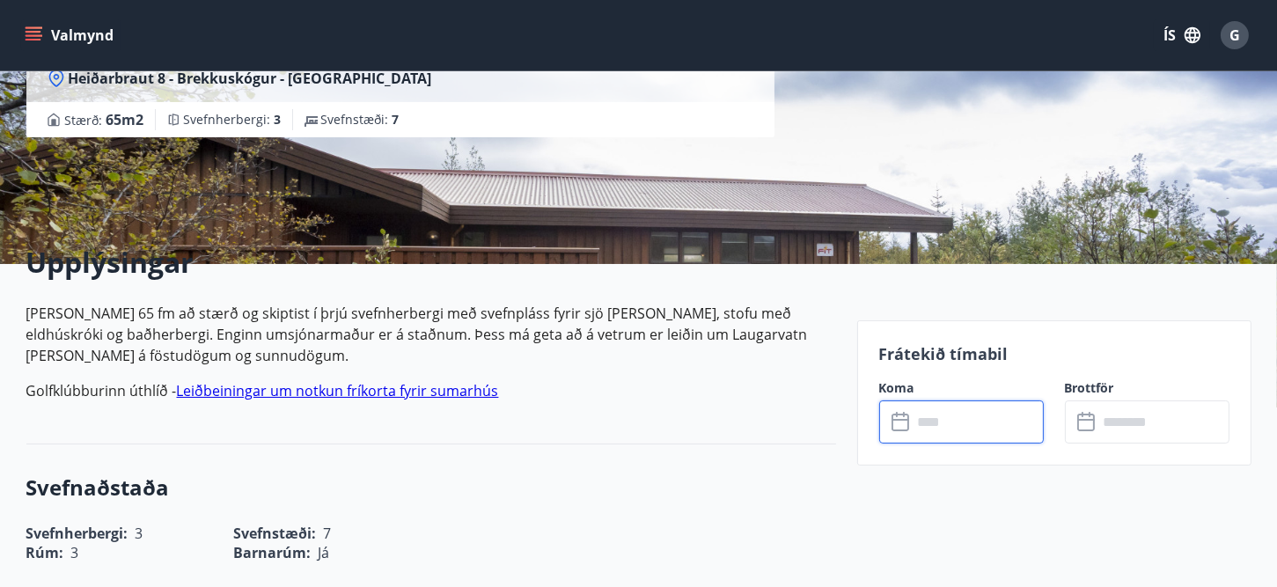
click at [967, 431] on input "text" at bounding box center [978, 422] width 131 height 43
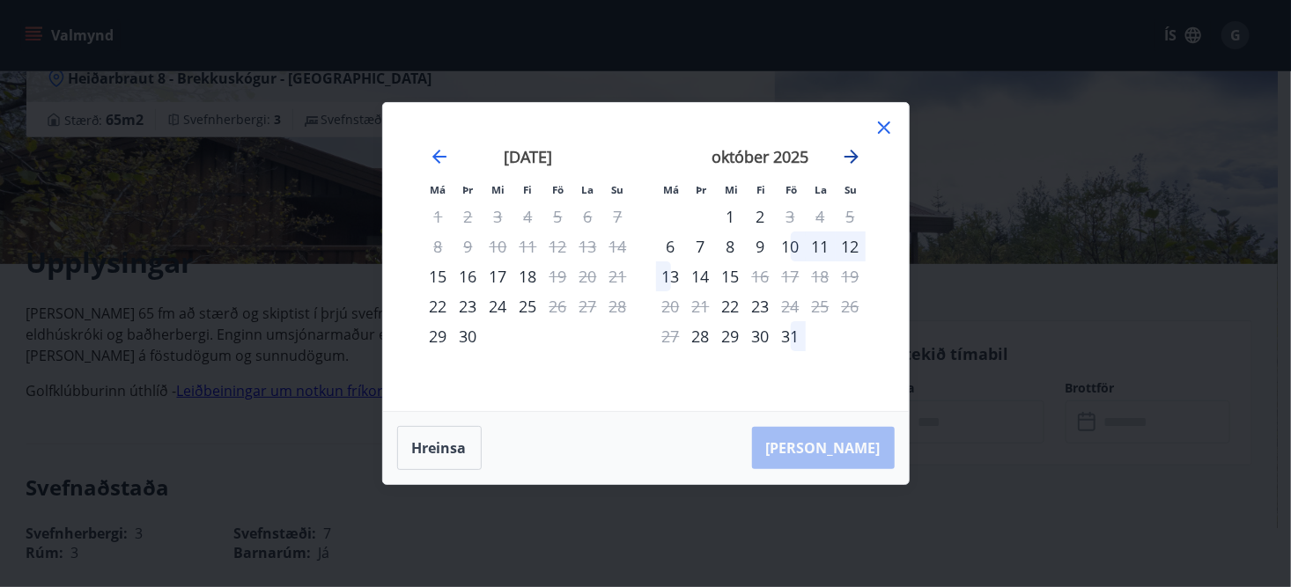
click at [844, 158] on icon "Move forward to switch to the next month." at bounding box center [851, 157] width 14 height 14
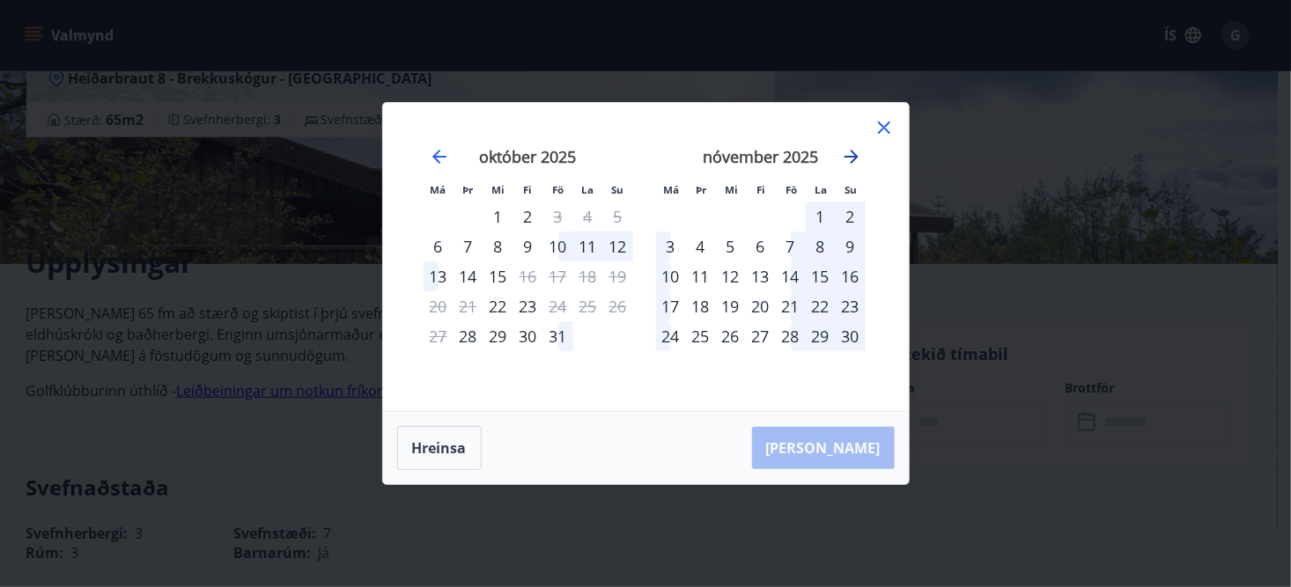
click at [850, 158] on icon "Move forward to switch to the next month." at bounding box center [851, 156] width 21 height 21
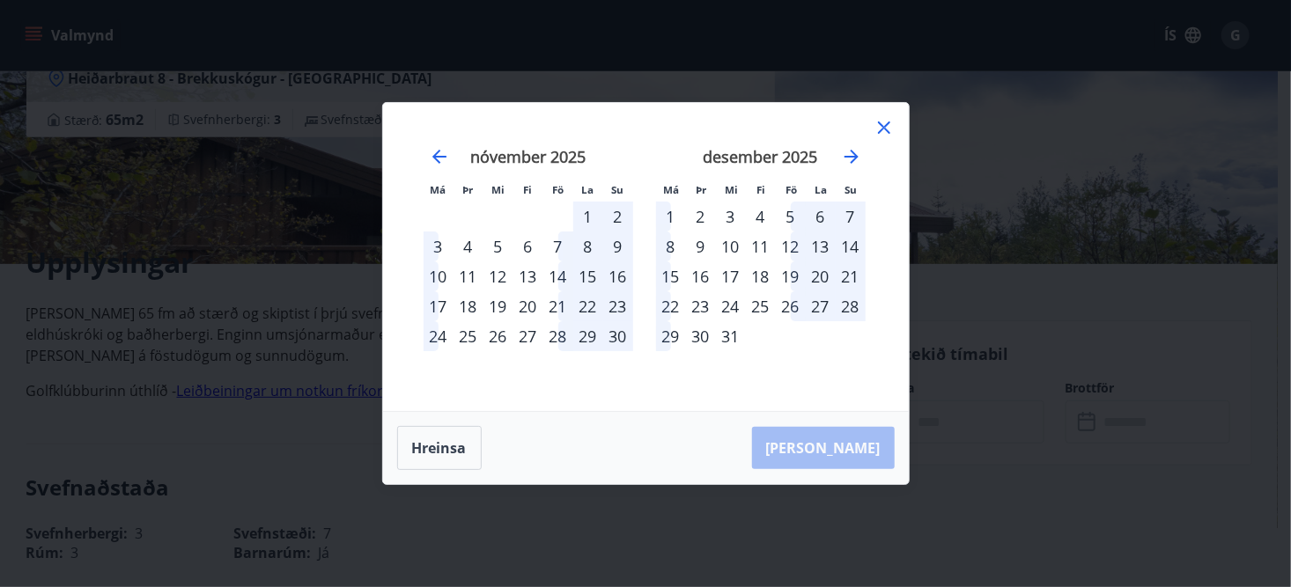
click at [795, 306] on div "26" at bounding box center [791, 306] width 30 height 30
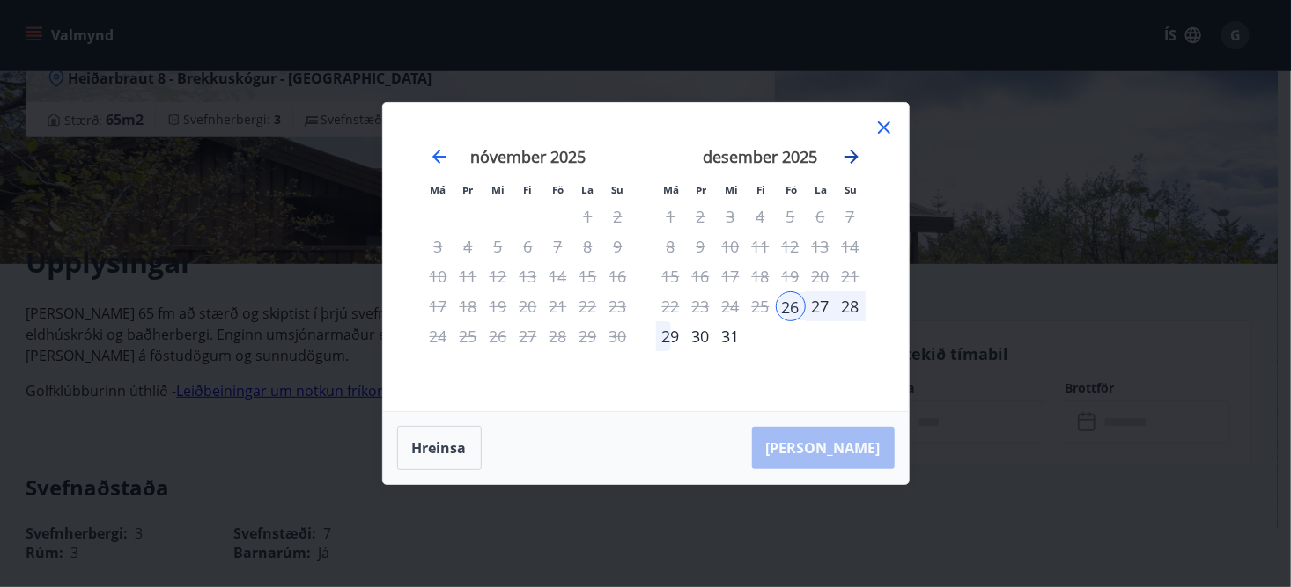
click at [854, 159] on icon "Move forward to switch to the next month." at bounding box center [851, 157] width 14 height 14
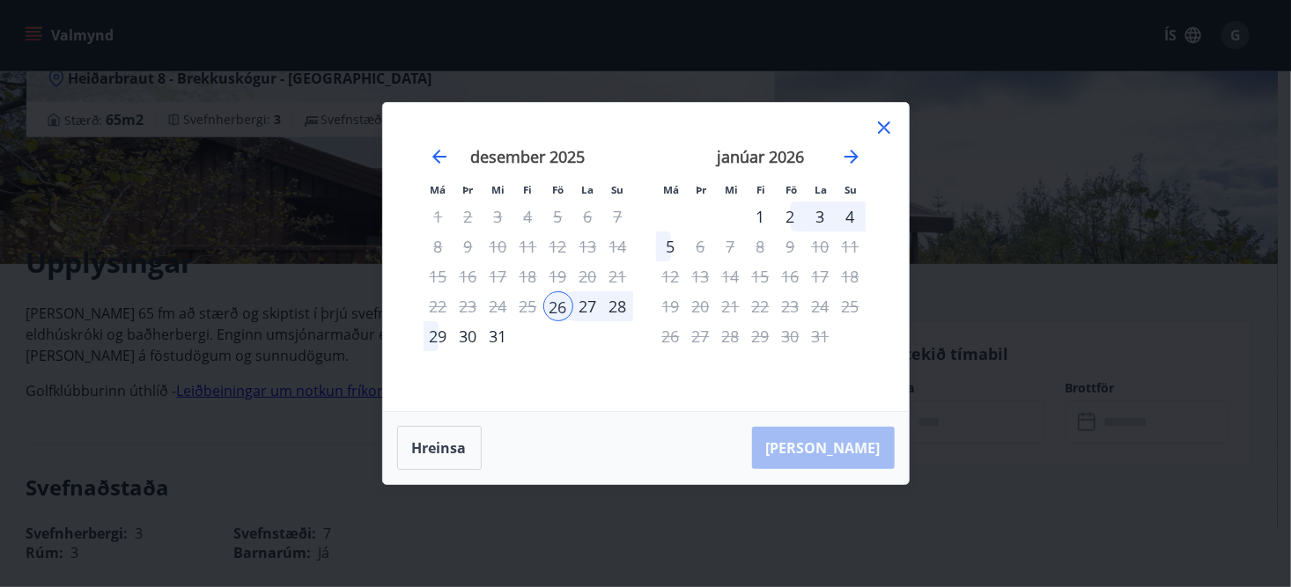
click at [818, 219] on div "3" at bounding box center [821, 217] width 30 height 30
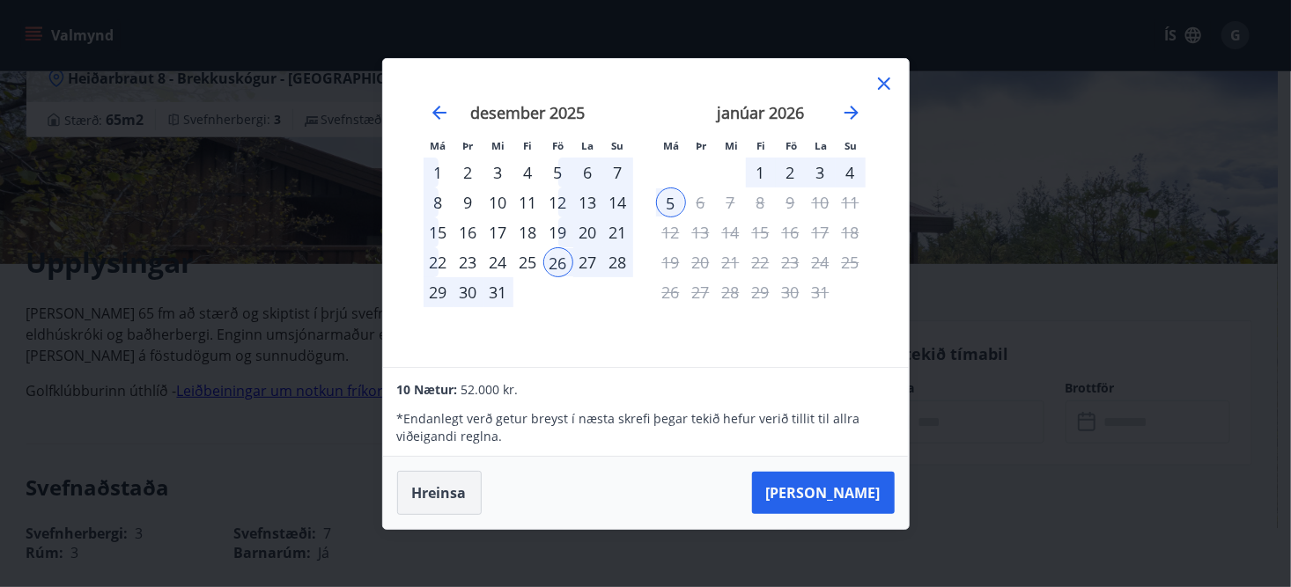
click at [451, 483] on button "Hreinsa" at bounding box center [439, 493] width 85 height 44
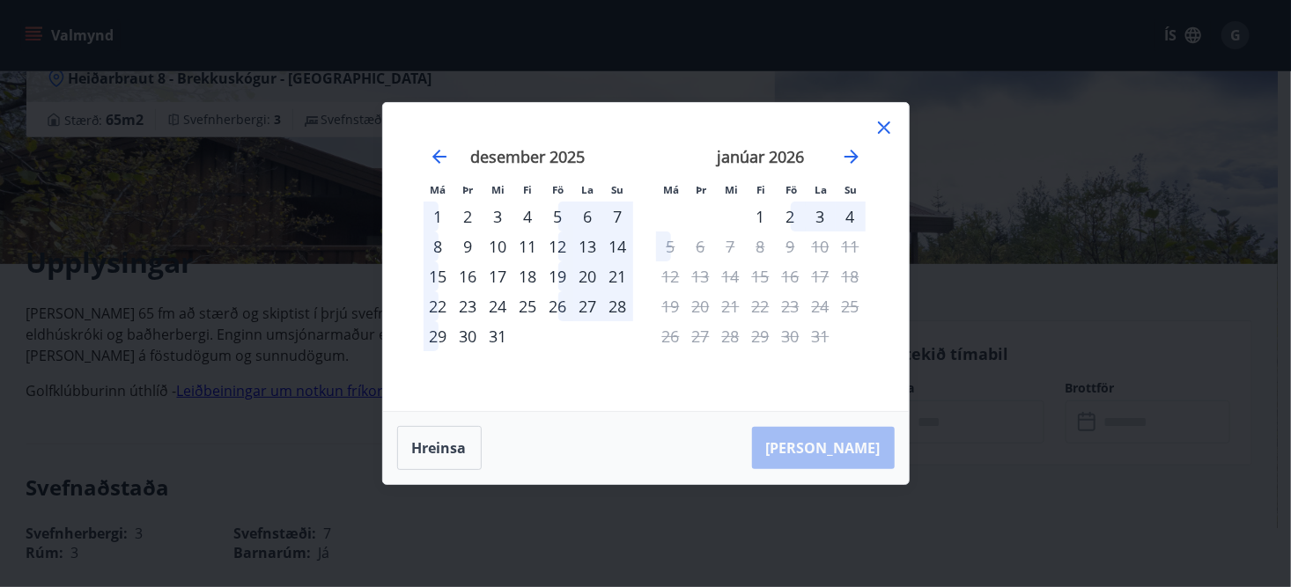
click at [884, 124] on icon at bounding box center [883, 127] width 21 height 21
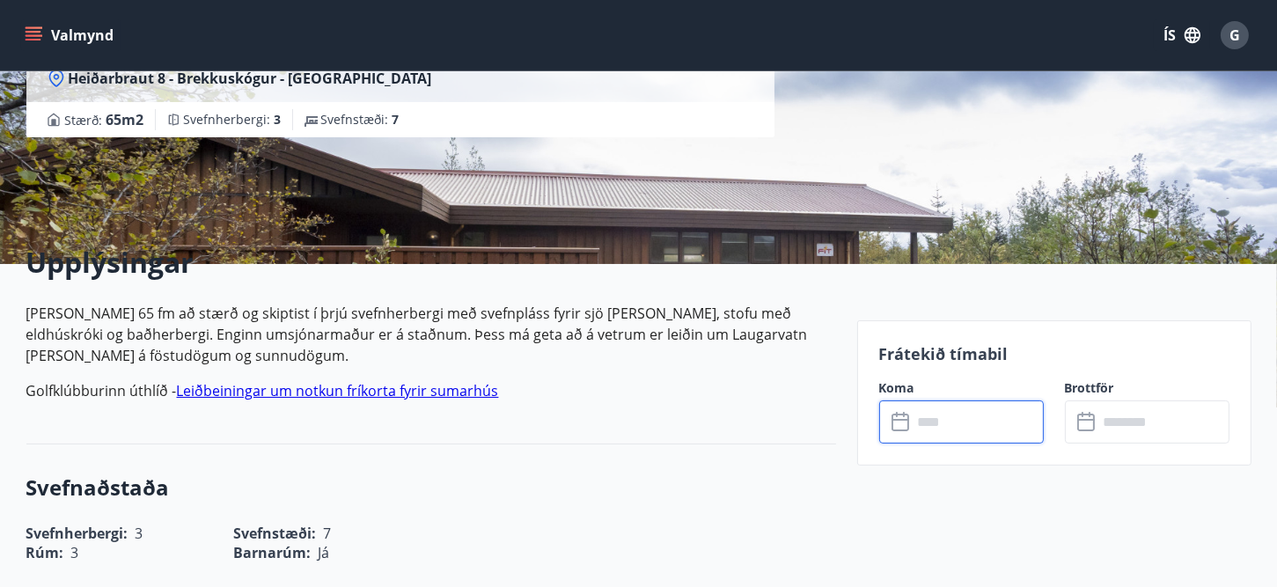
scroll to position [44, 0]
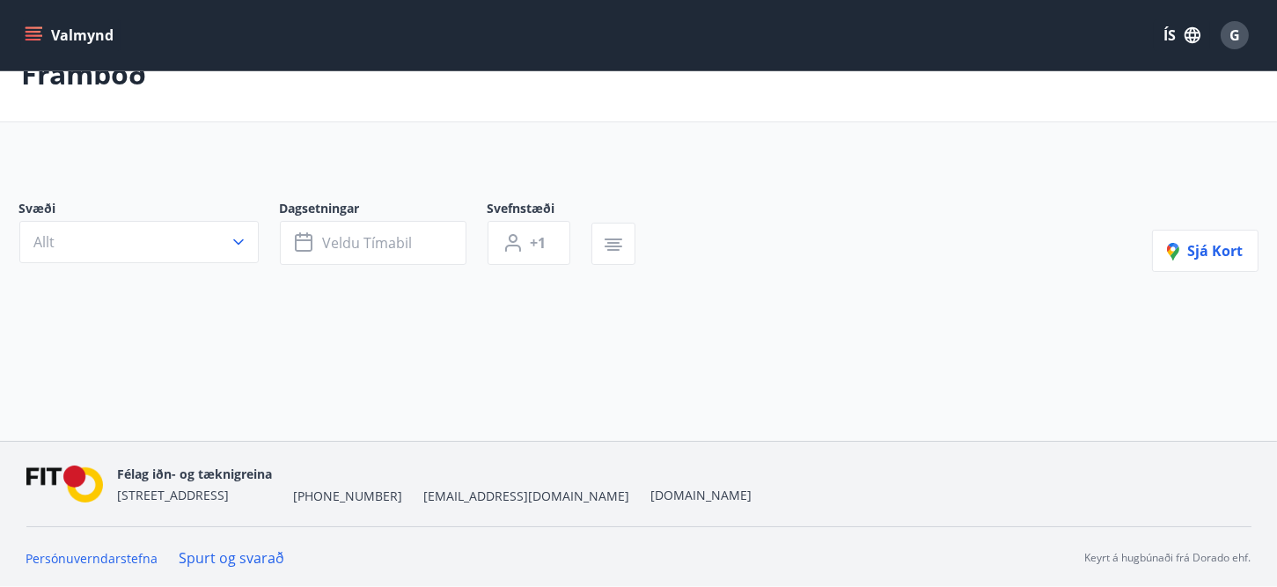
type input "*"
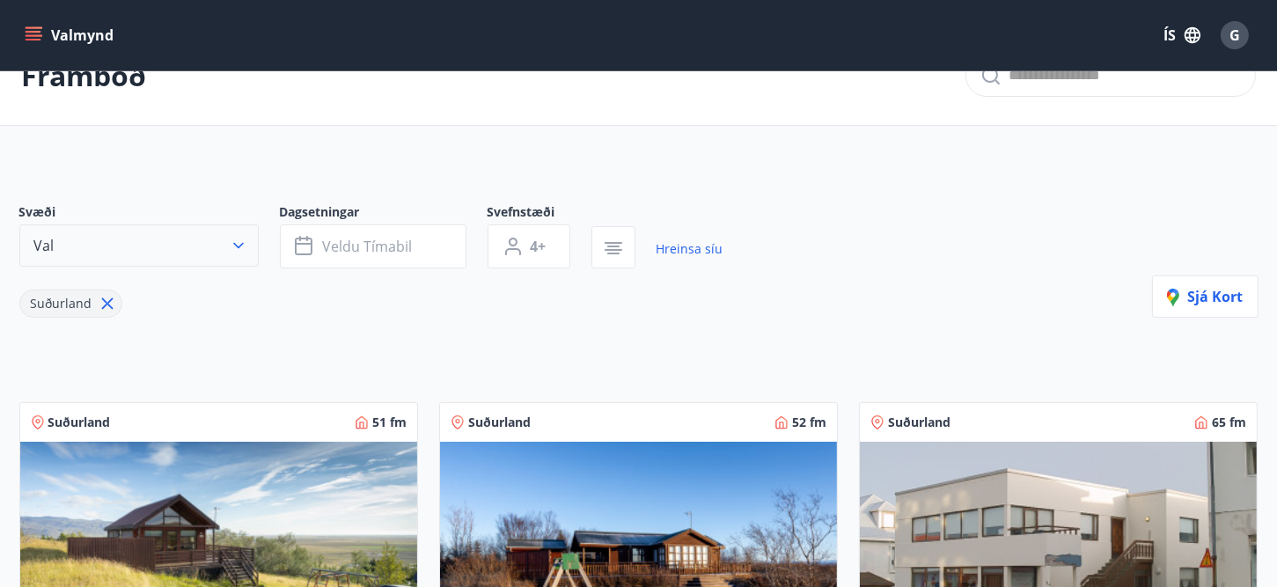
click at [244, 246] on icon "button" at bounding box center [239, 246] width 18 height 18
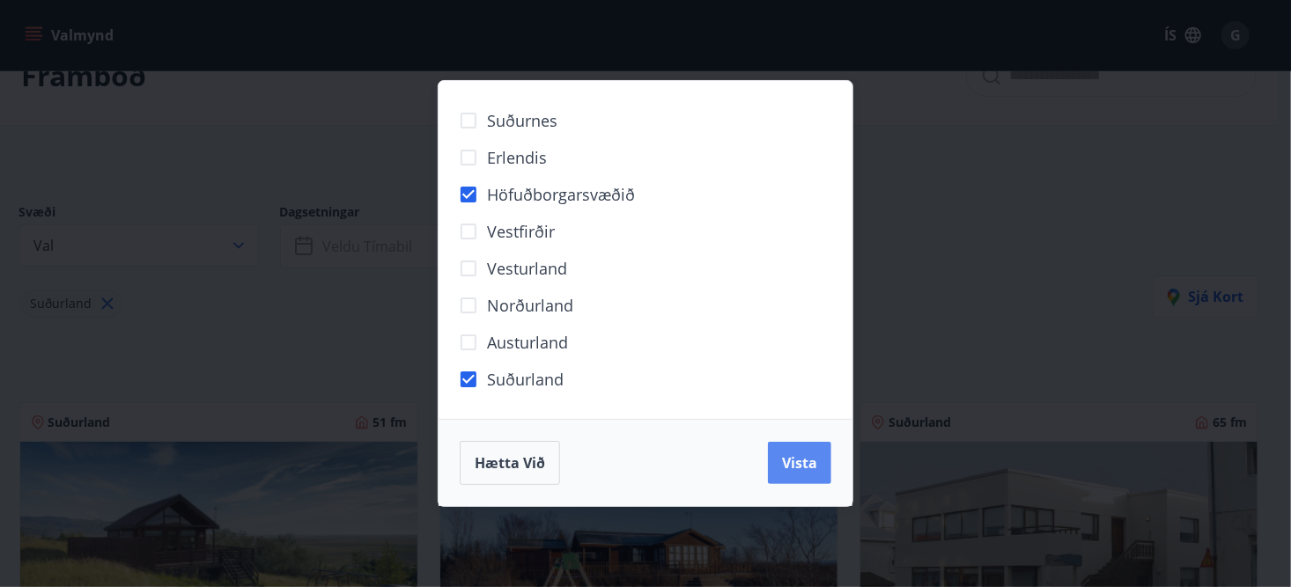
click at [813, 469] on span "Vista" at bounding box center [799, 462] width 35 height 19
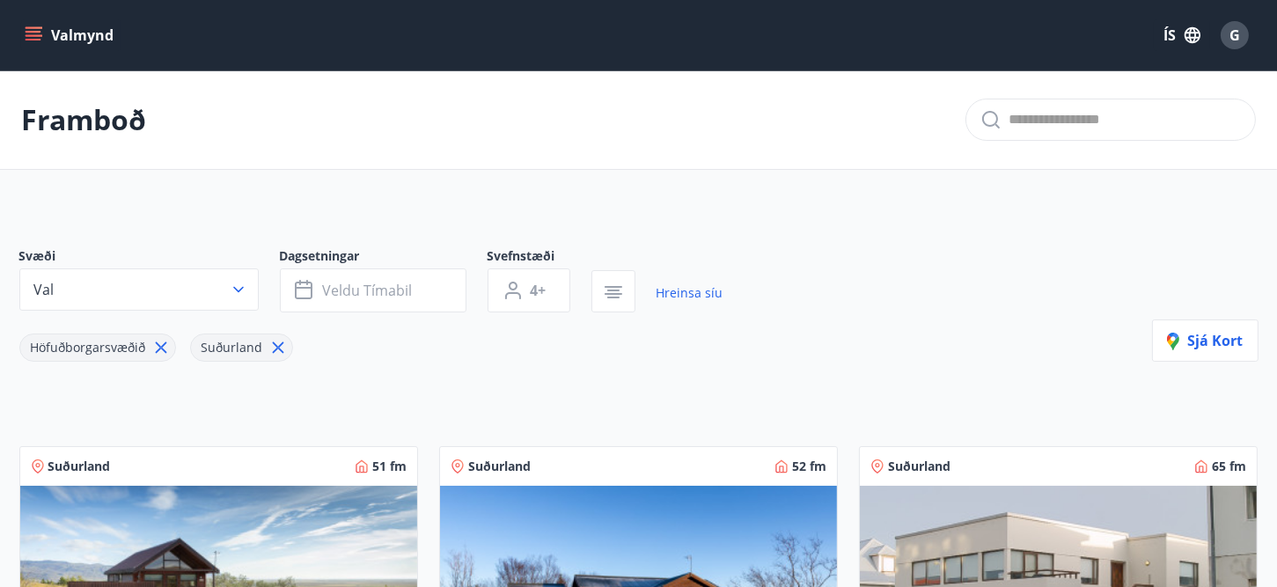
click at [272, 348] on icon at bounding box center [278, 347] width 19 height 19
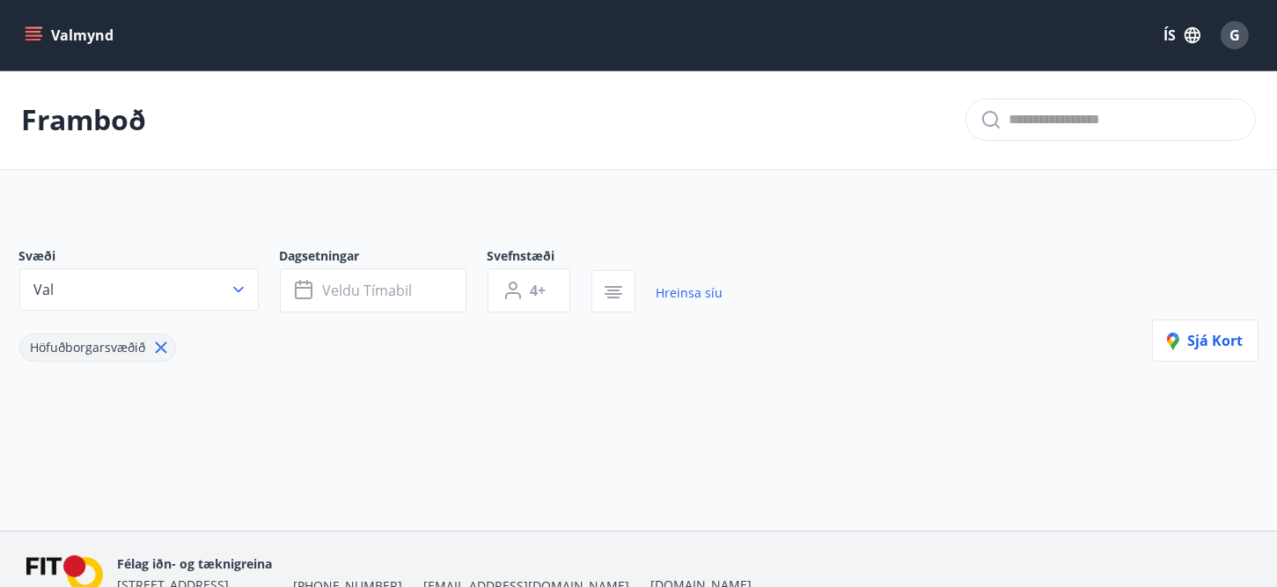
click at [159, 350] on icon at bounding box center [160, 347] width 19 height 19
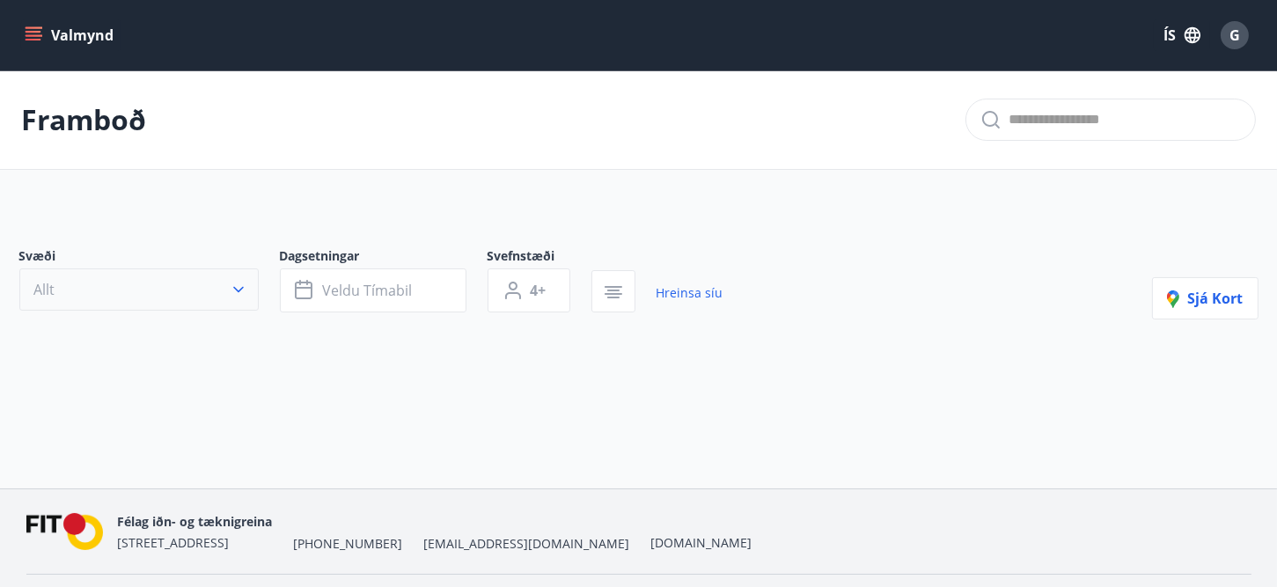
click at [237, 290] on icon "button" at bounding box center [238, 290] width 11 height 6
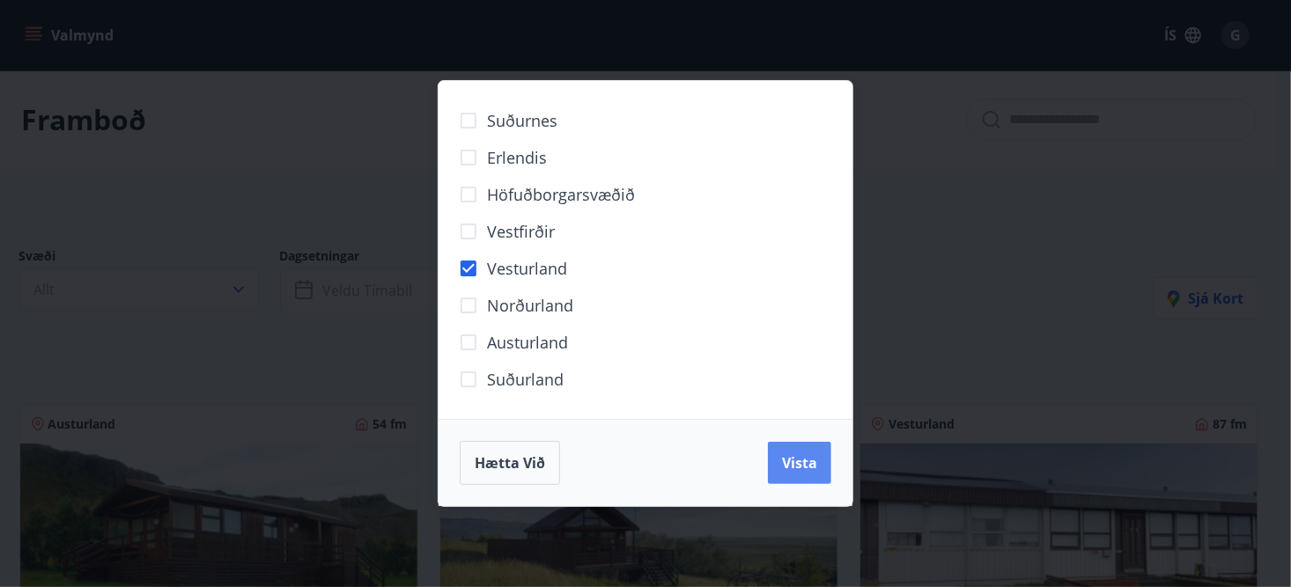
click at [784, 455] on span "Vista" at bounding box center [799, 462] width 35 height 19
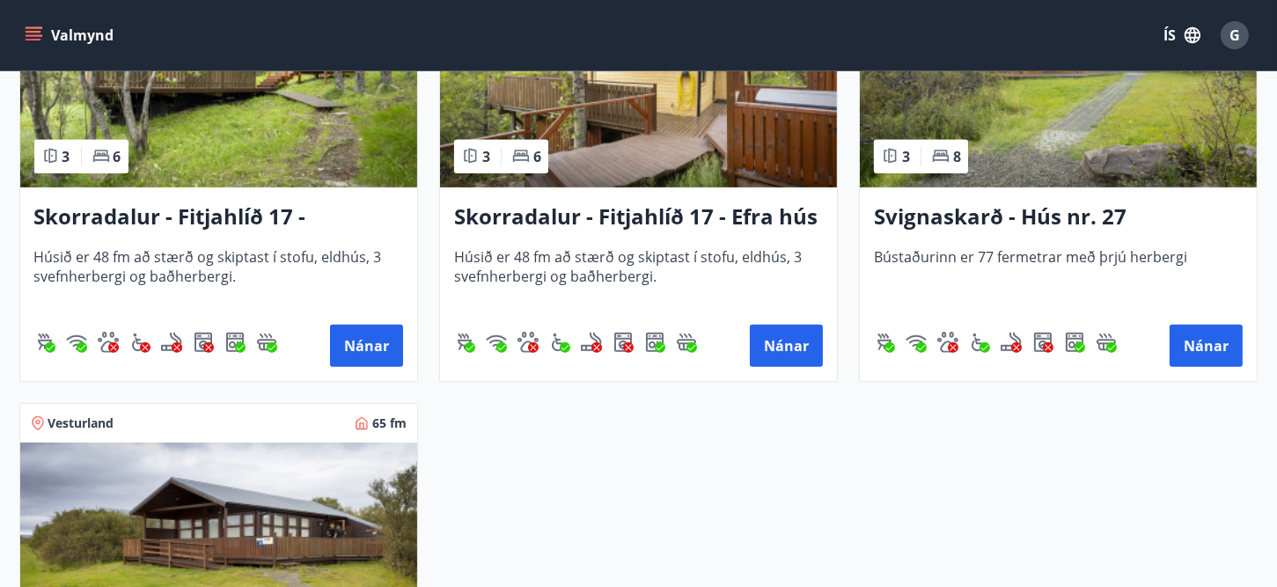
scroll to position [968, 0]
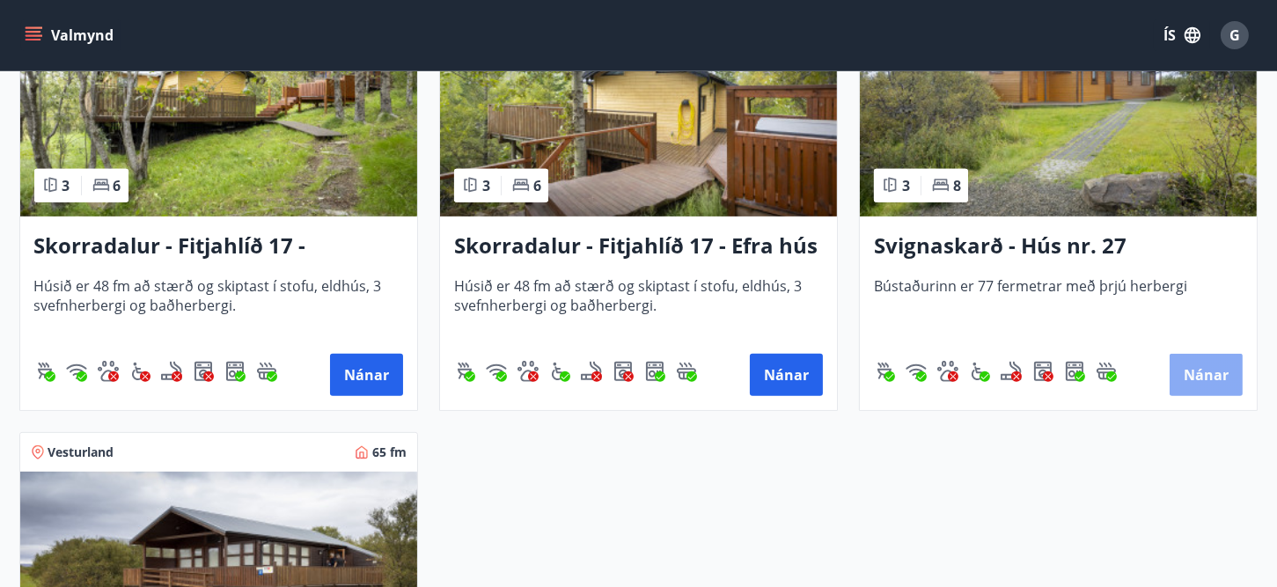
click at [1211, 371] on button "Nánar" at bounding box center [1206, 375] width 73 height 42
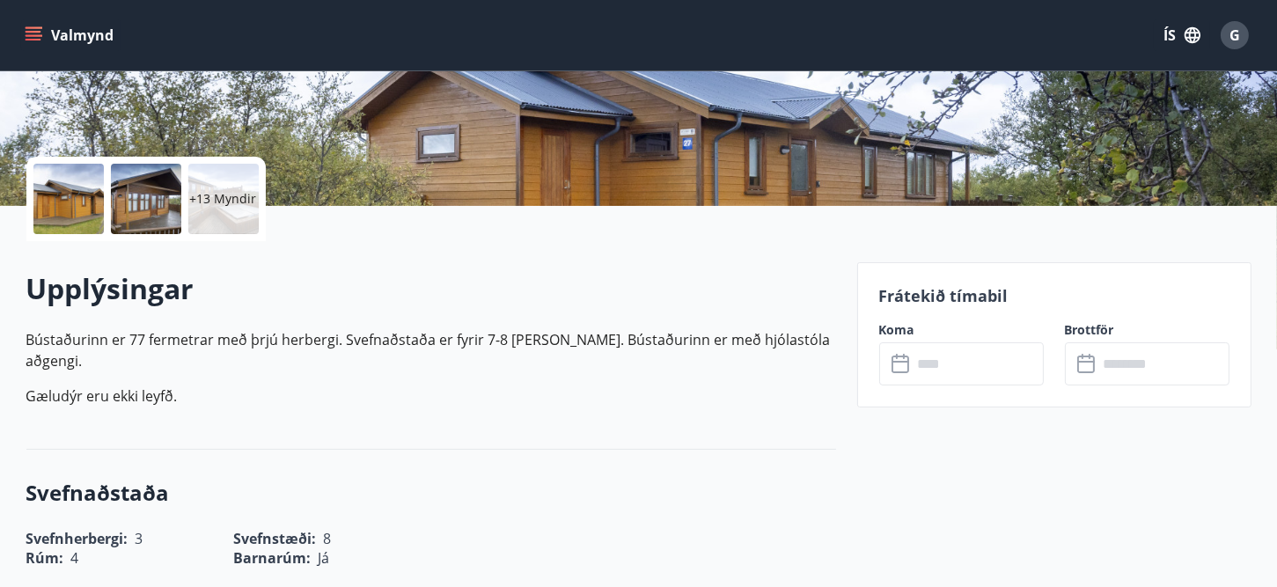
scroll to position [352, 0]
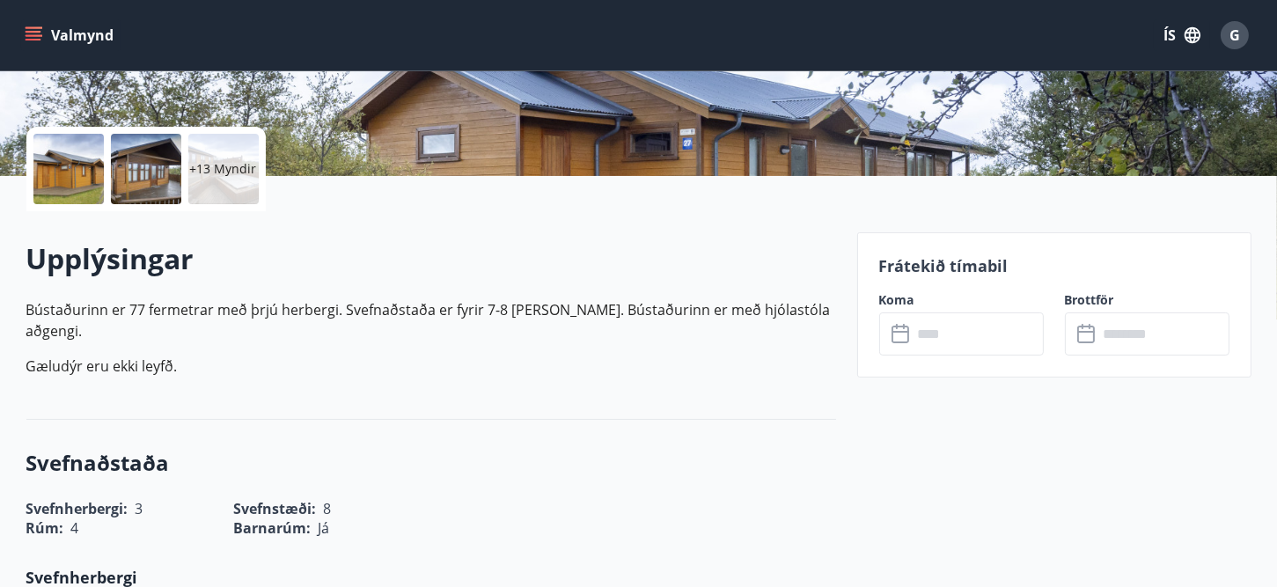
click at [948, 332] on input "text" at bounding box center [978, 334] width 131 height 43
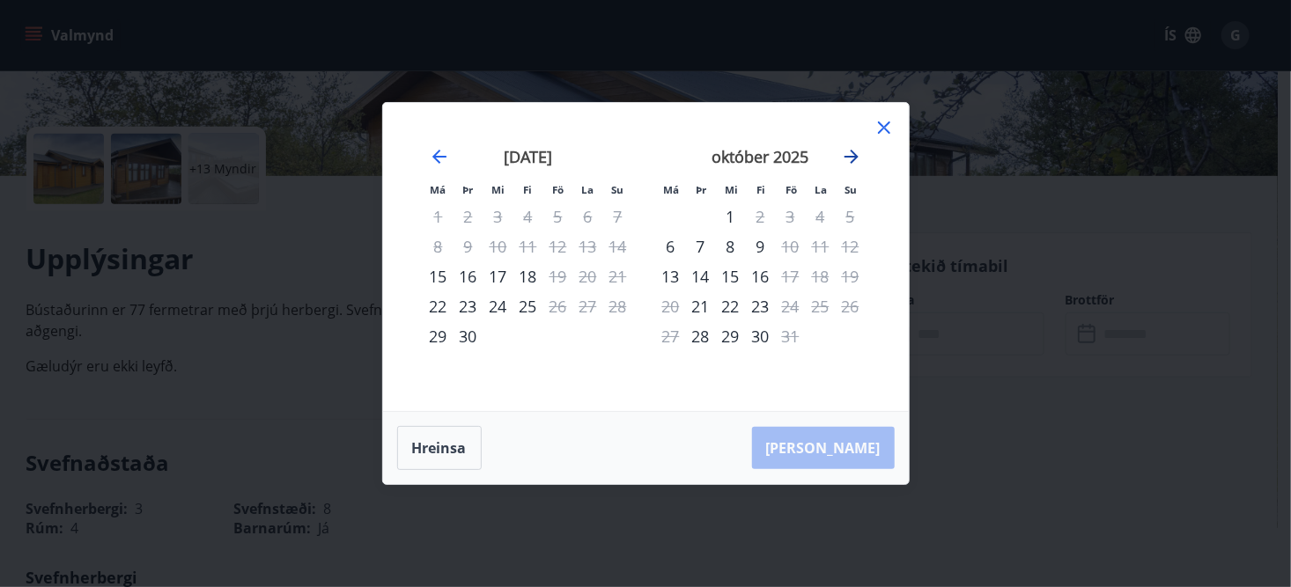
click at [857, 155] on icon "Move forward to switch to the next month." at bounding box center [851, 156] width 21 height 21
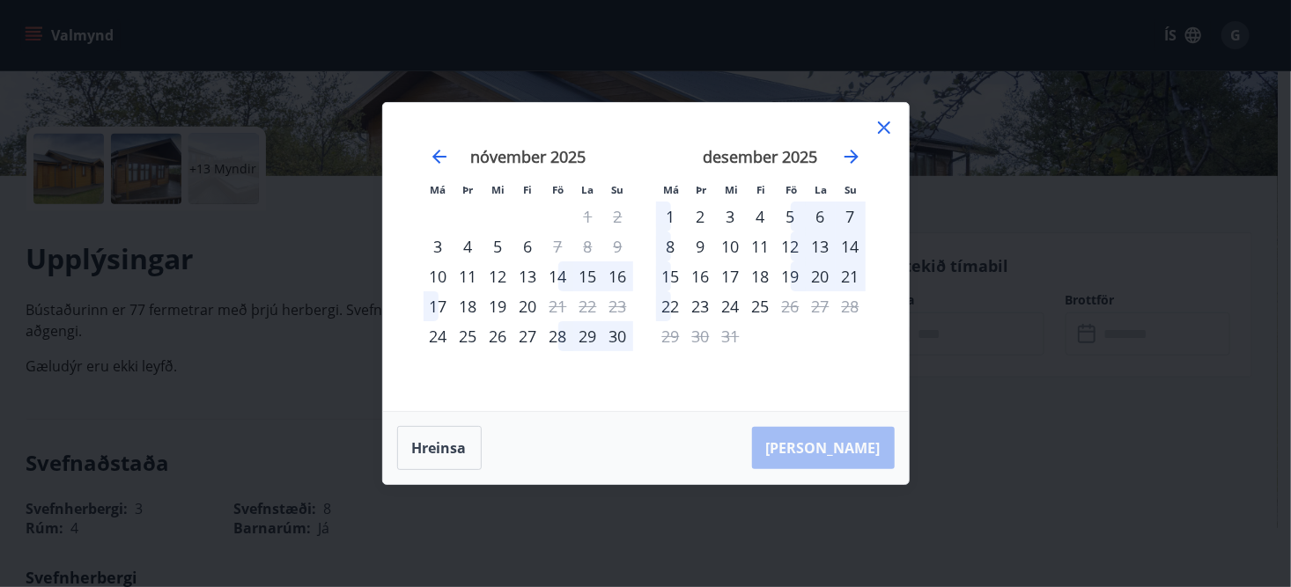
click at [887, 129] on icon at bounding box center [883, 127] width 21 height 21
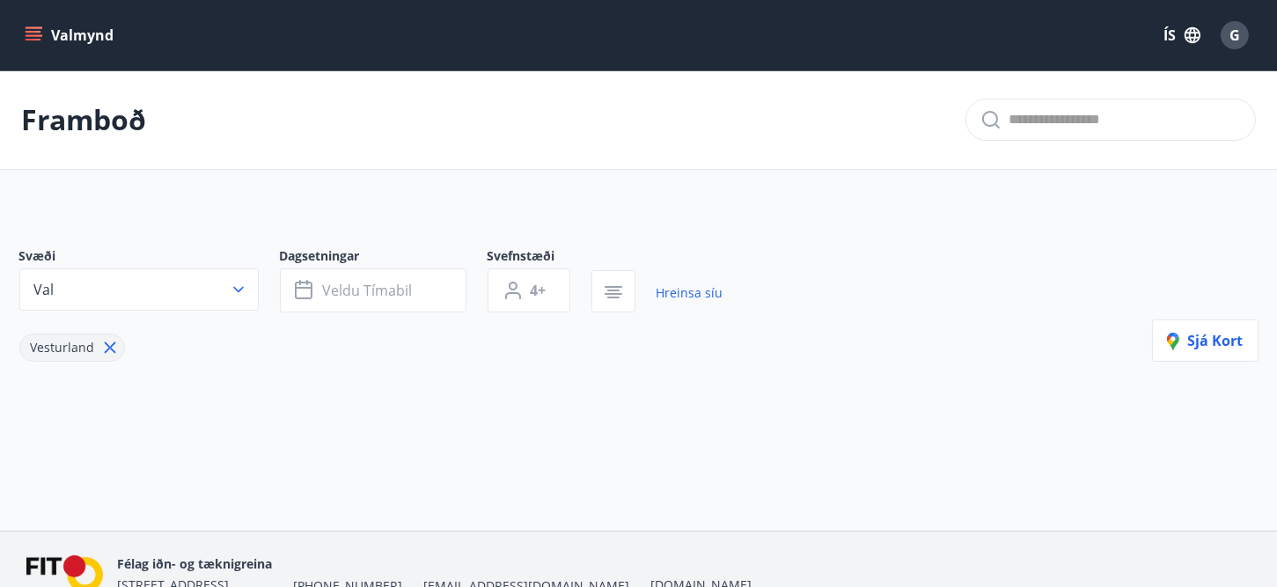
type input "*"
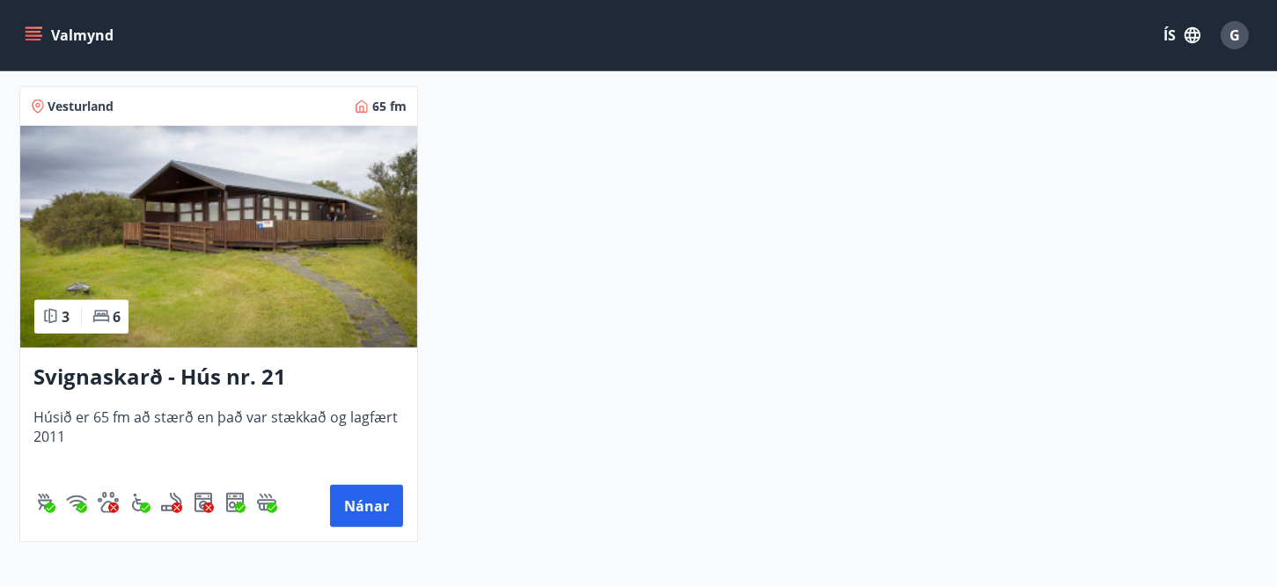
scroll to position [1321, 0]
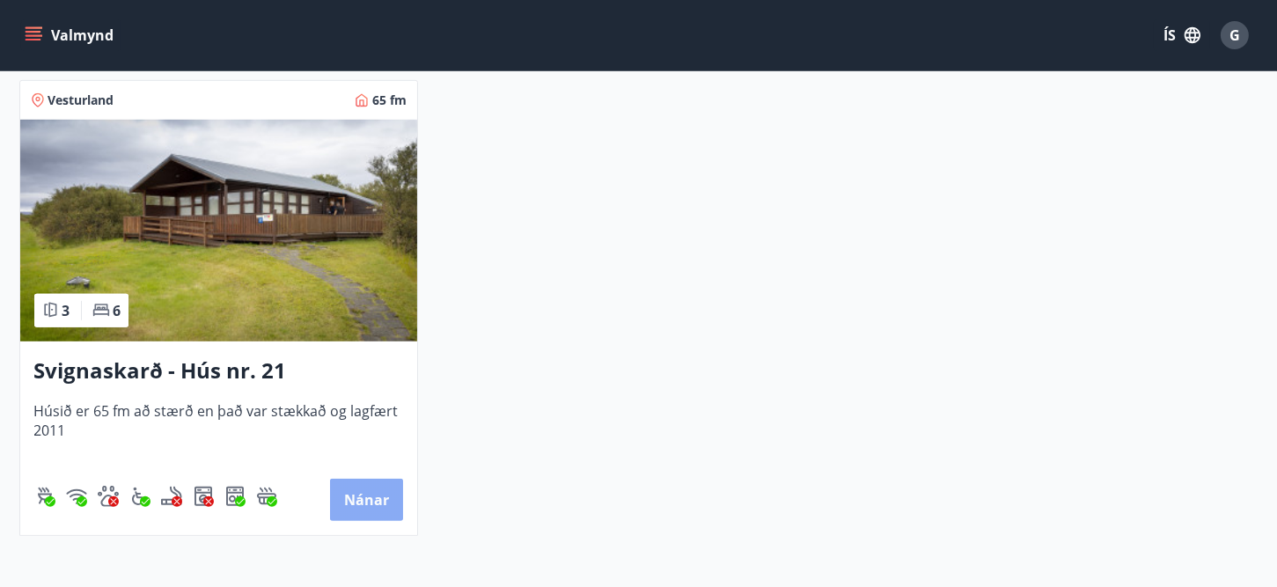
click at [345, 497] on button "Nánar" at bounding box center [366, 500] width 73 height 42
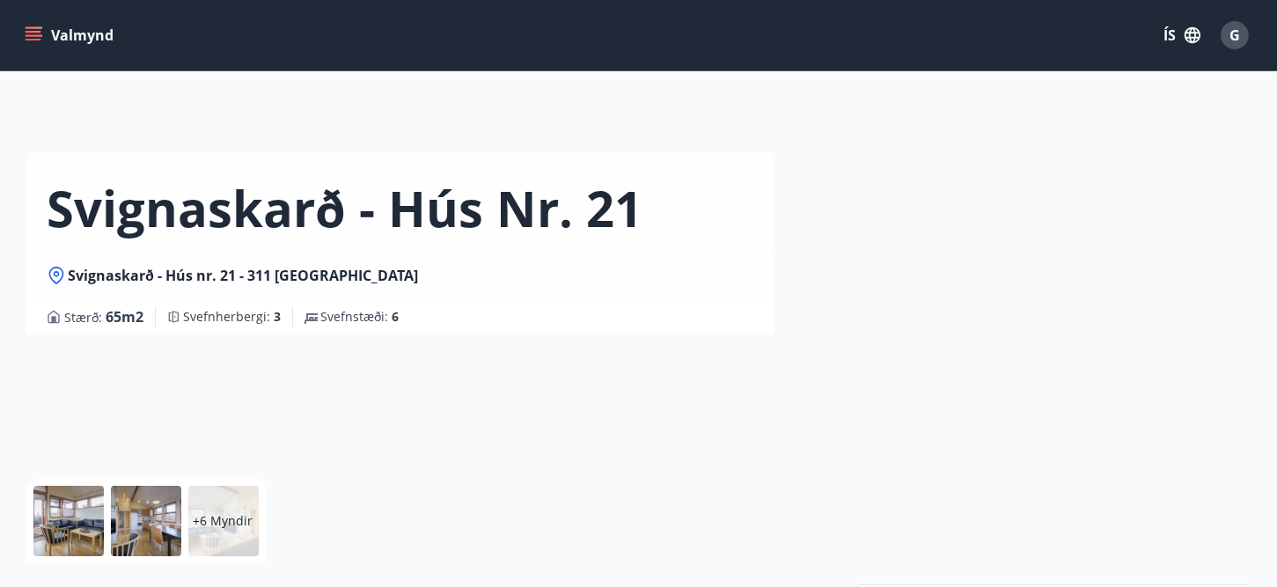
scroll to position [176, 0]
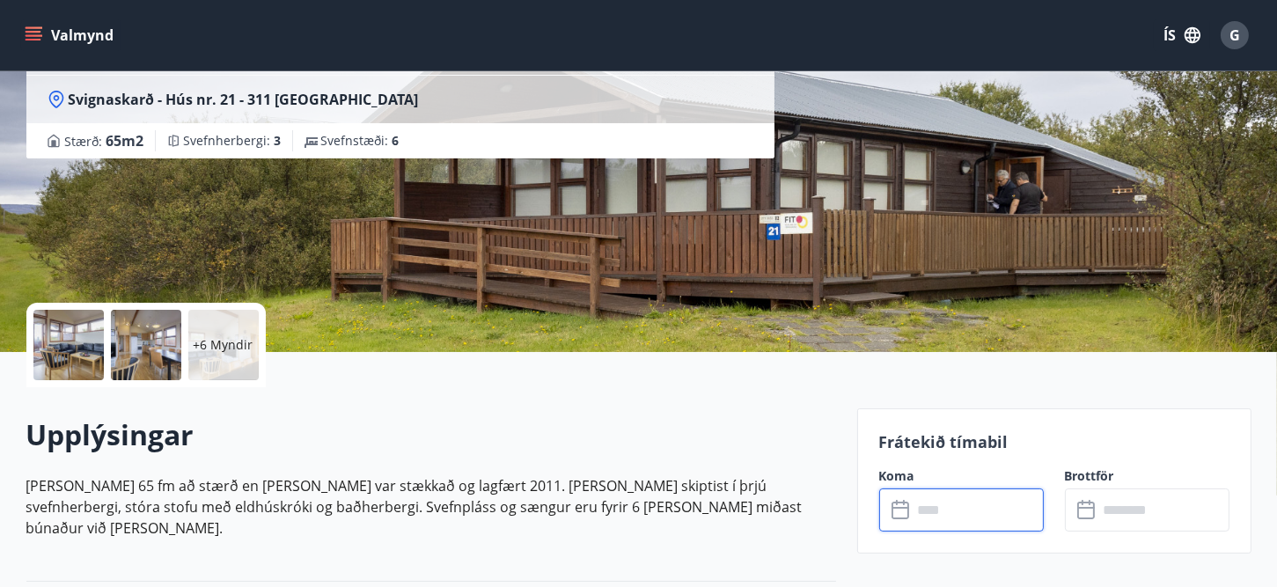
click at [997, 512] on input "text" at bounding box center [978, 510] width 131 height 43
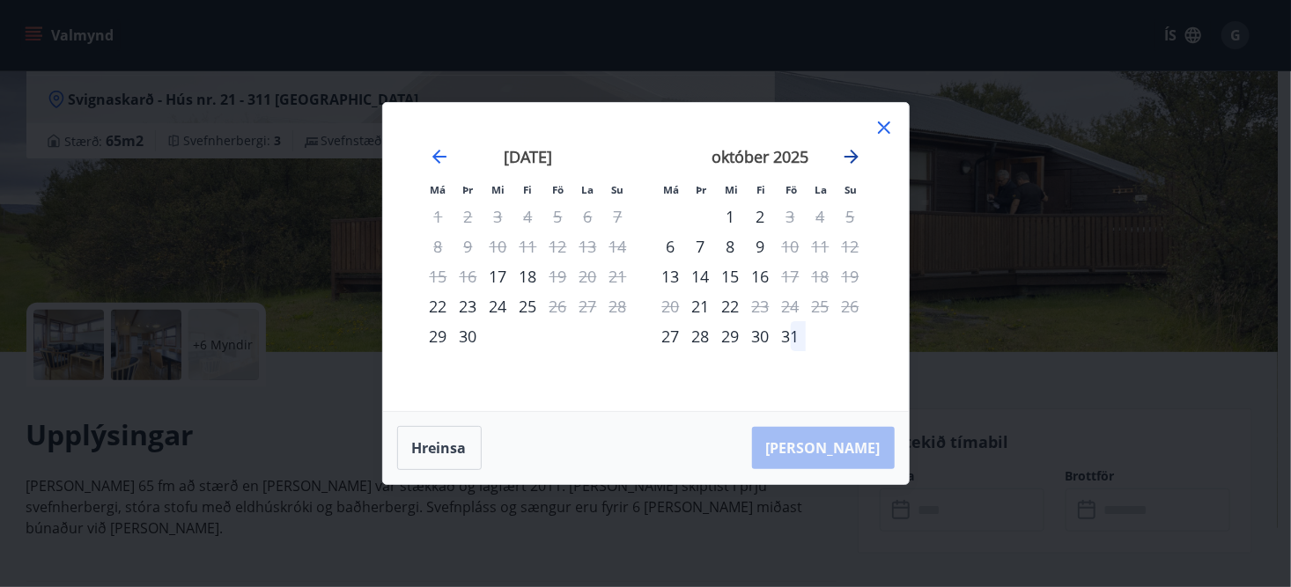
click at [849, 154] on icon "Move forward to switch to the next month." at bounding box center [851, 156] width 21 height 21
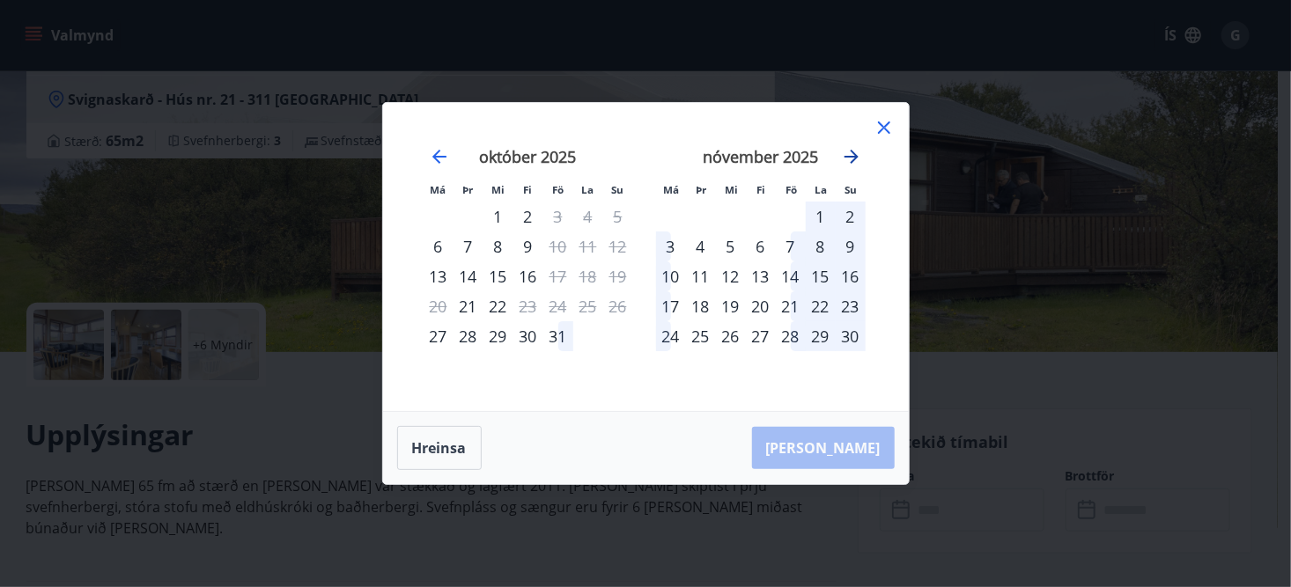
click at [849, 154] on icon "Move forward to switch to the next month." at bounding box center [851, 156] width 21 height 21
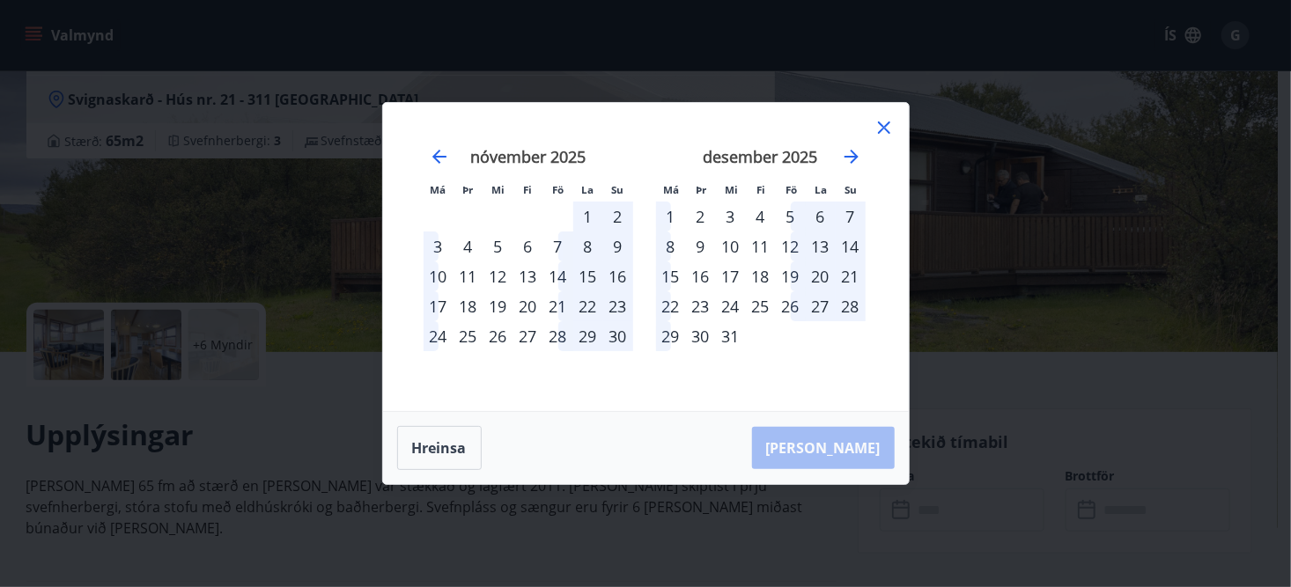
click at [882, 126] on icon at bounding box center [884, 127] width 12 height 12
